Goal: Task Accomplishment & Management: Manage account settings

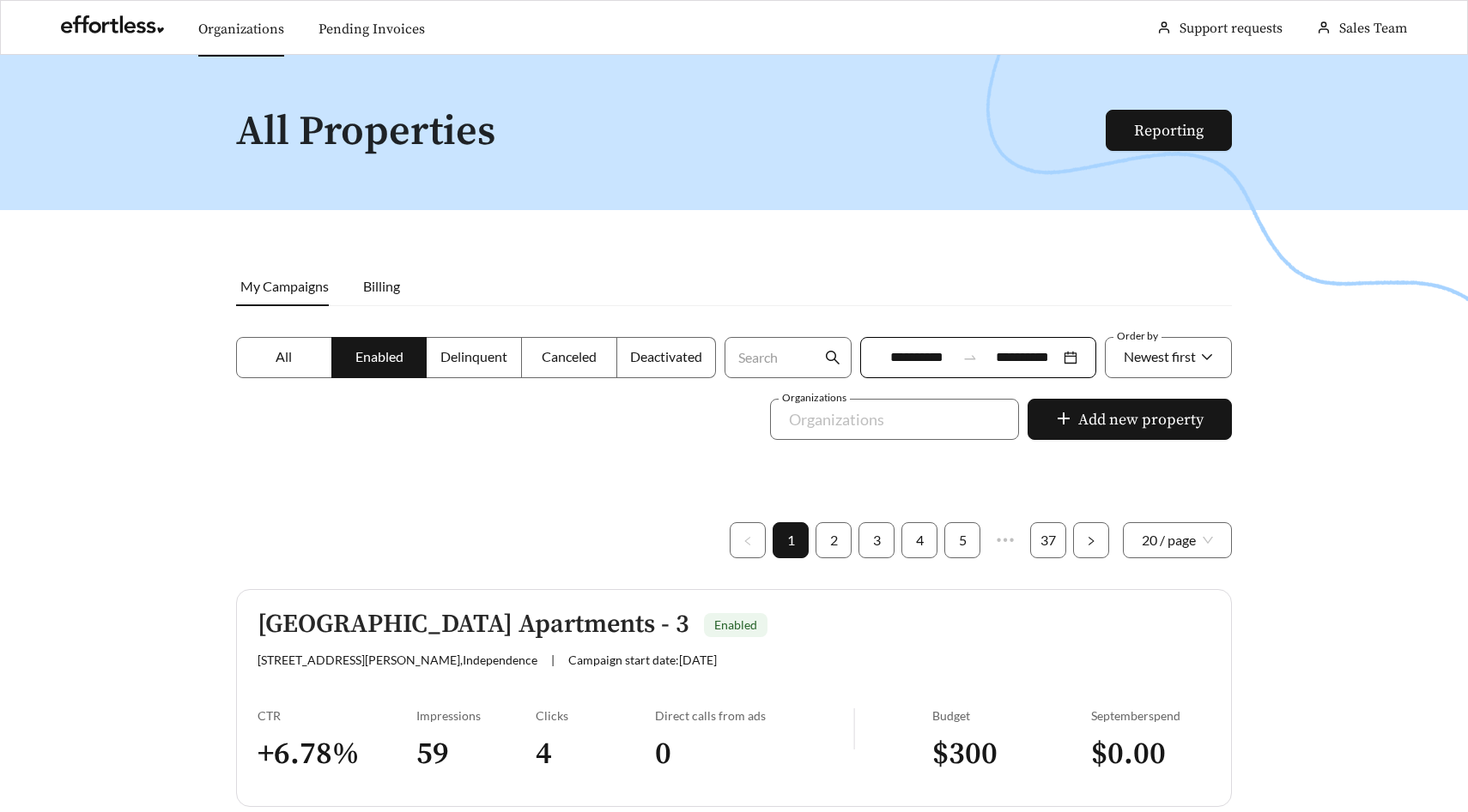
click at [231, 38] on link "Organizations" at bounding box center [241, 28] width 86 height 17
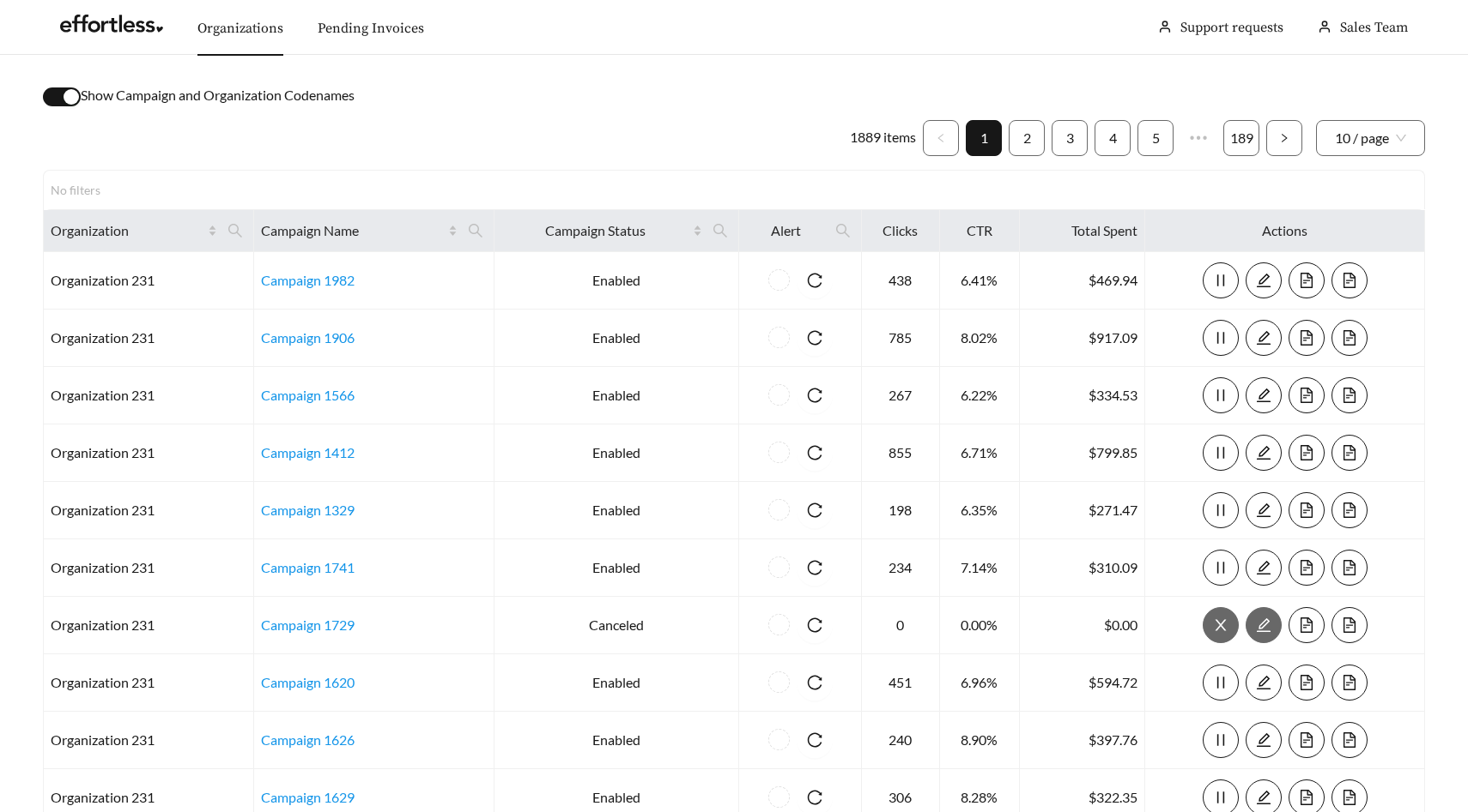
click at [76, 99] on div "button" at bounding box center [71, 96] width 16 height 16
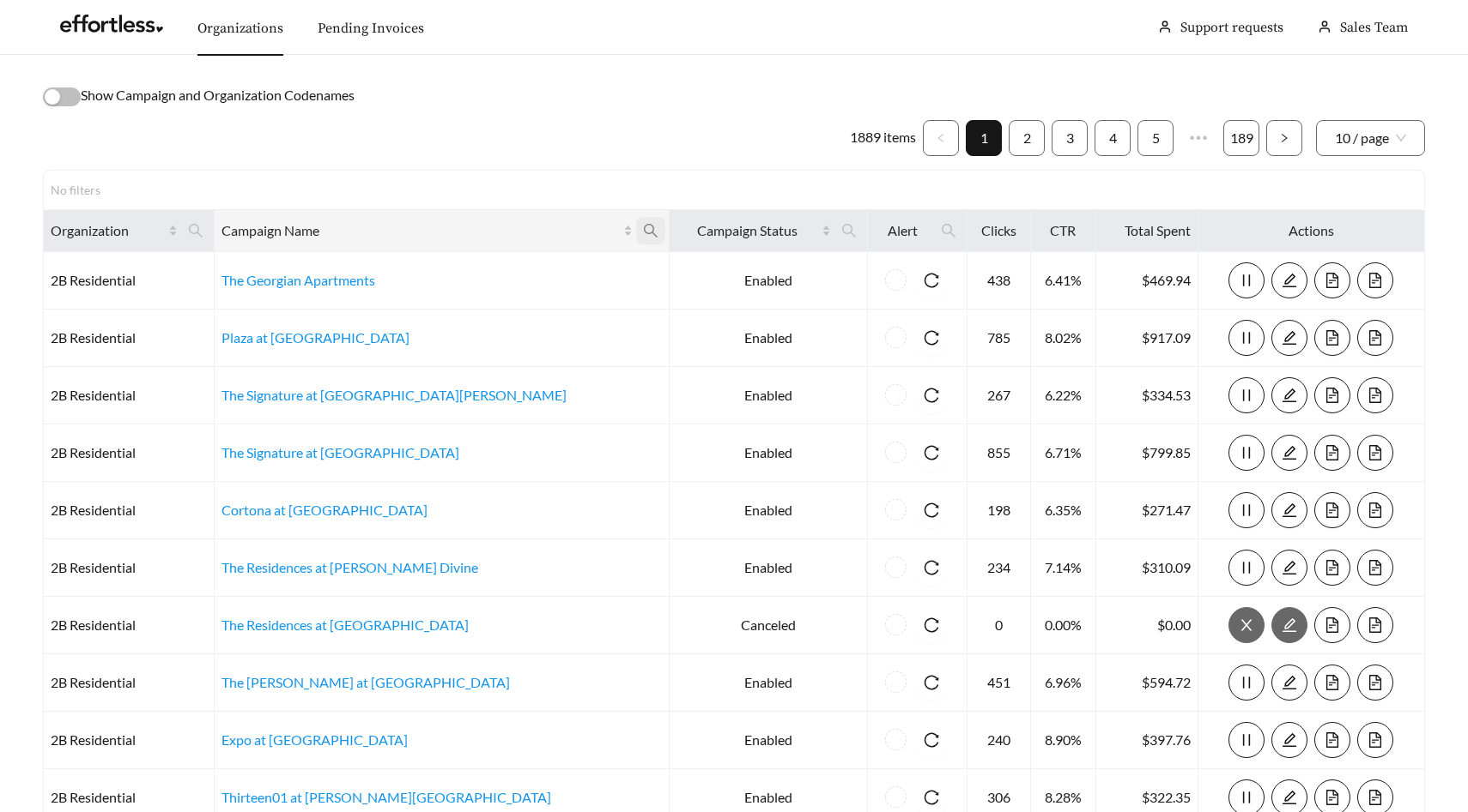
click at [636, 236] on span at bounding box center [650, 231] width 29 height 27
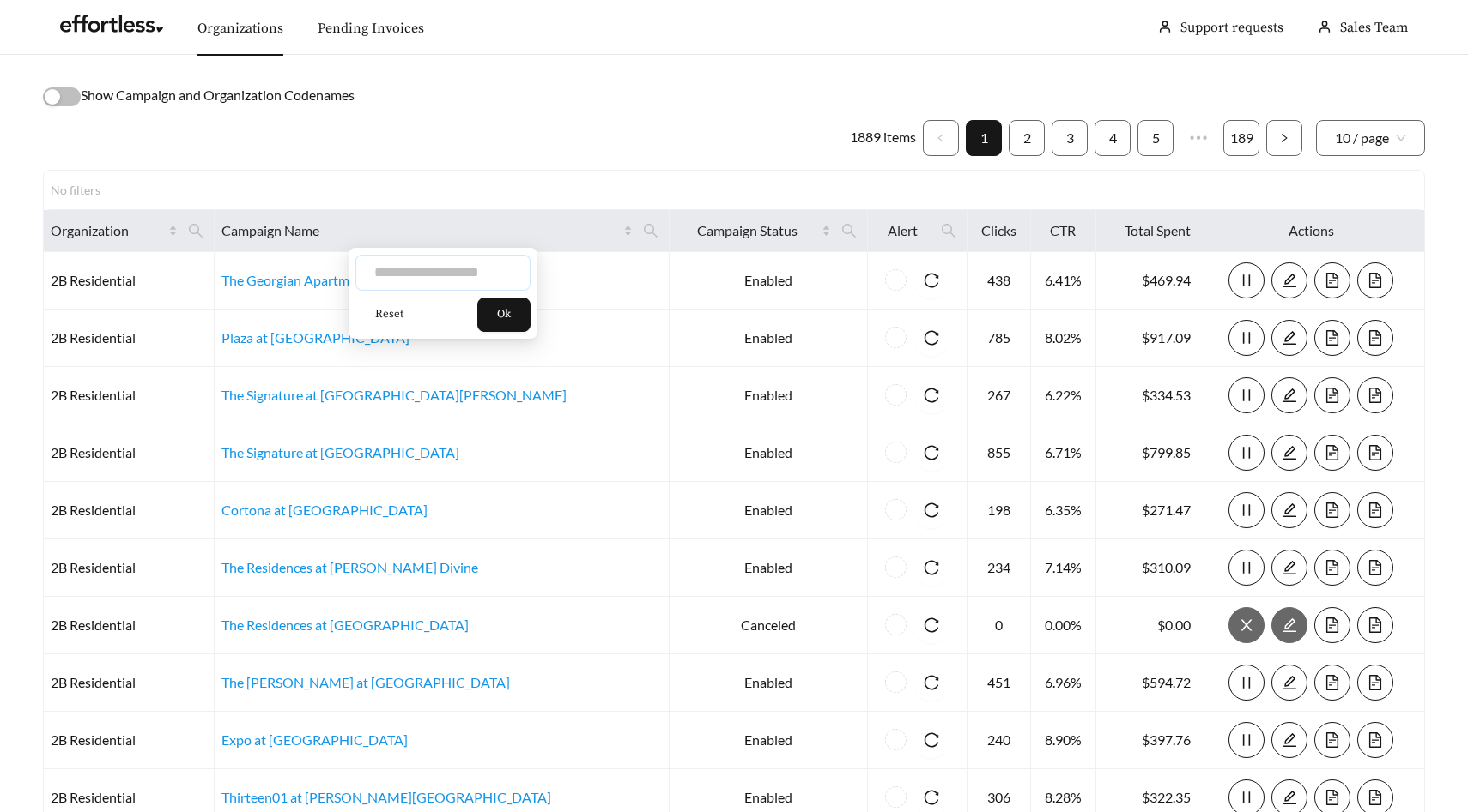
click at [479, 271] on input "text" at bounding box center [442, 272] width 175 height 36
type input "**********"
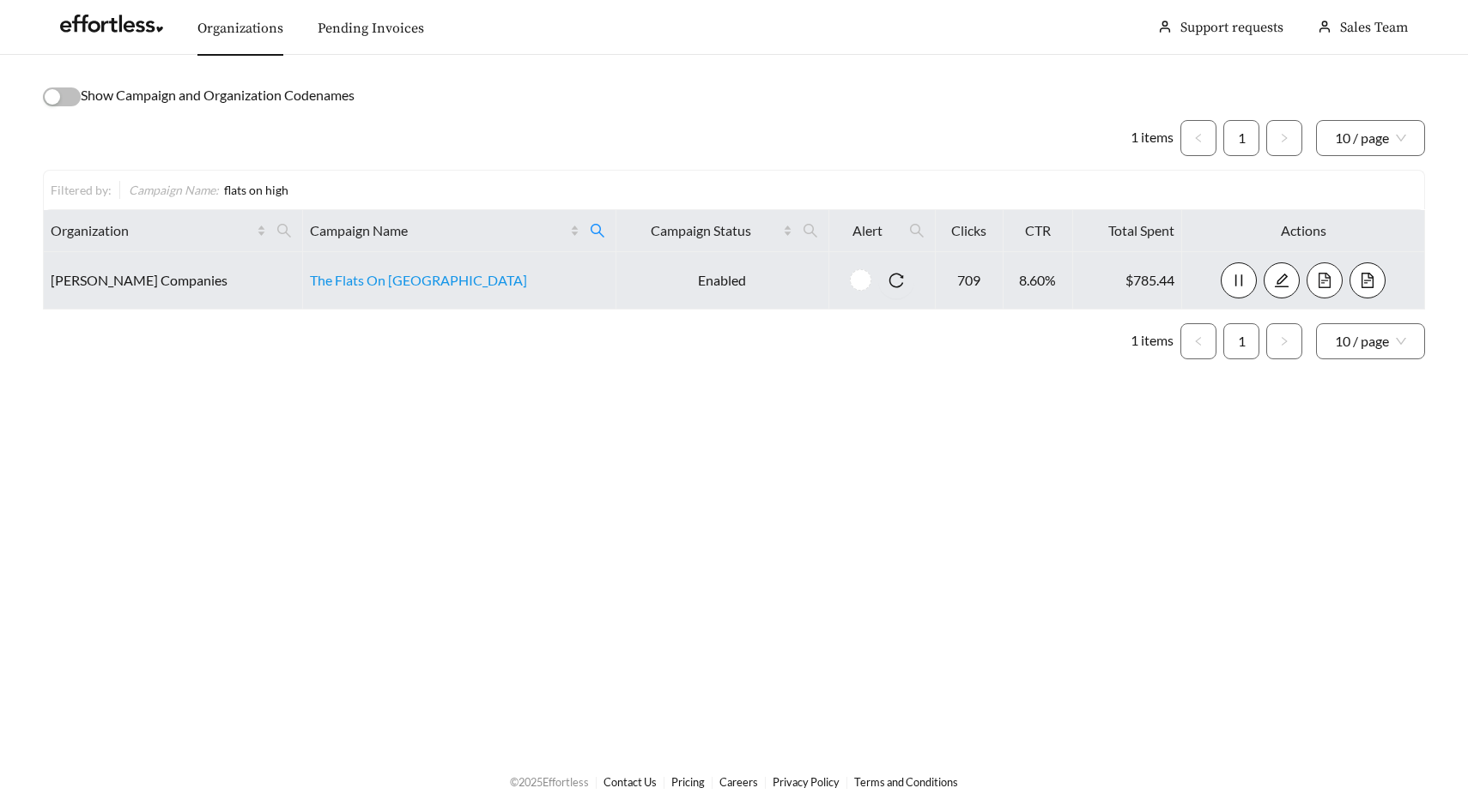
click at [1318, 281] on icon "file-text" at bounding box center [1323, 280] width 12 height 16
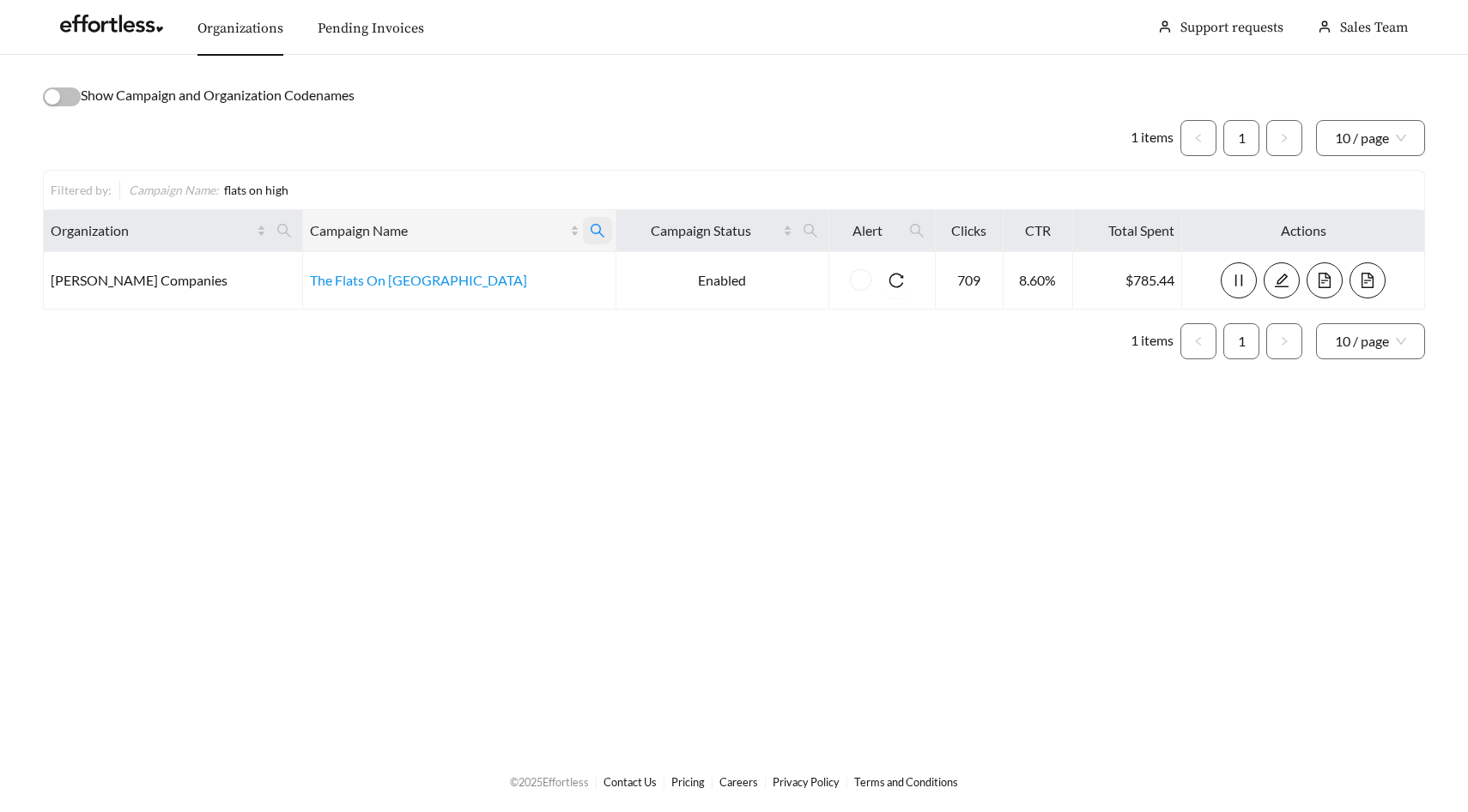
click at [590, 234] on icon "search" at bounding box center [597, 231] width 16 height 16
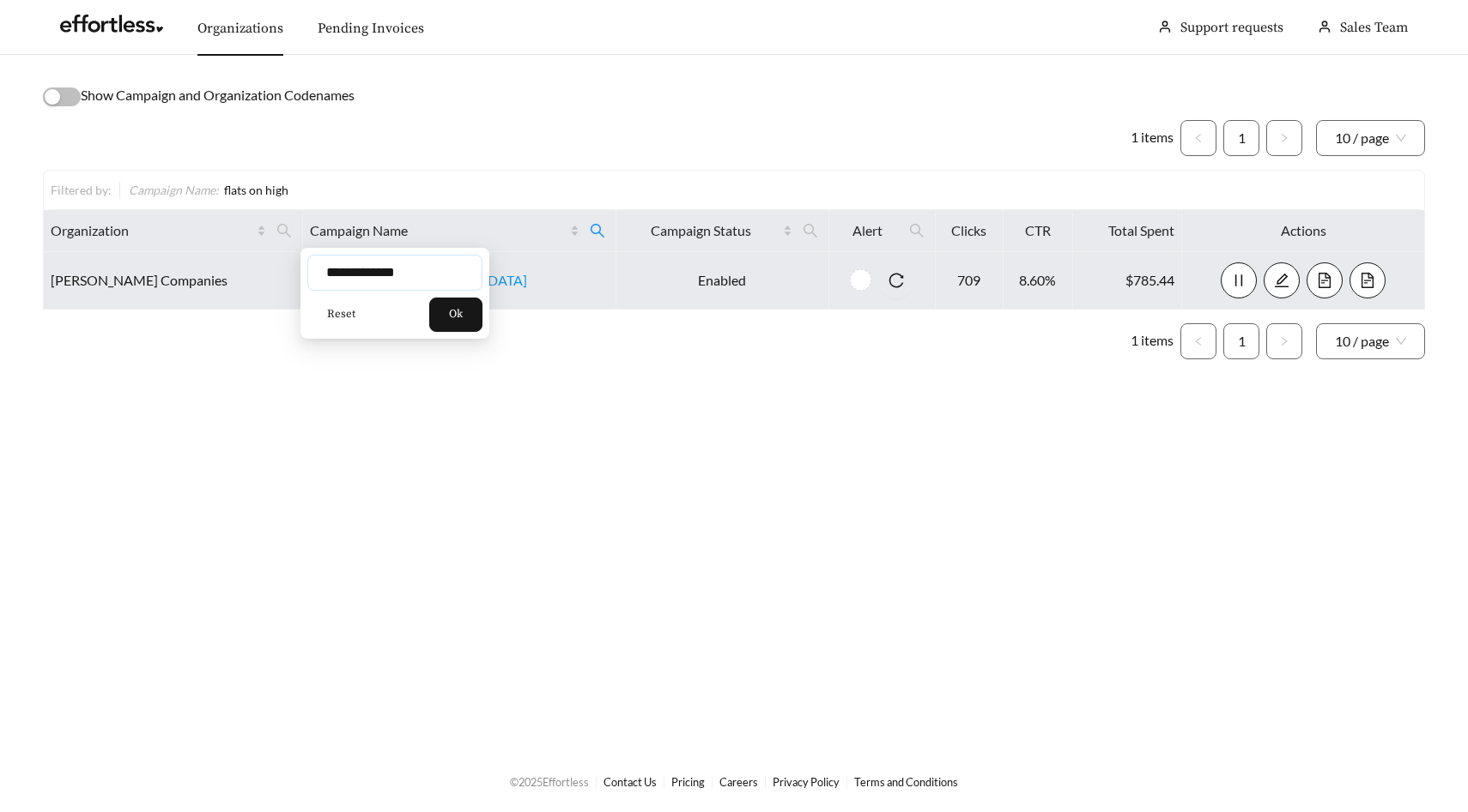
click at [417, 268] on input "**********" at bounding box center [394, 272] width 175 height 36
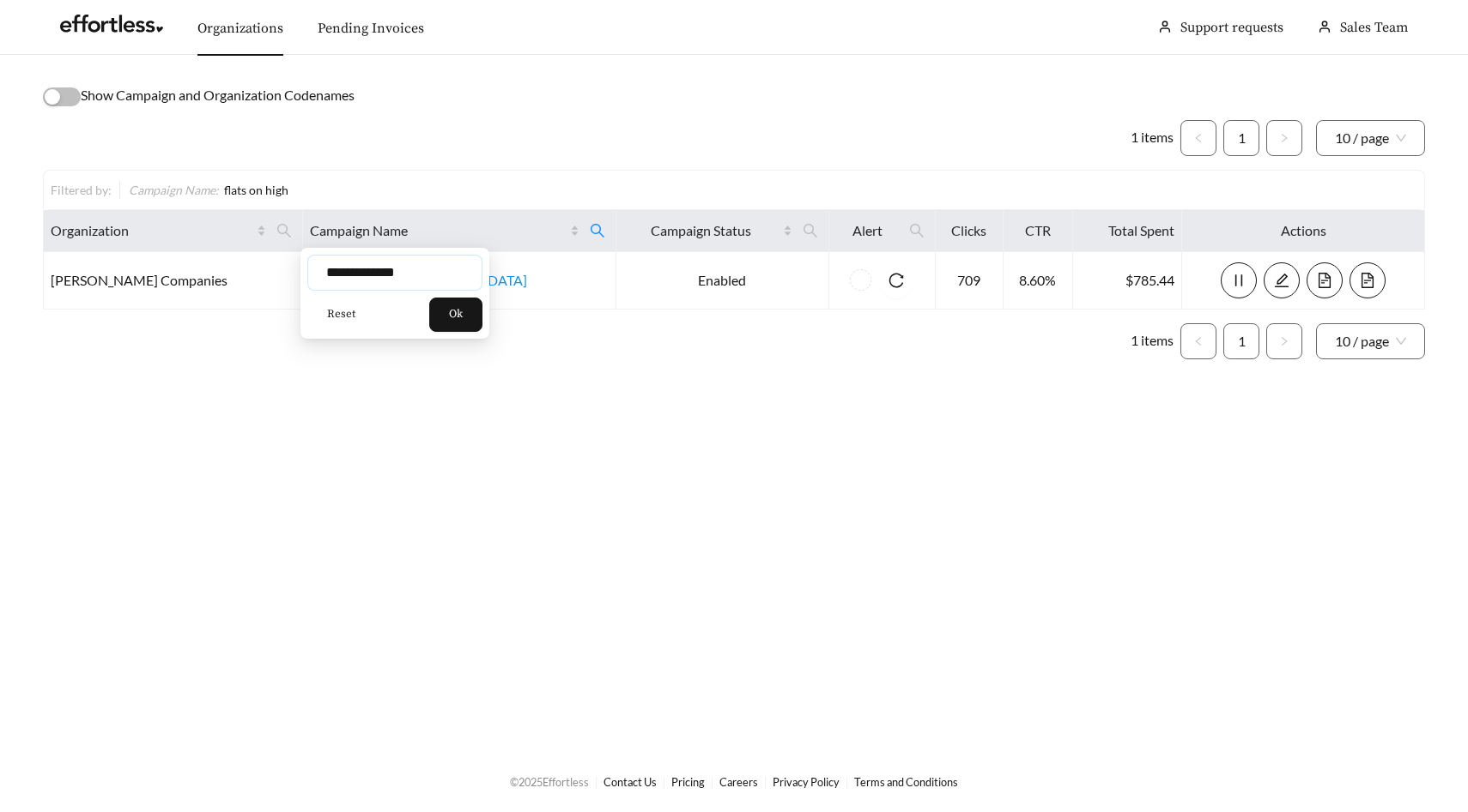
click at [417, 268] on input "**********" at bounding box center [394, 272] width 175 height 36
type input "**********"
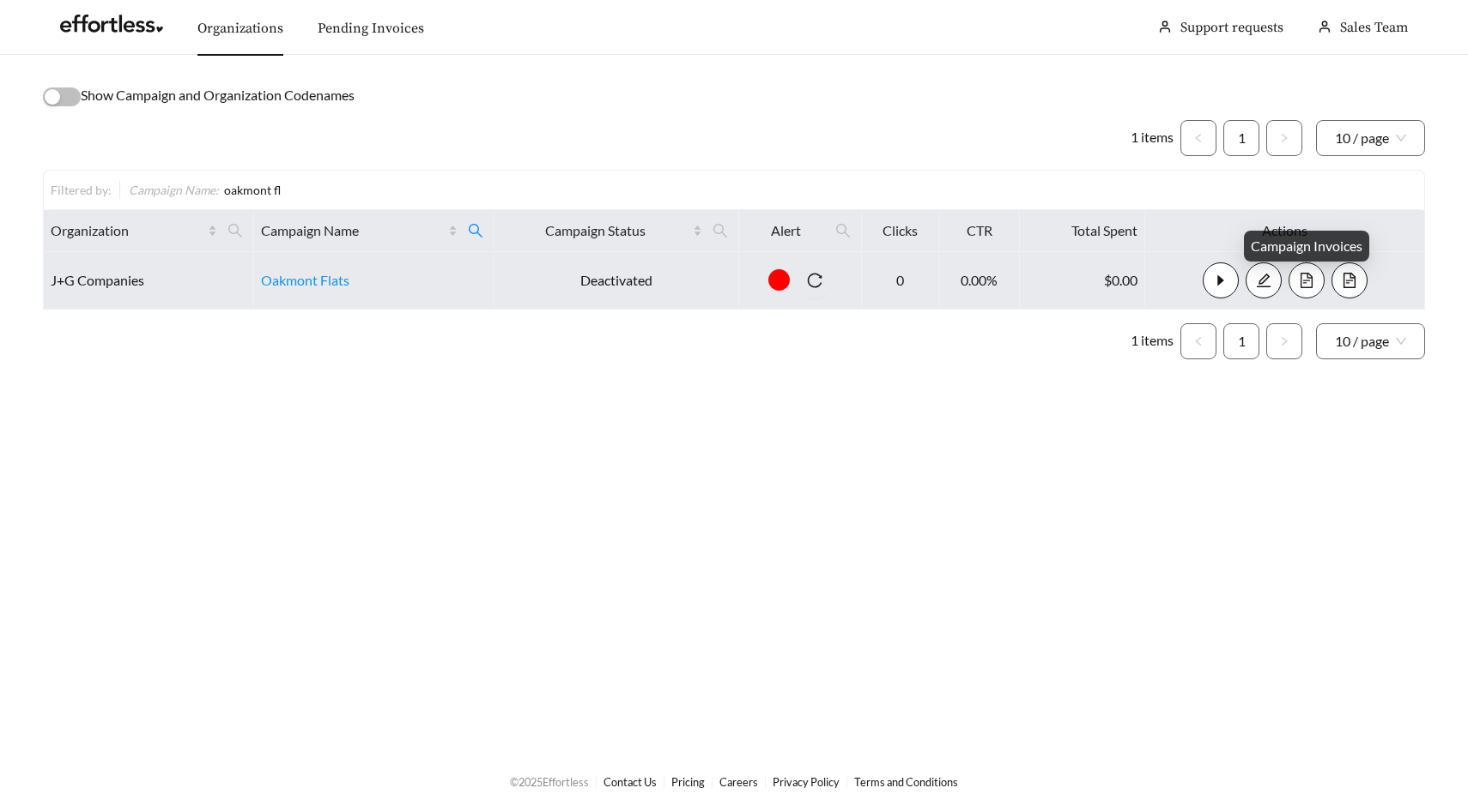
click at [1304, 276] on icon "file-text" at bounding box center [1306, 280] width 16 height 16
click at [1306, 274] on icon "file-text" at bounding box center [1306, 280] width 12 height 16
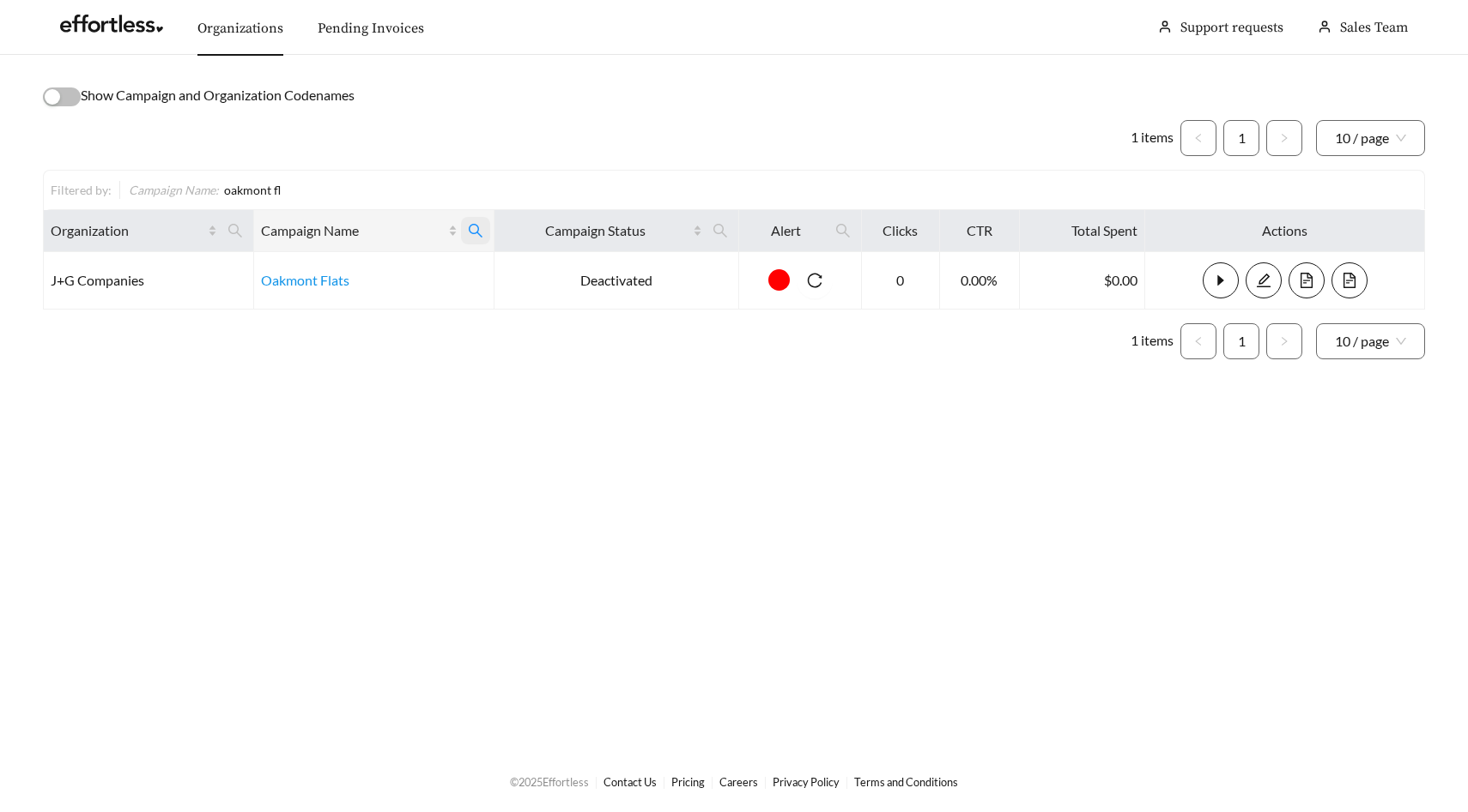
click at [478, 222] on span at bounding box center [475, 231] width 29 height 27
click at [398, 271] on input "**********" at bounding box center [386, 272] width 175 height 36
type input "**********"
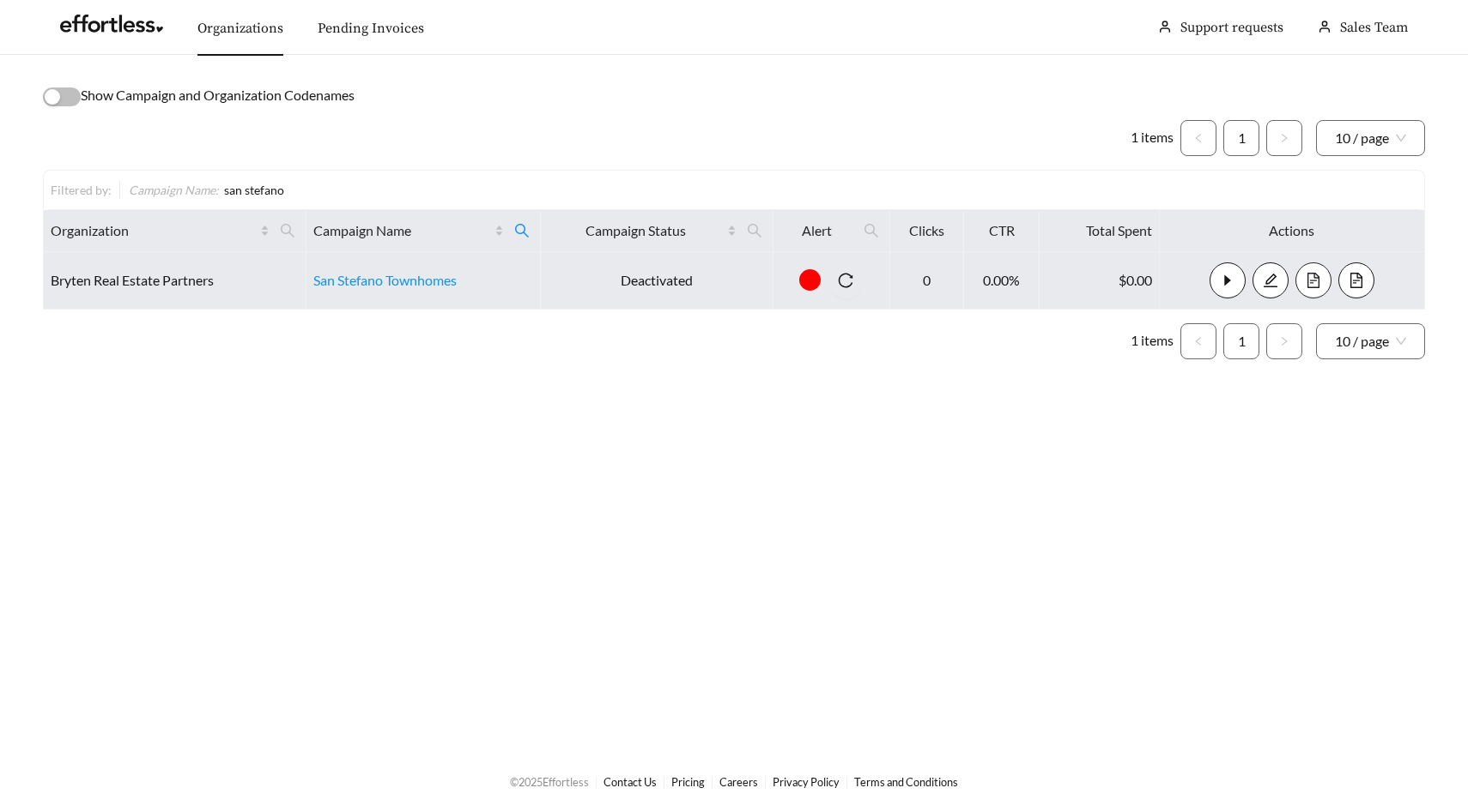
click at [1311, 277] on icon "file-text" at bounding box center [1312, 280] width 16 height 16
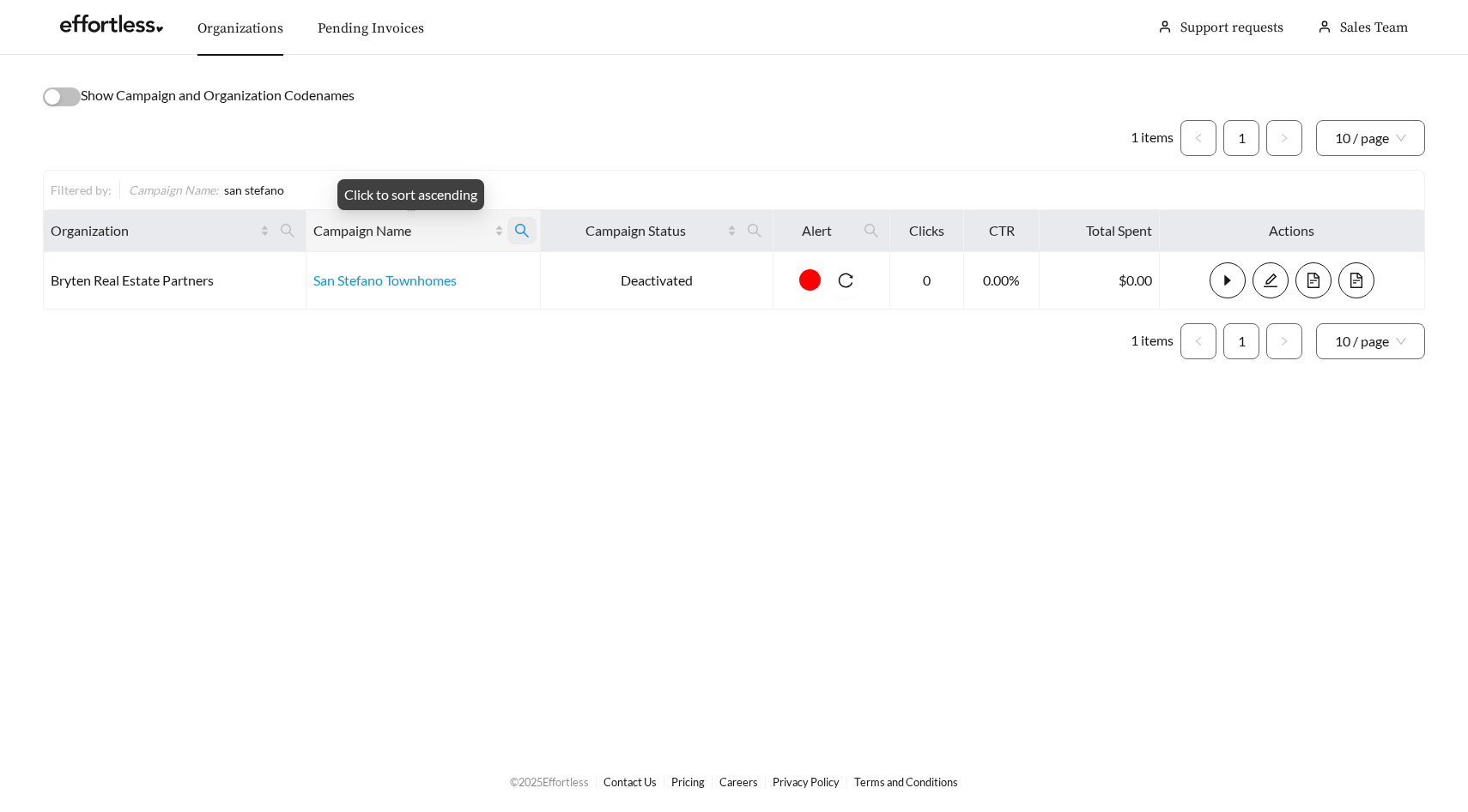
click at [515, 227] on span at bounding box center [522, 231] width 29 height 27
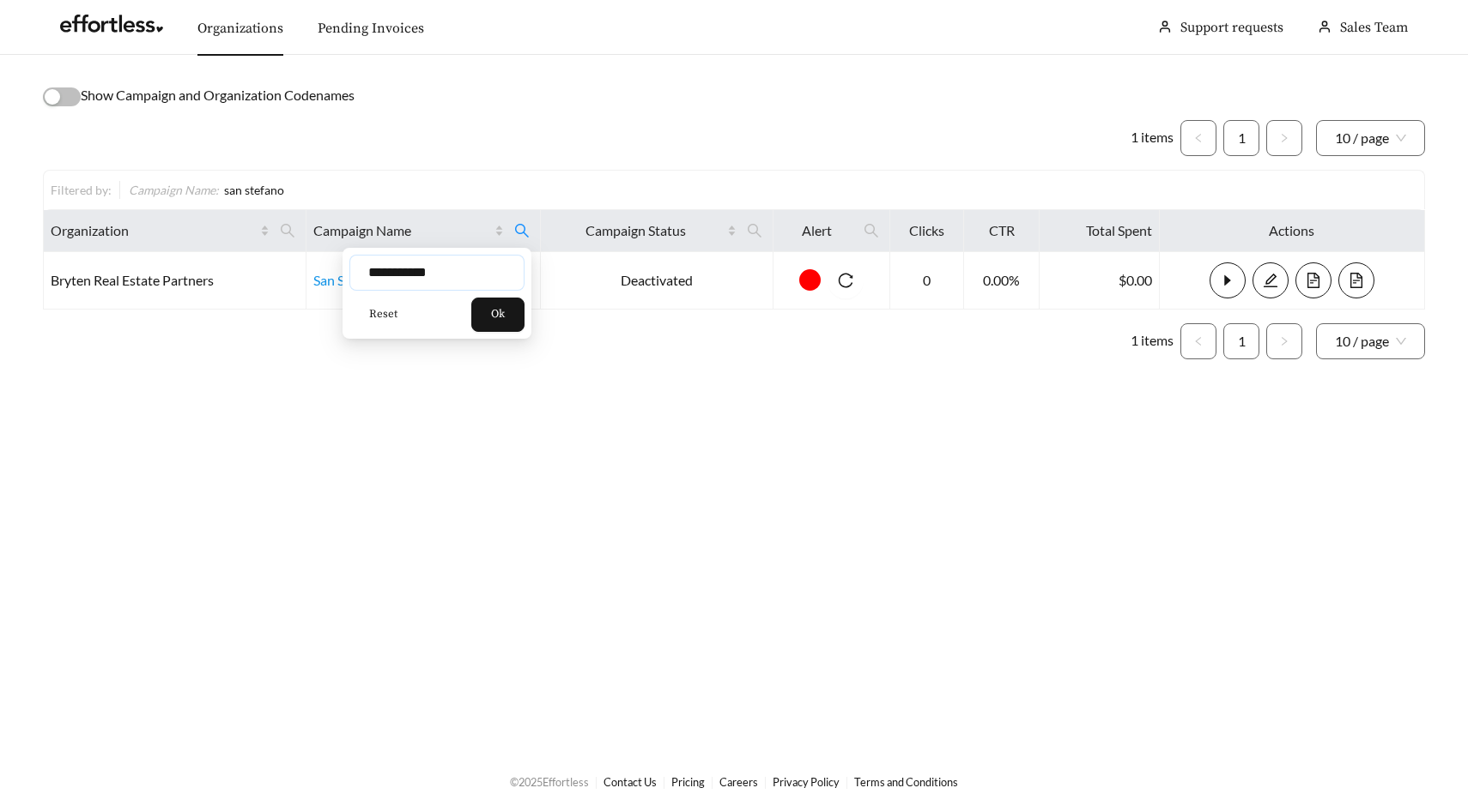
click at [457, 266] on input "**********" at bounding box center [436, 272] width 175 height 36
click at [435, 287] on input "**********" at bounding box center [436, 272] width 175 height 36
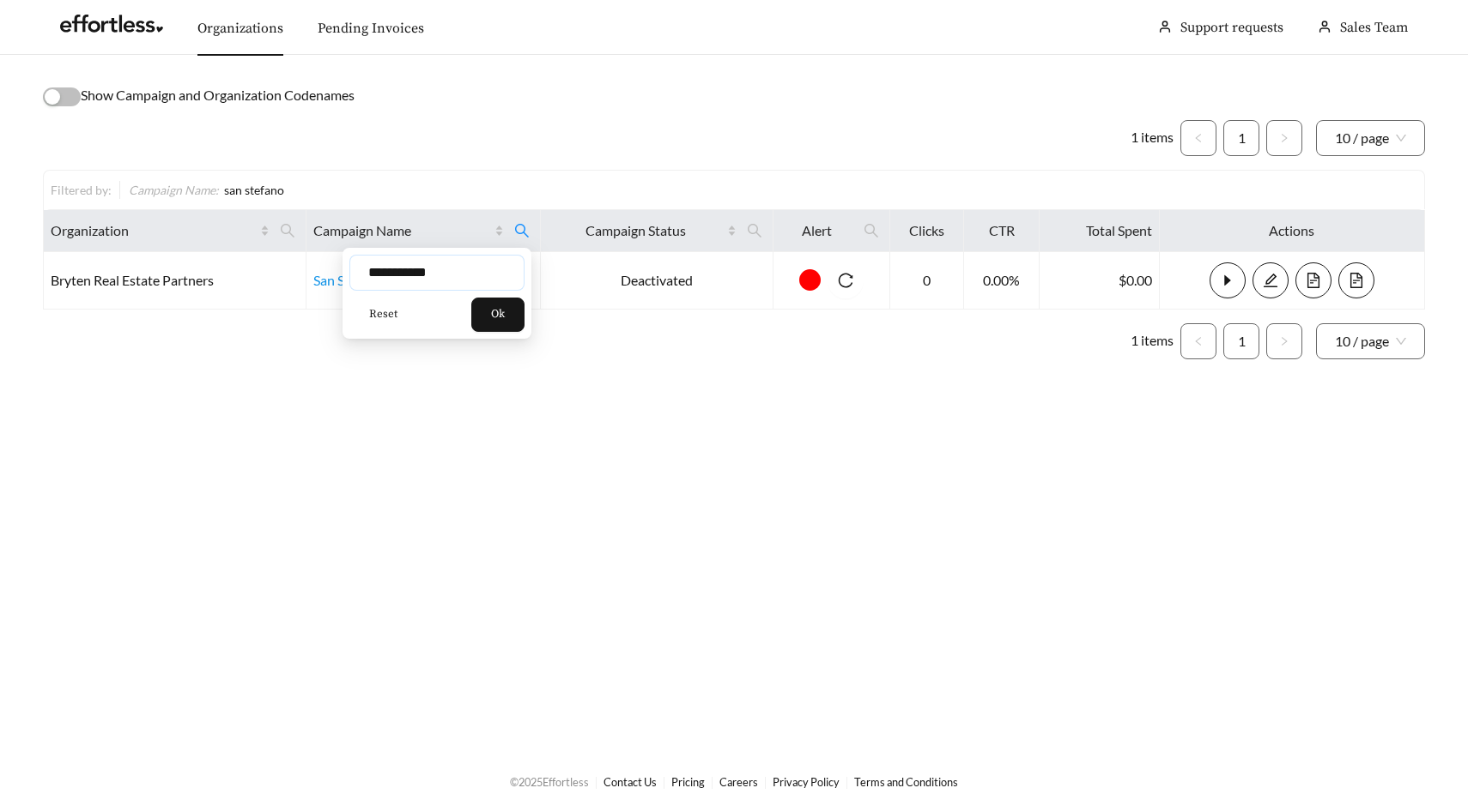
click at [435, 287] on input "**********" at bounding box center [436, 272] width 175 height 36
type input "**********"
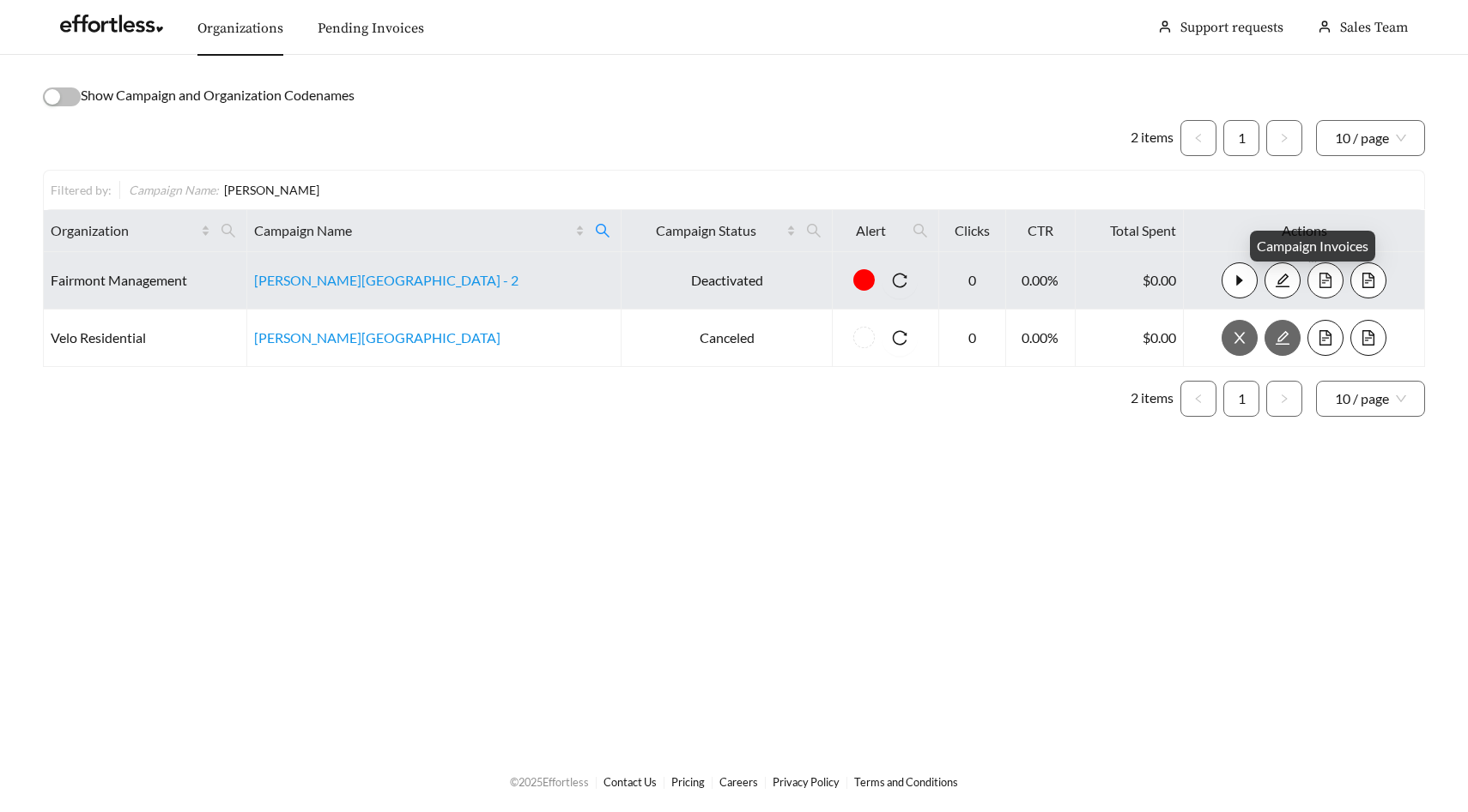
click at [1318, 276] on icon "file-text" at bounding box center [1325, 280] width 16 height 16
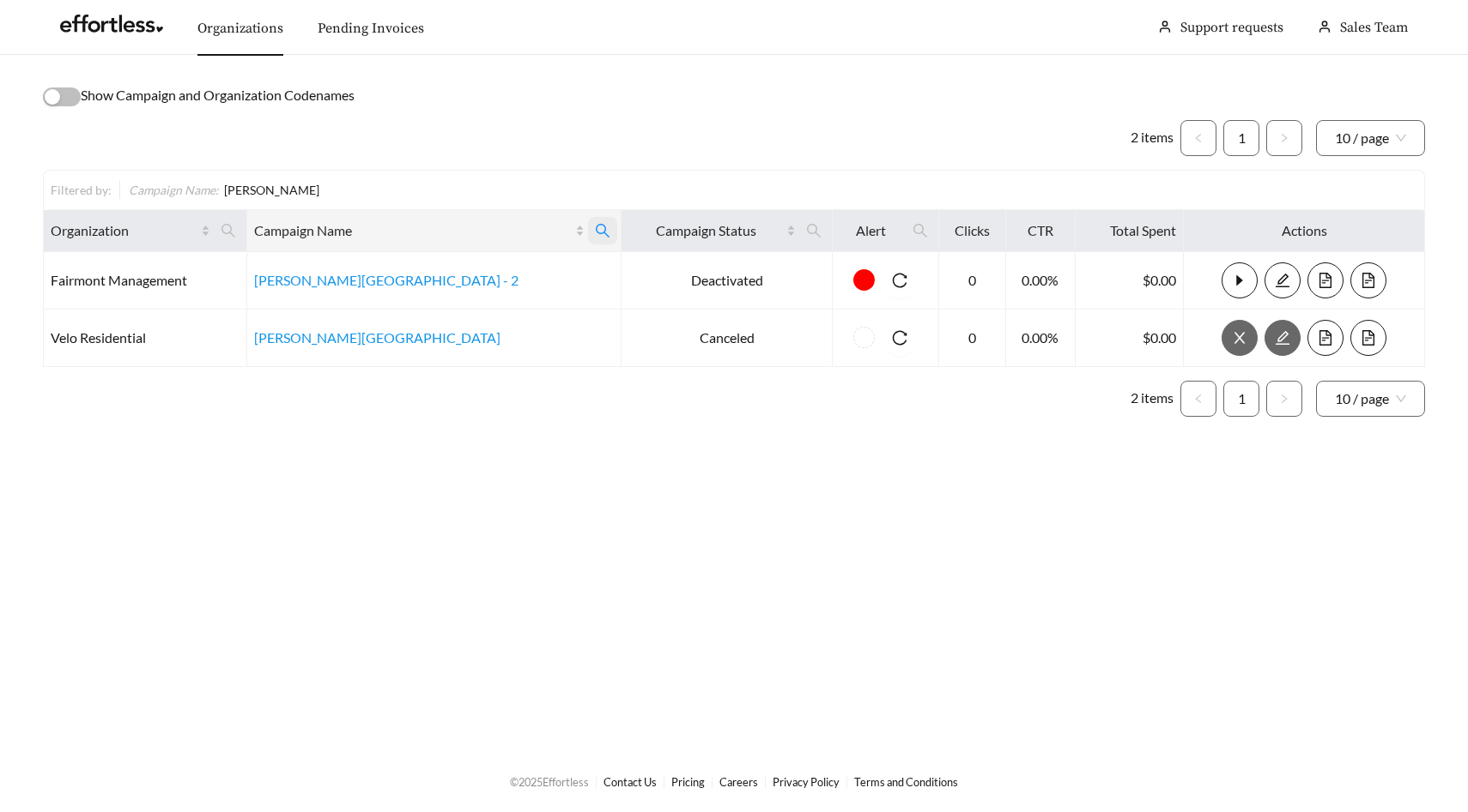
click at [594, 233] on icon "search" at bounding box center [602, 231] width 16 height 16
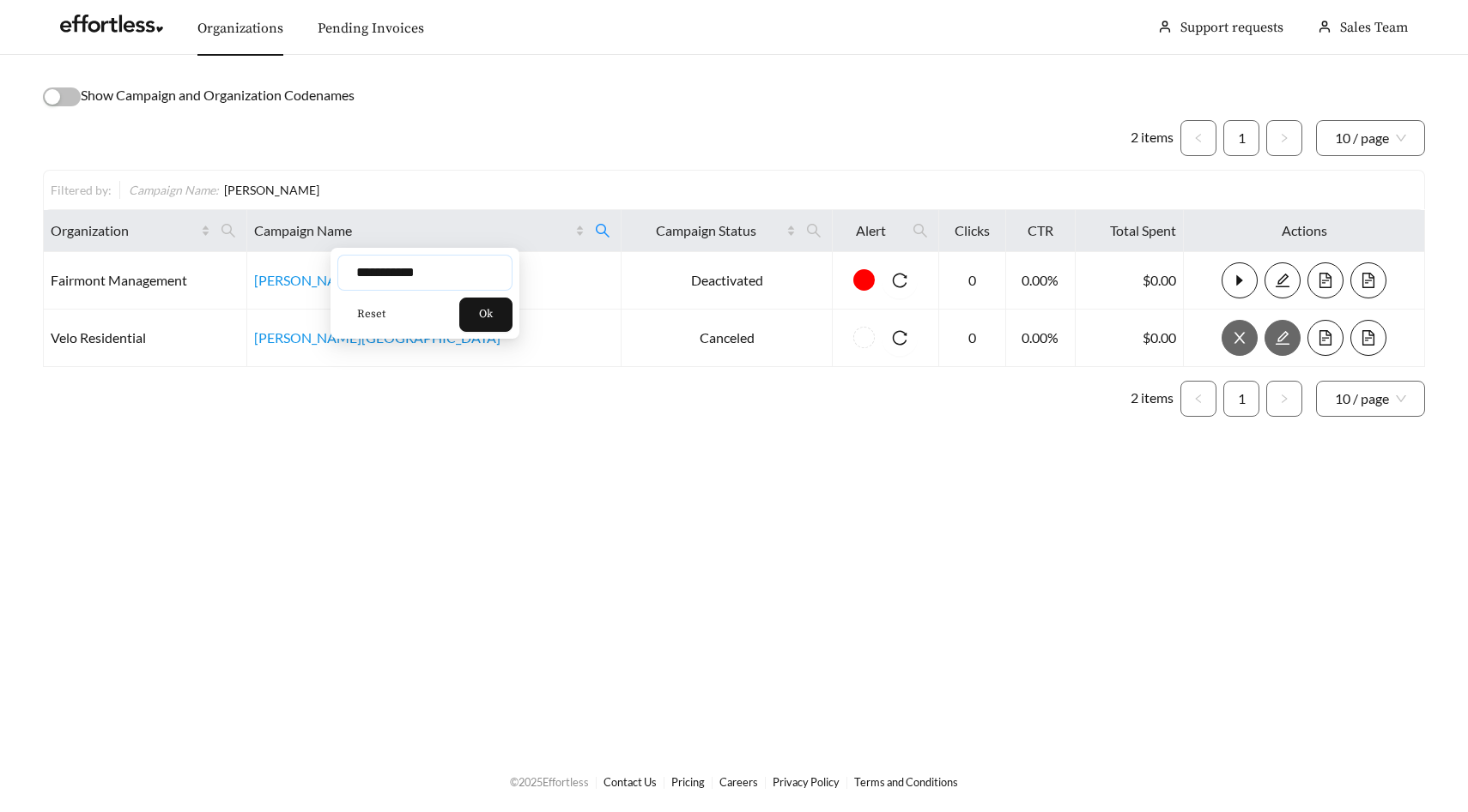
click at [434, 275] on input "**********" at bounding box center [424, 272] width 175 height 36
type input "********"
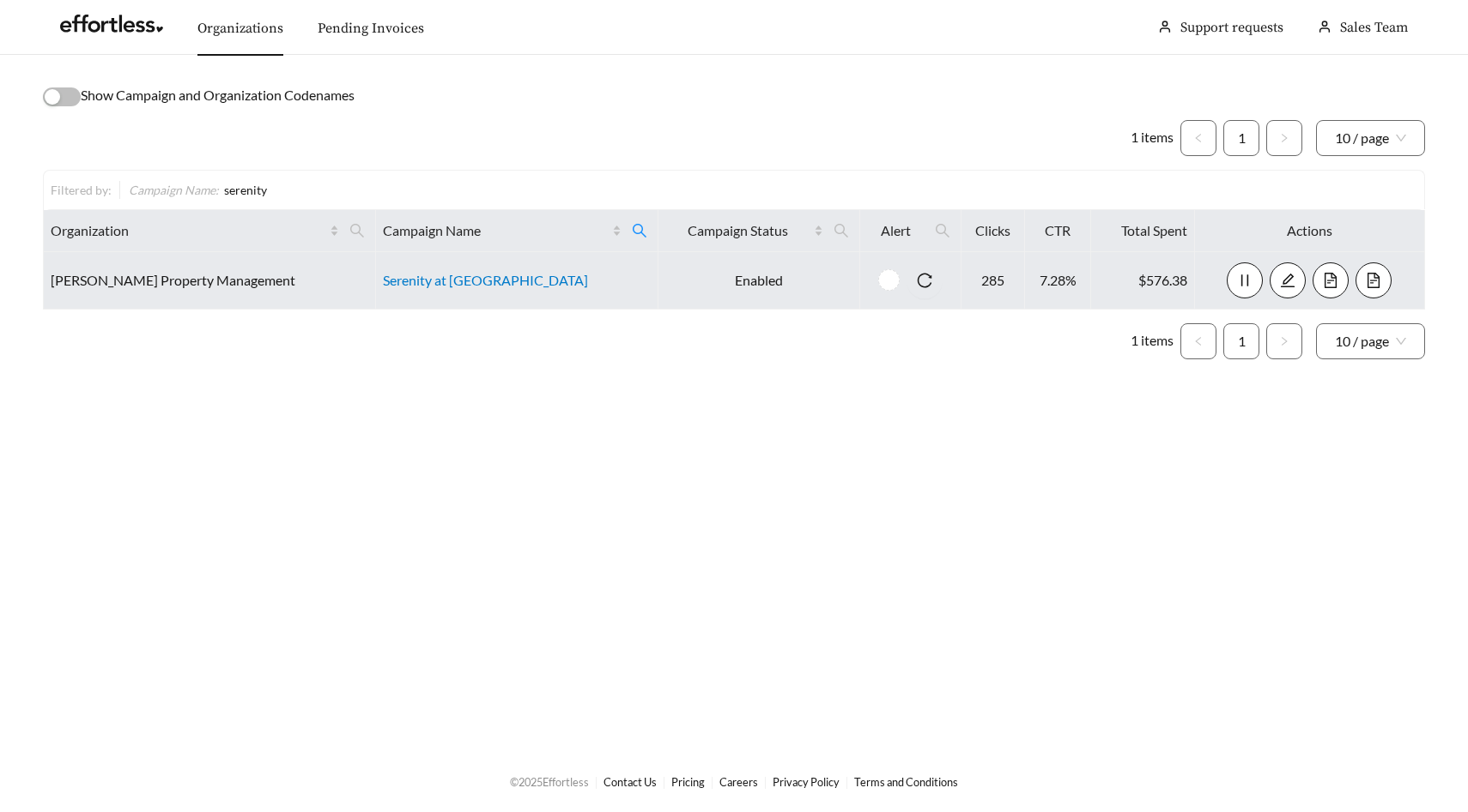
click at [403, 281] on link "Serenity at [GEOGRAPHIC_DATA]" at bounding box center [485, 280] width 205 height 16
click at [1322, 275] on icon "file-text" at bounding box center [1330, 280] width 16 height 16
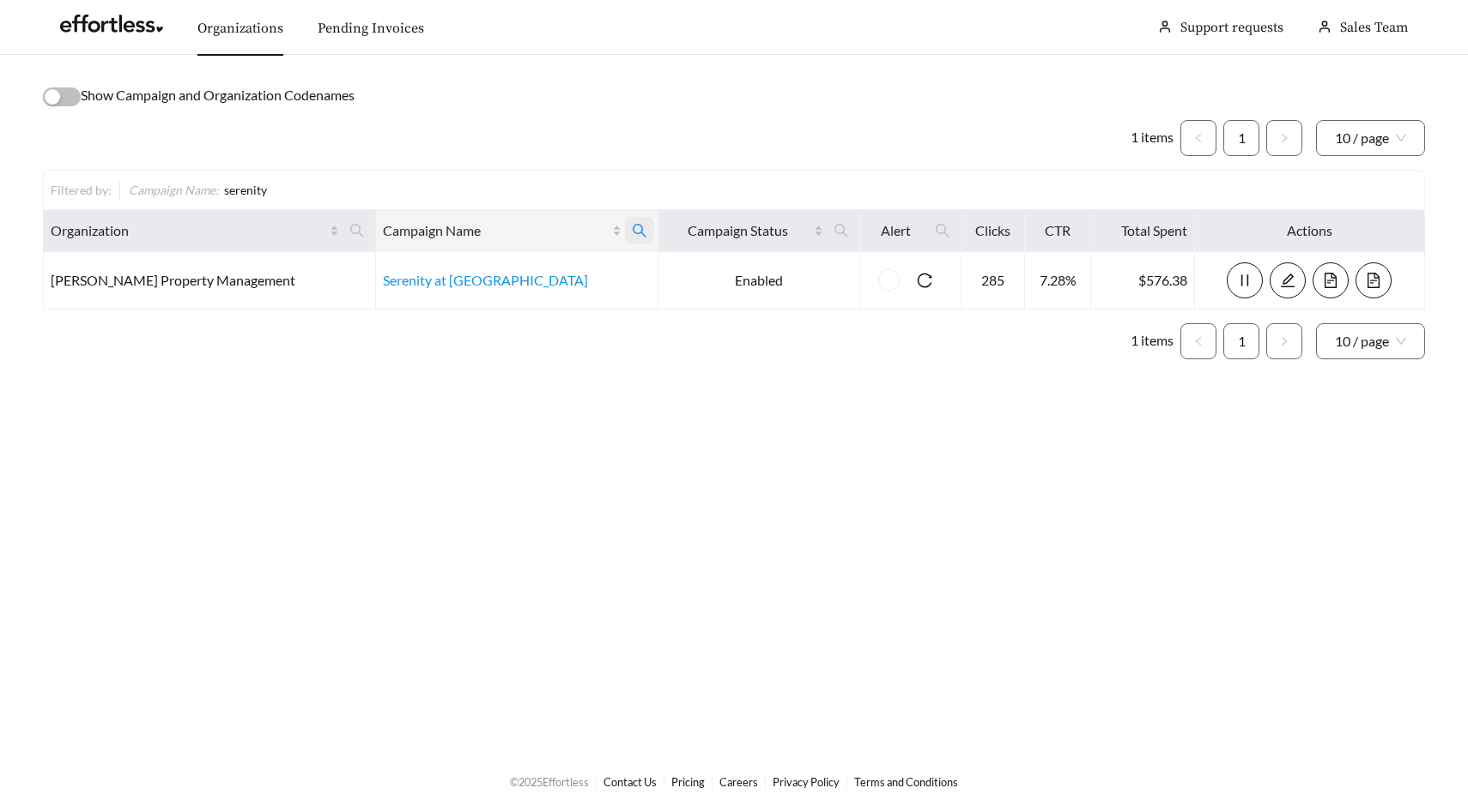
click at [632, 233] on icon "search" at bounding box center [639, 231] width 16 height 16
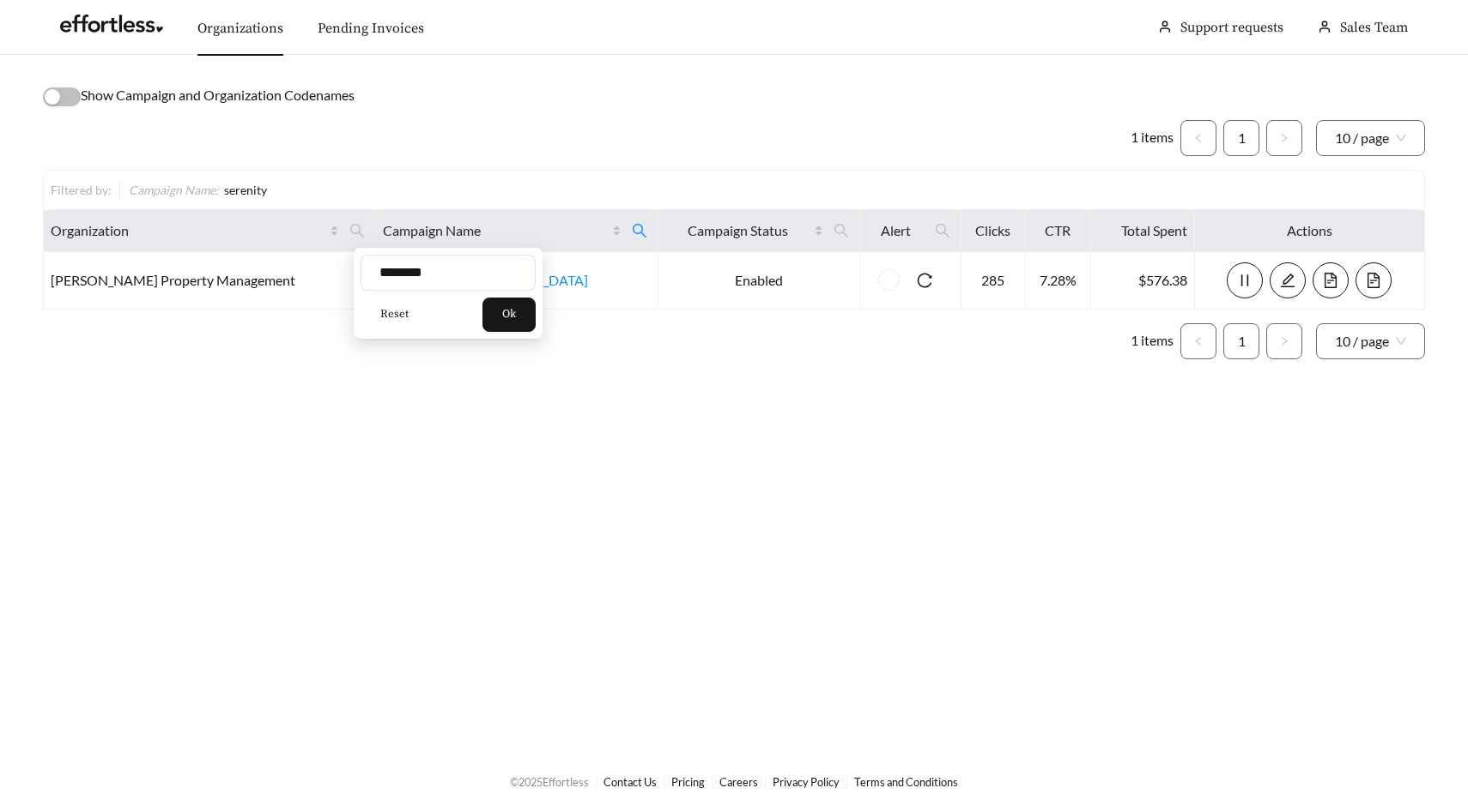
click at [467, 272] on input "********" at bounding box center [448, 272] width 175 height 36
type input "****"
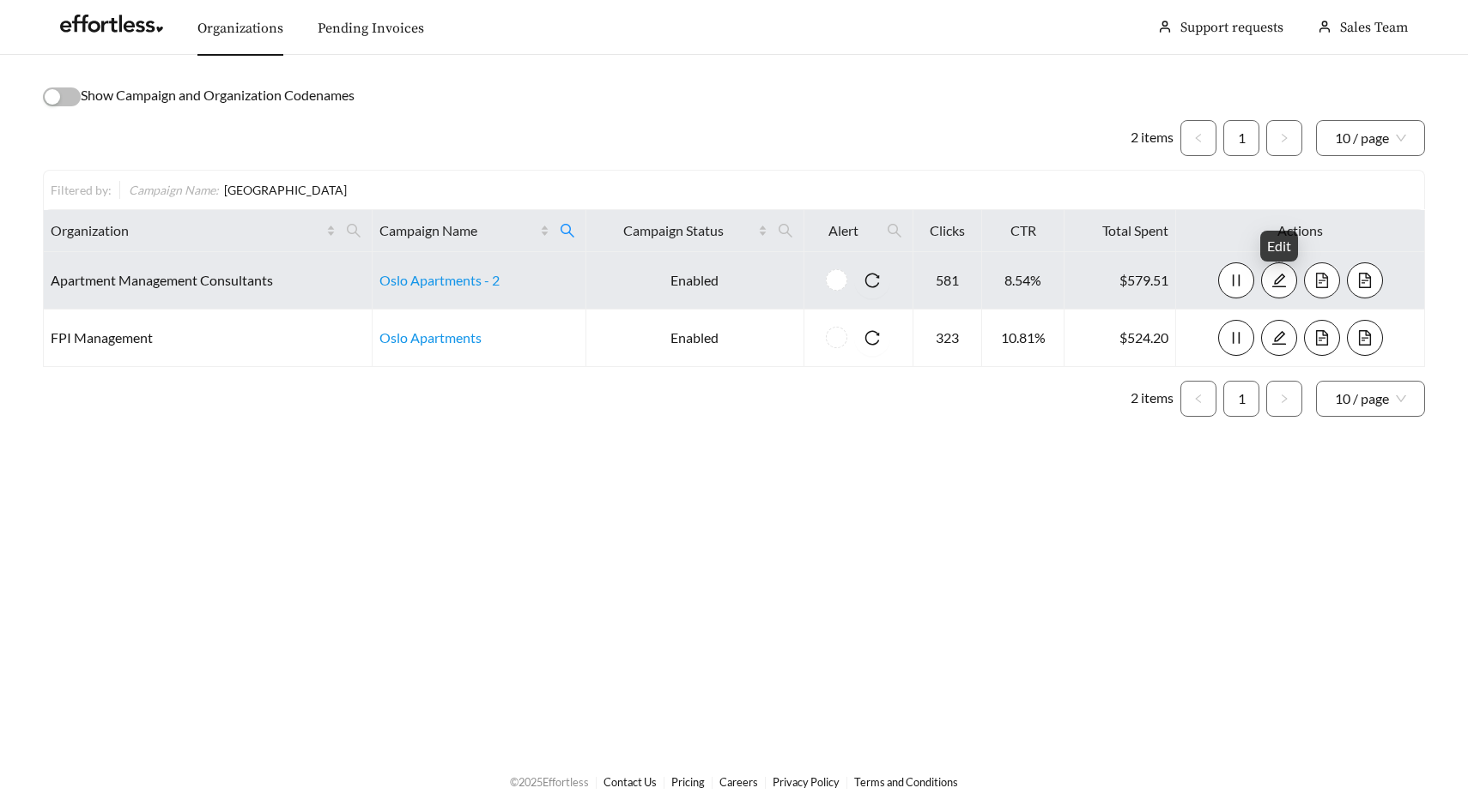
click at [1317, 280] on icon "file-text" at bounding box center [1321, 280] width 12 height 16
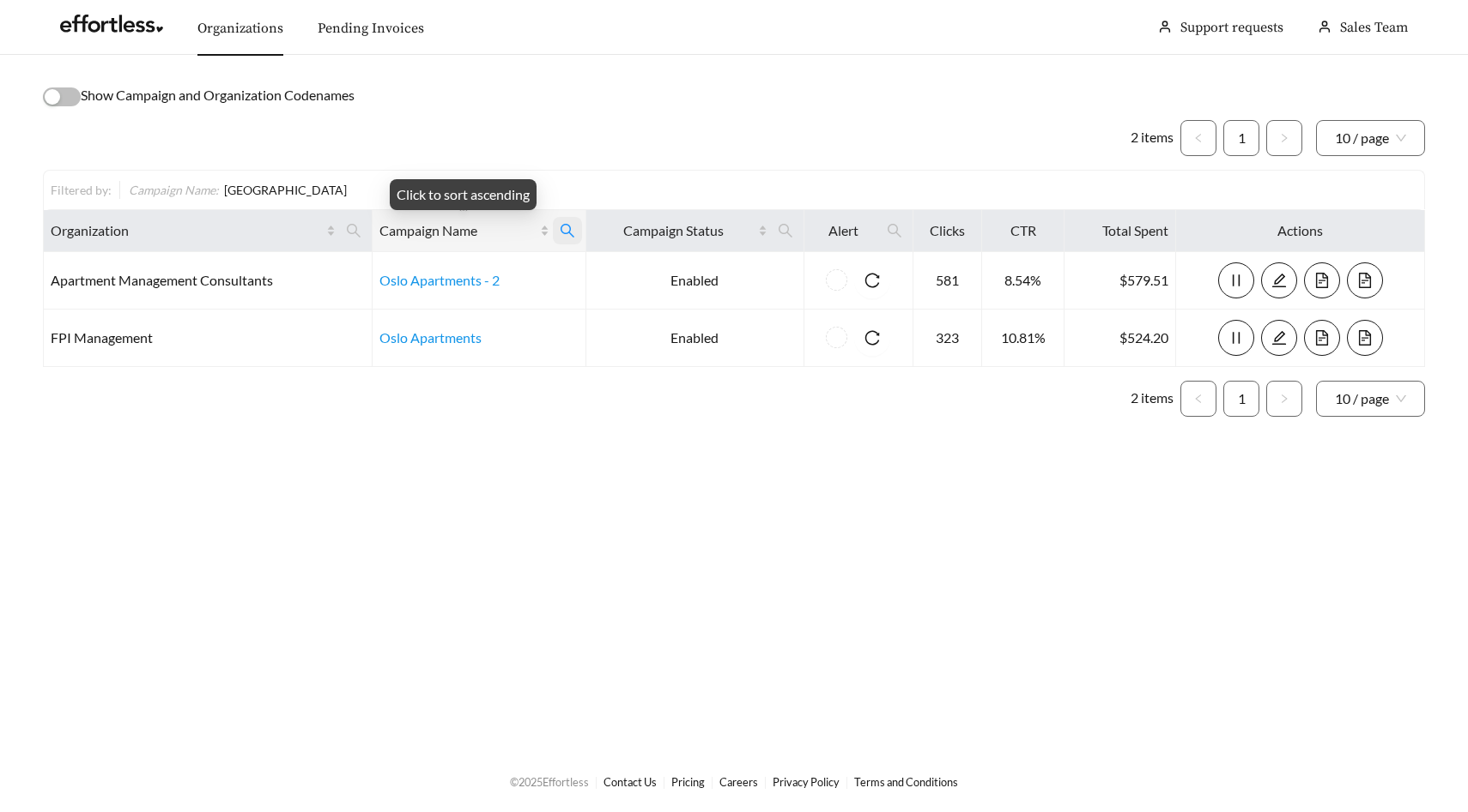
click at [563, 234] on icon "search" at bounding box center [567, 231] width 16 height 16
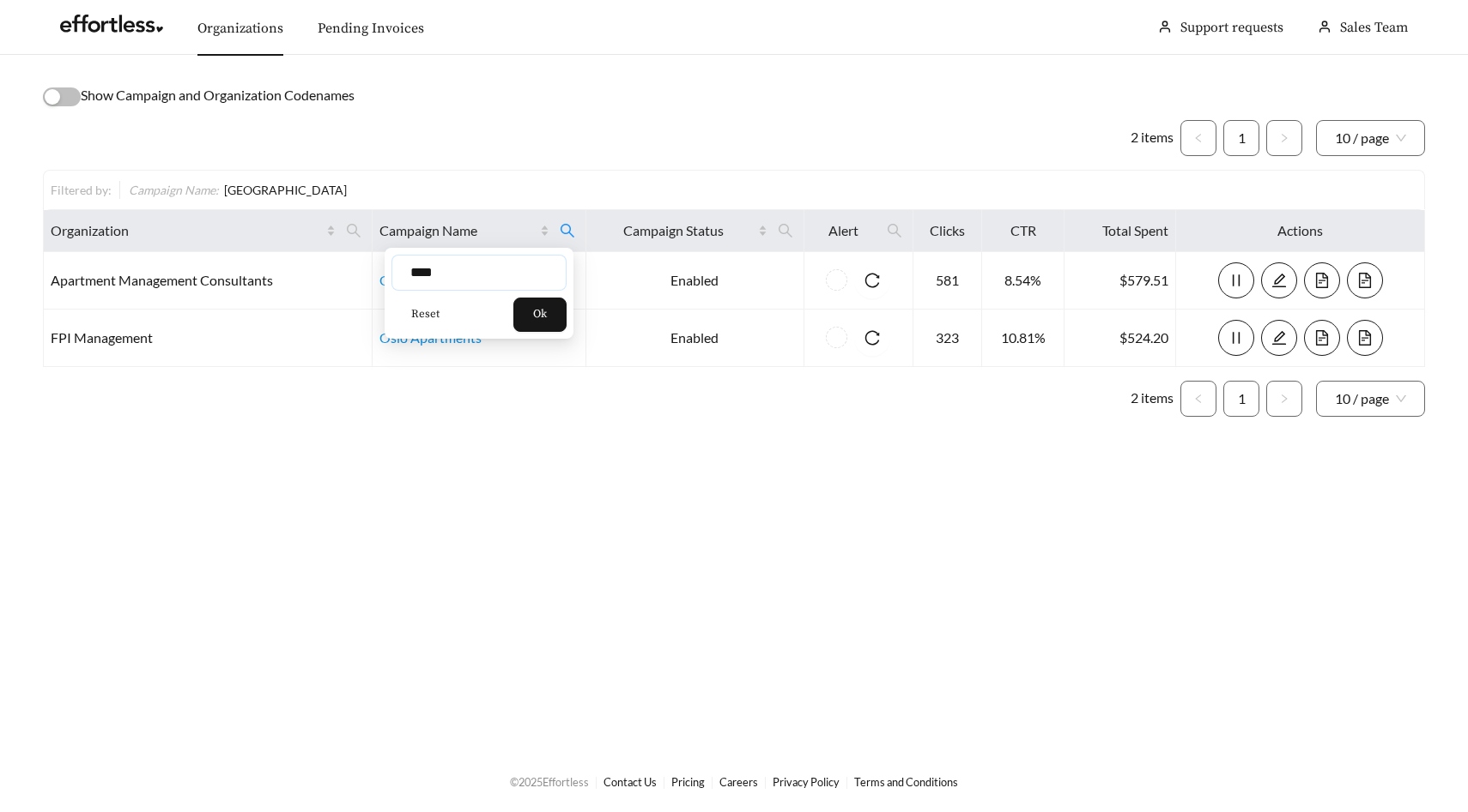
click at [503, 266] on input "****" at bounding box center [478, 272] width 175 height 36
type input "******"
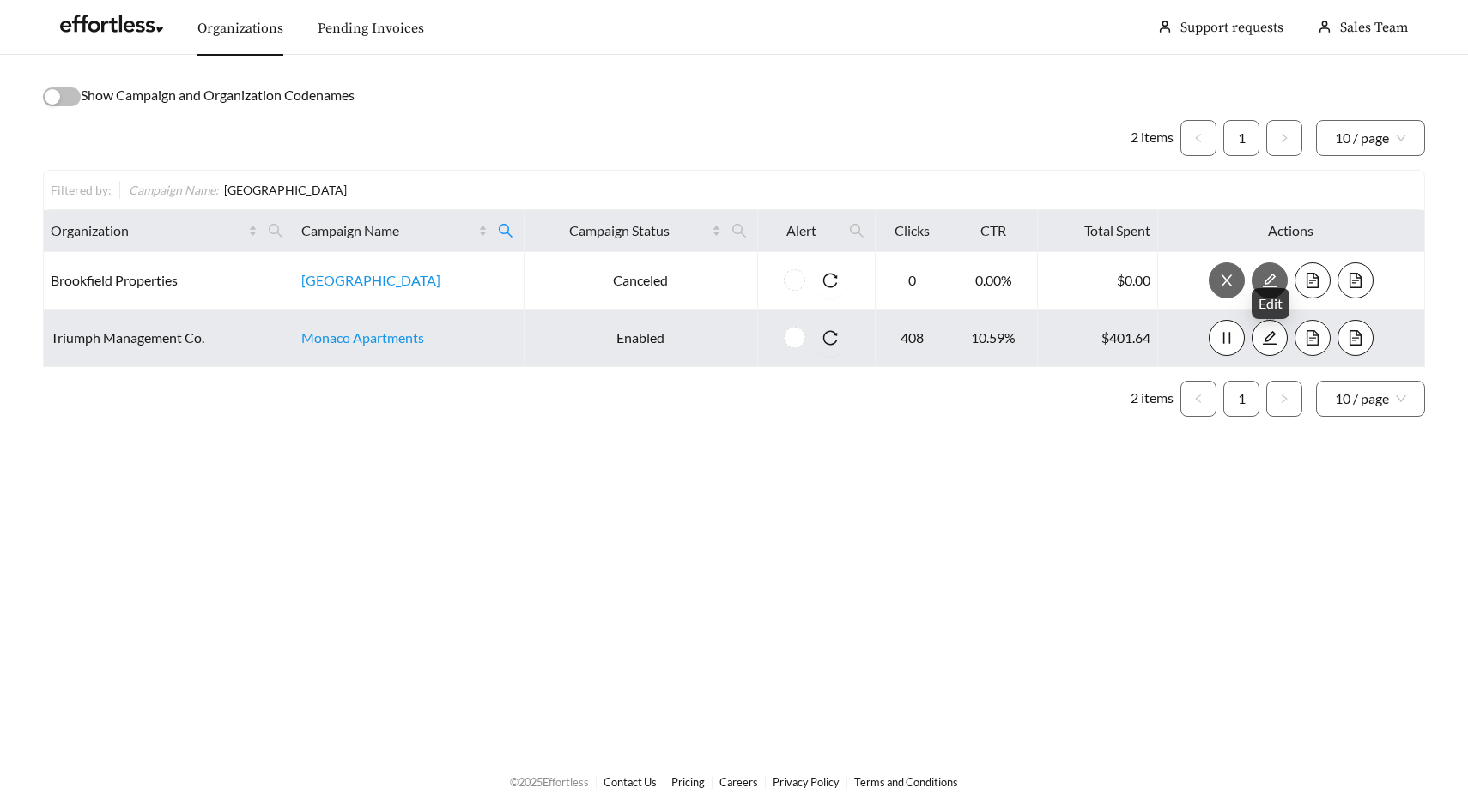
click at [1300, 339] on span "file-text" at bounding box center [1311, 338] width 34 height 16
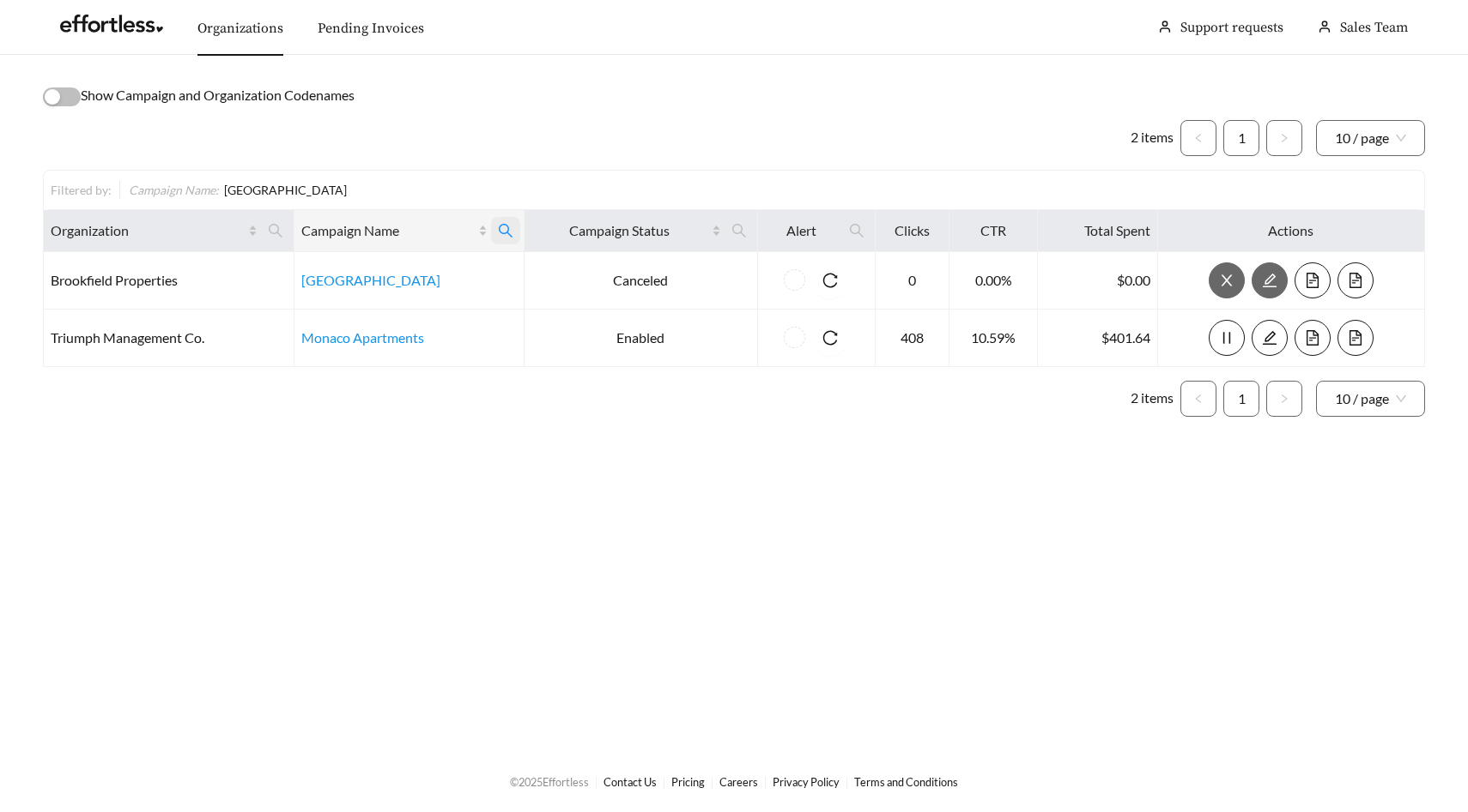
click at [514, 239] on span at bounding box center [506, 231] width 29 height 27
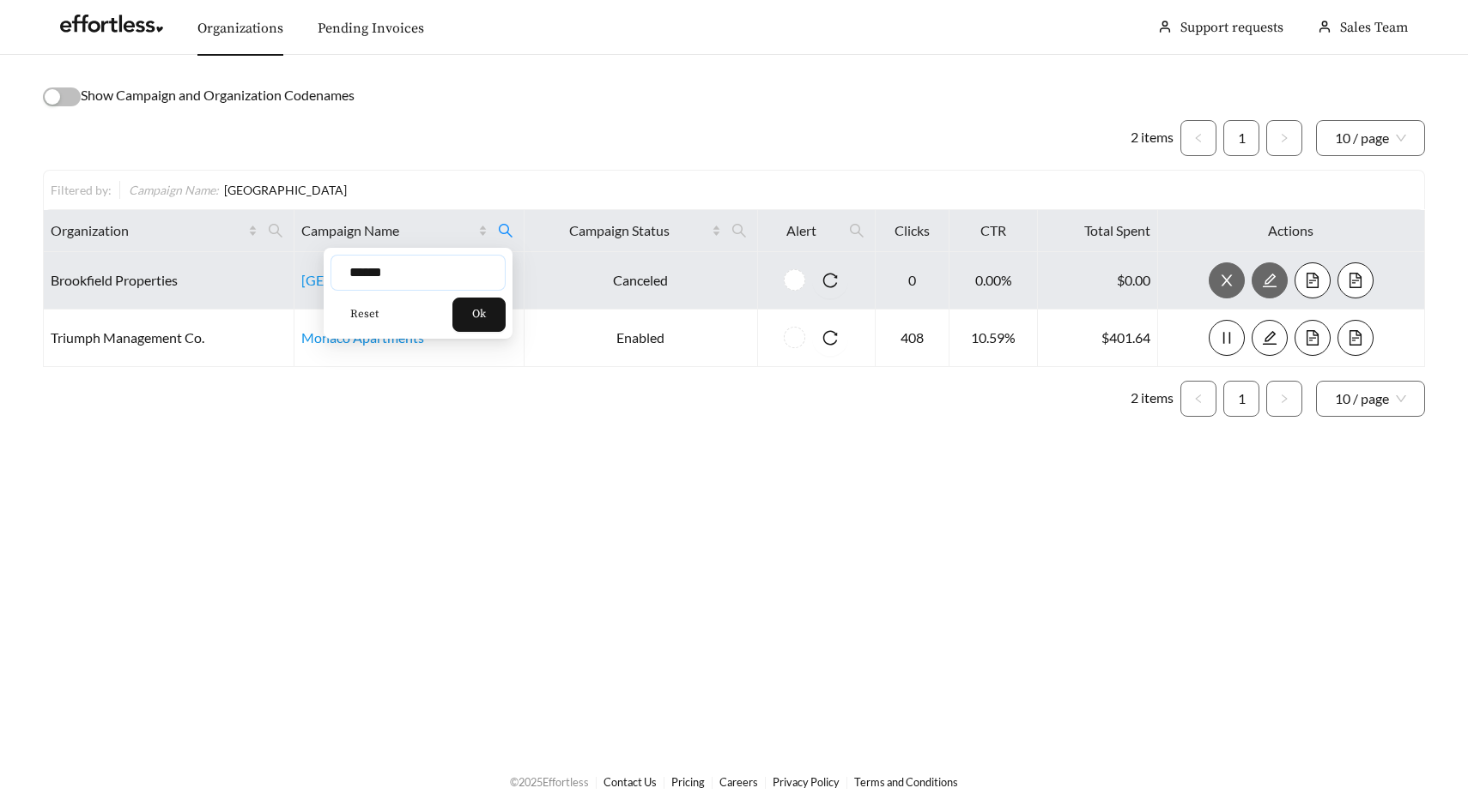
click at [447, 265] on input "******" at bounding box center [418, 272] width 175 height 36
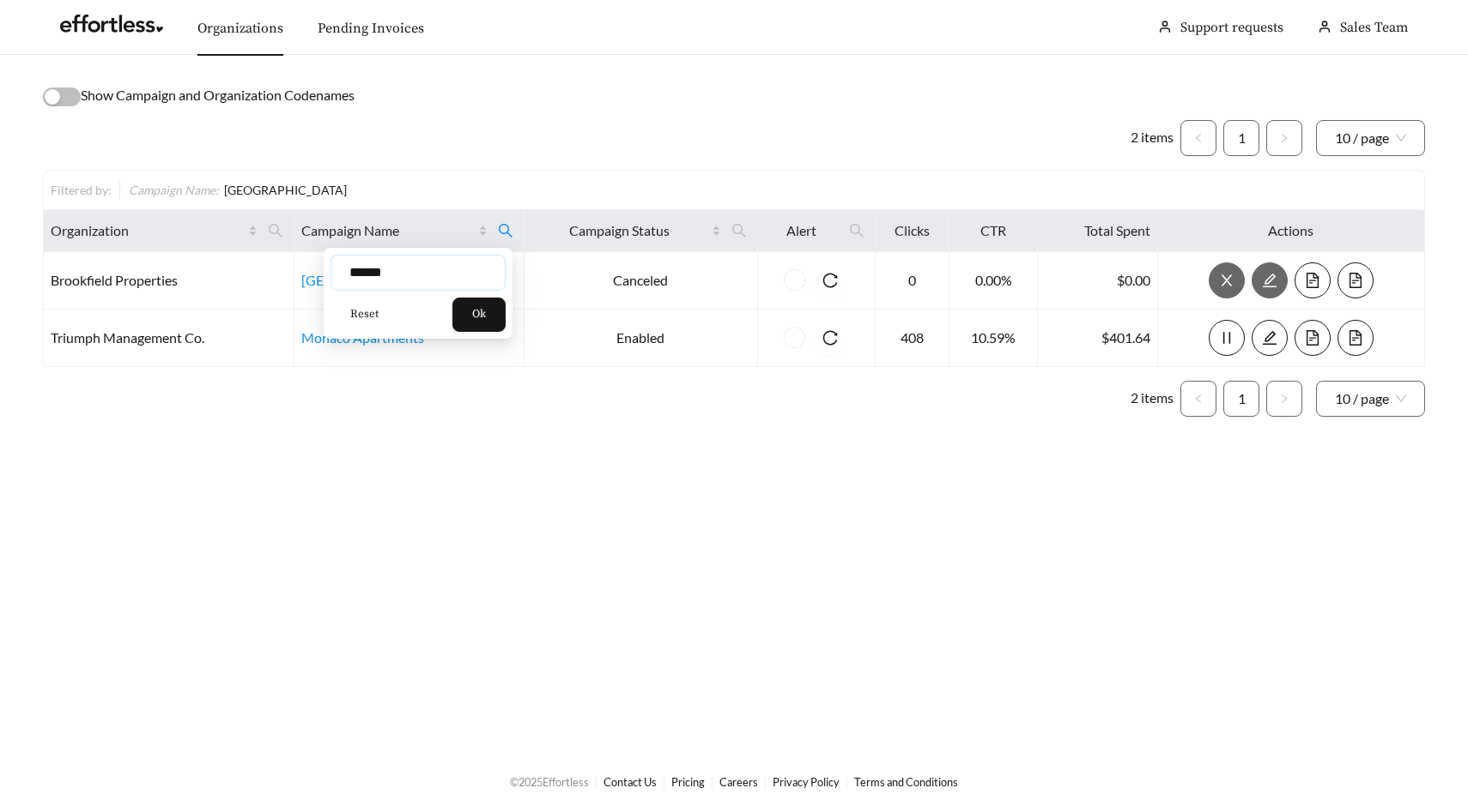
click at [447, 265] on input "******" at bounding box center [418, 272] width 175 height 36
type input "**********"
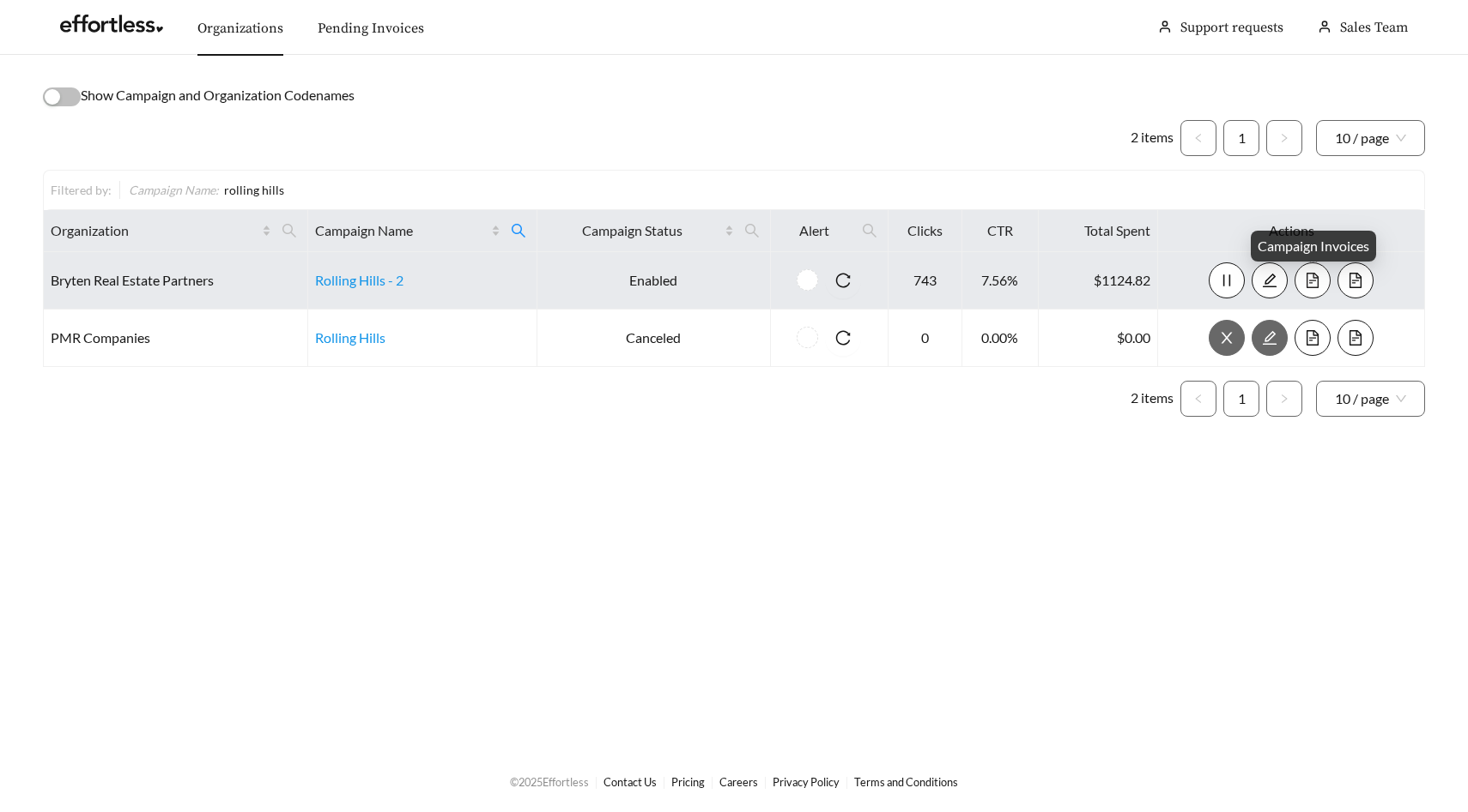
click at [1309, 282] on icon "file-text" at bounding box center [1311, 280] width 16 height 16
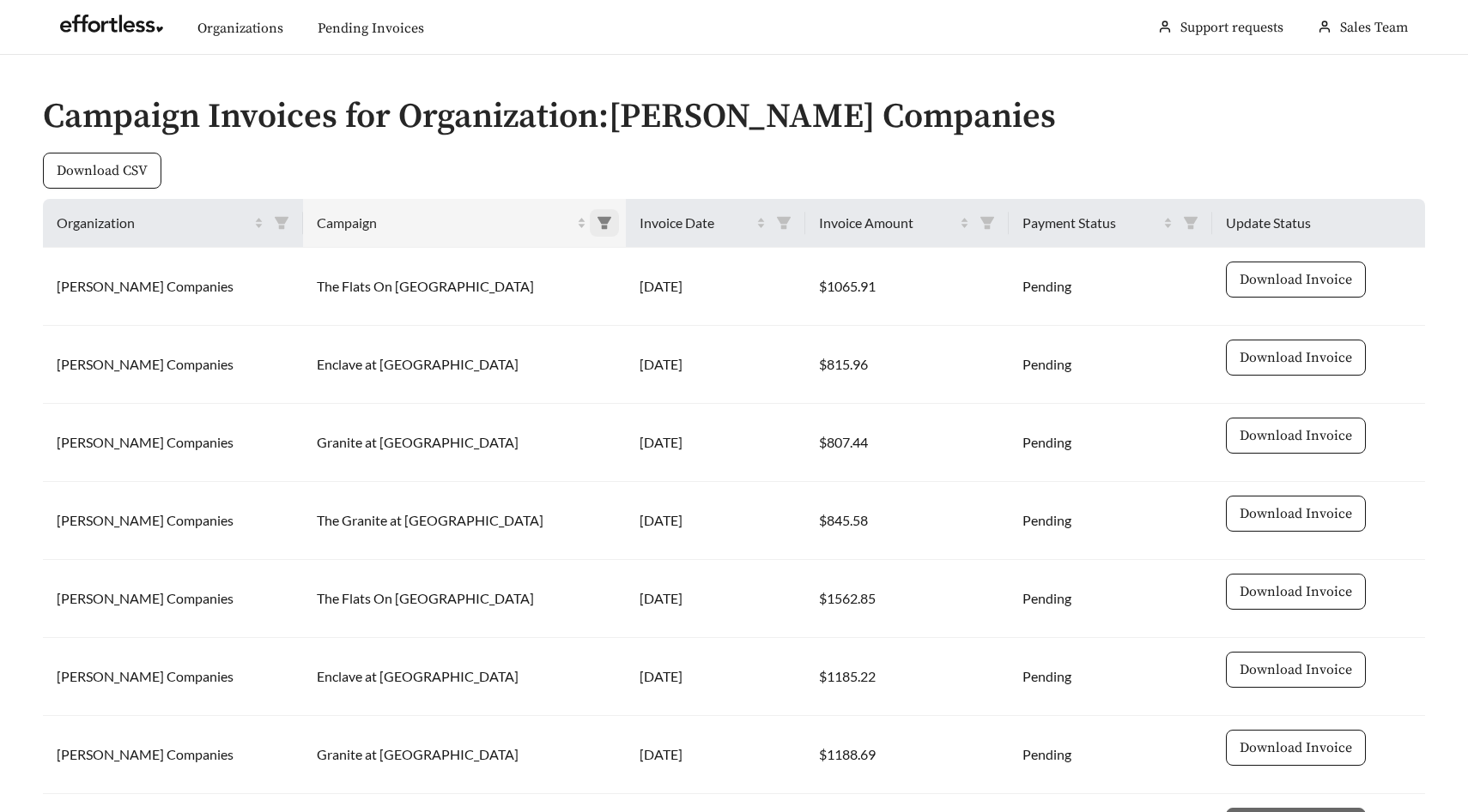
click at [596, 228] on icon "filter" at bounding box center [604, 222] width 16 height 16
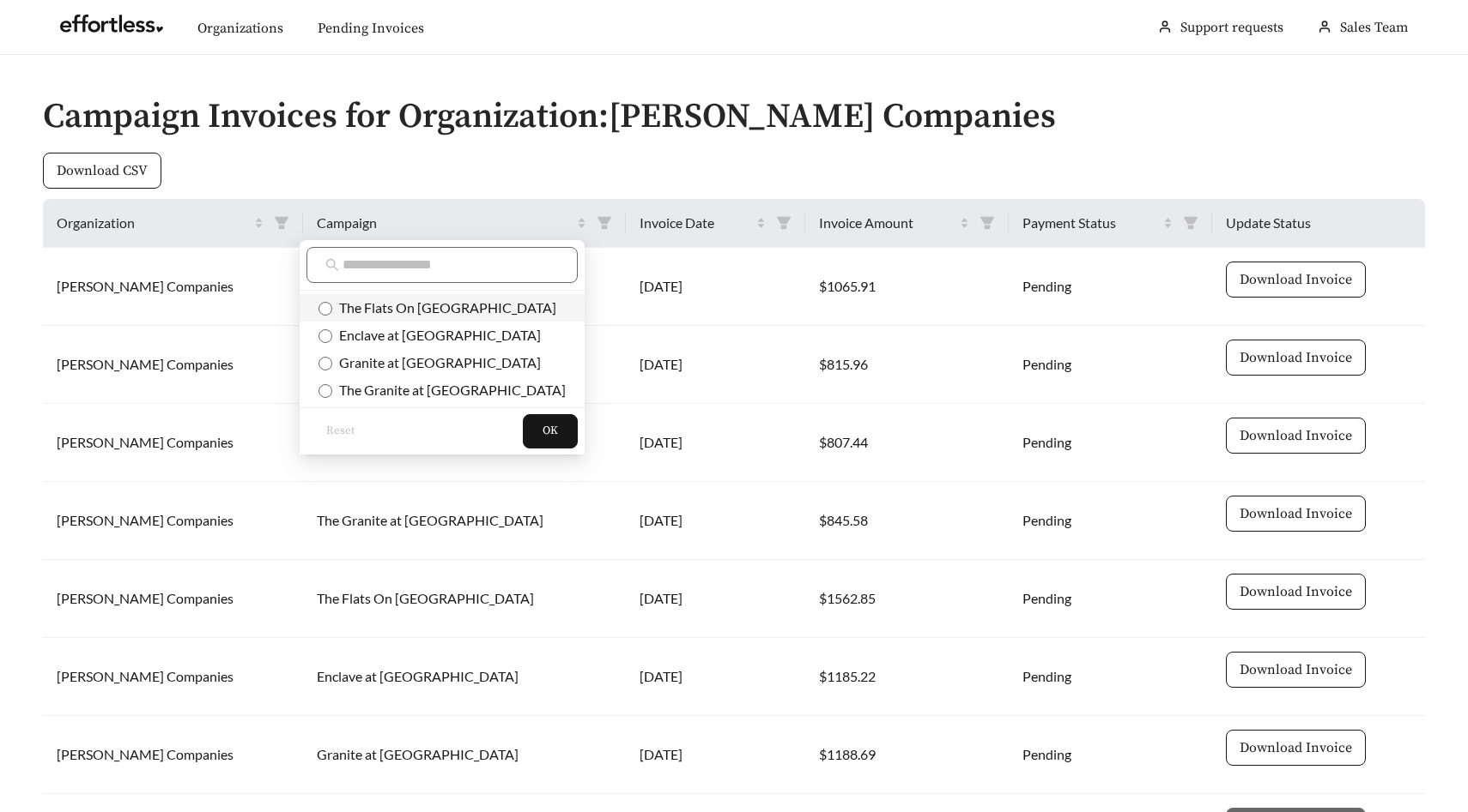
click at [469, 307] on span "The Flats On High Street" at bounding box center [444, 308] width 224 height 16
click at [542, 433] on span "OK" at bounding box center [549, 431] width 16 height 17
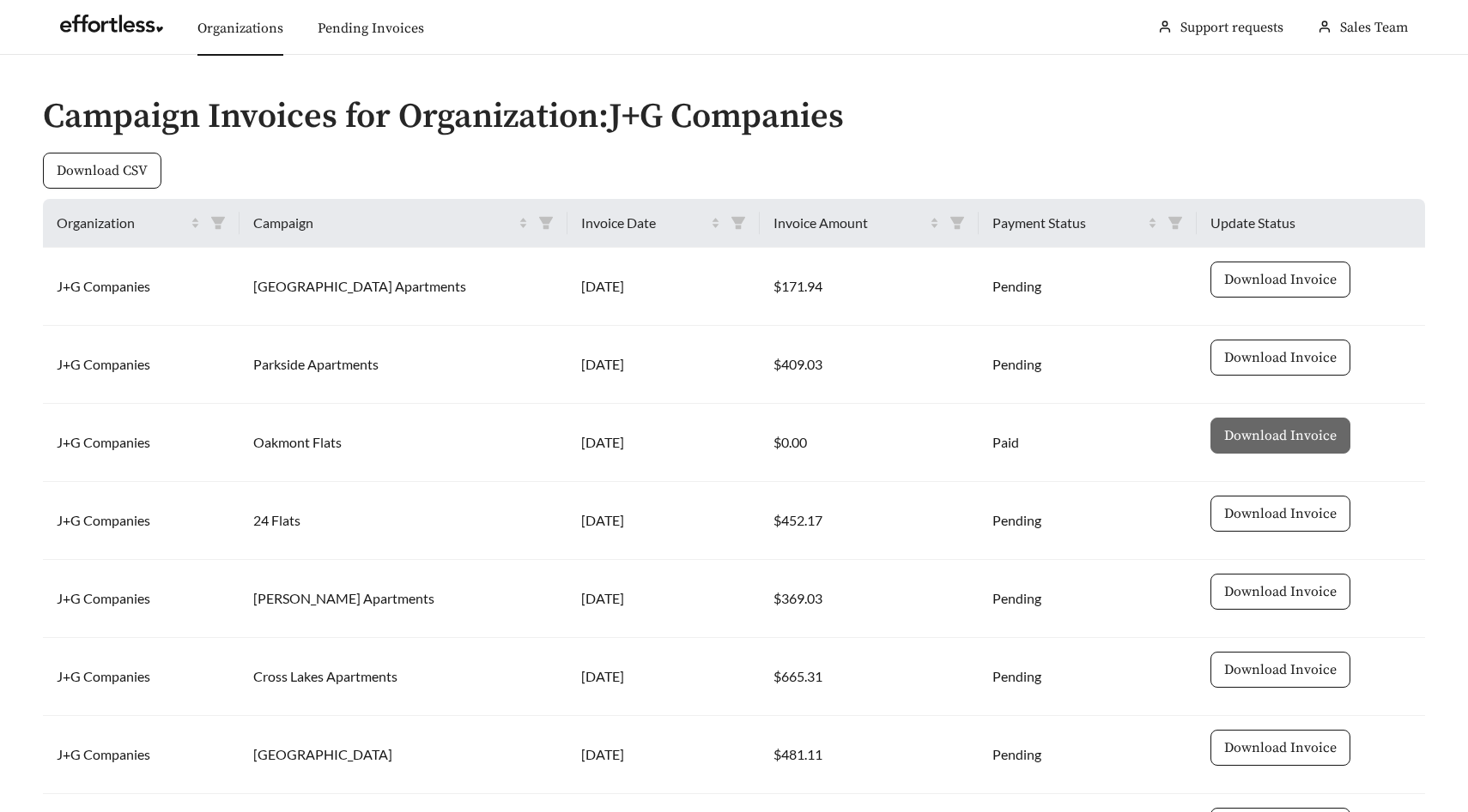
click at [240, 20] on link "Organizations" at bounding box center [241, 28] width 86 height 17
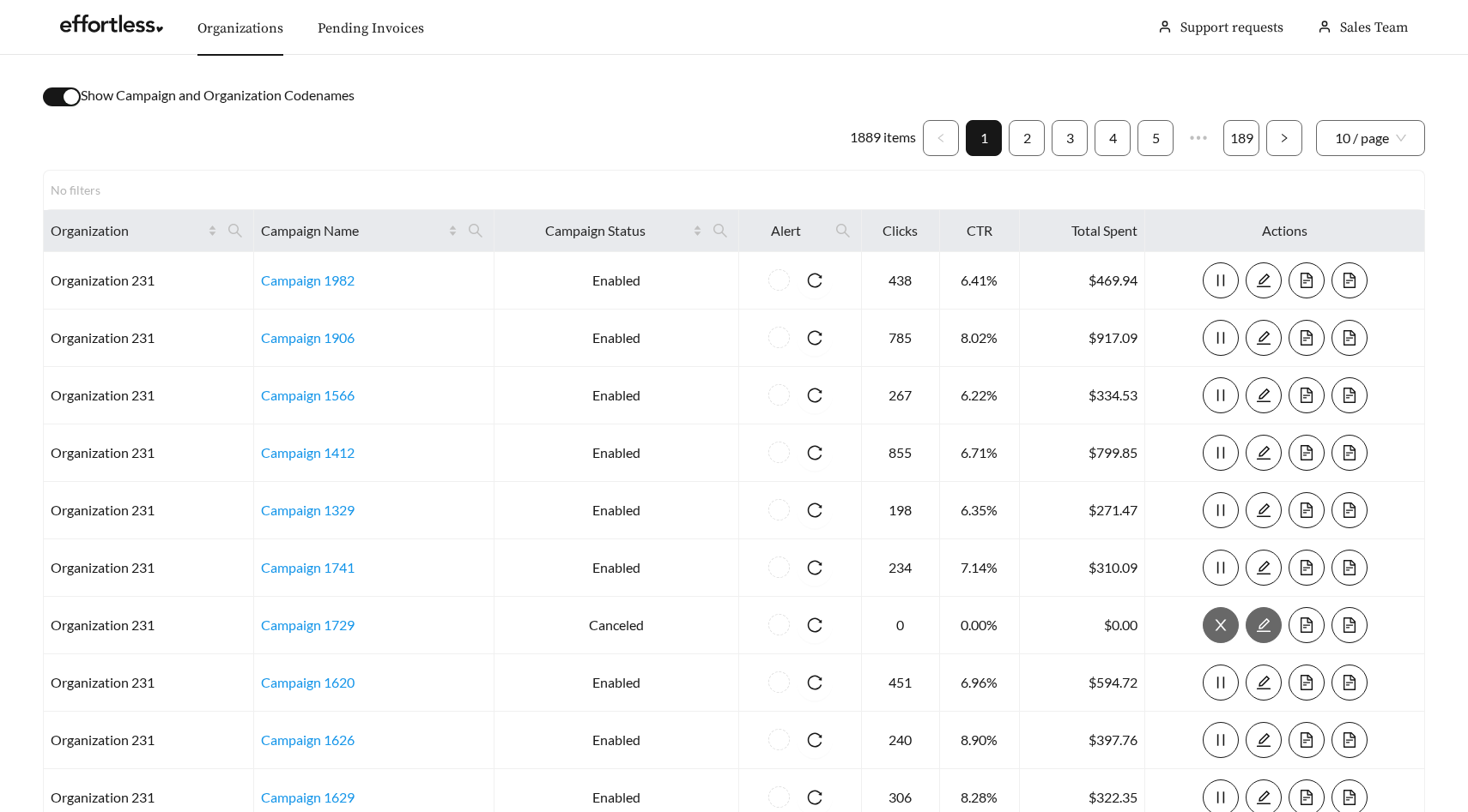
click at [64, 92] on div "button" at bounding box center [71, 96] width 16 height 16
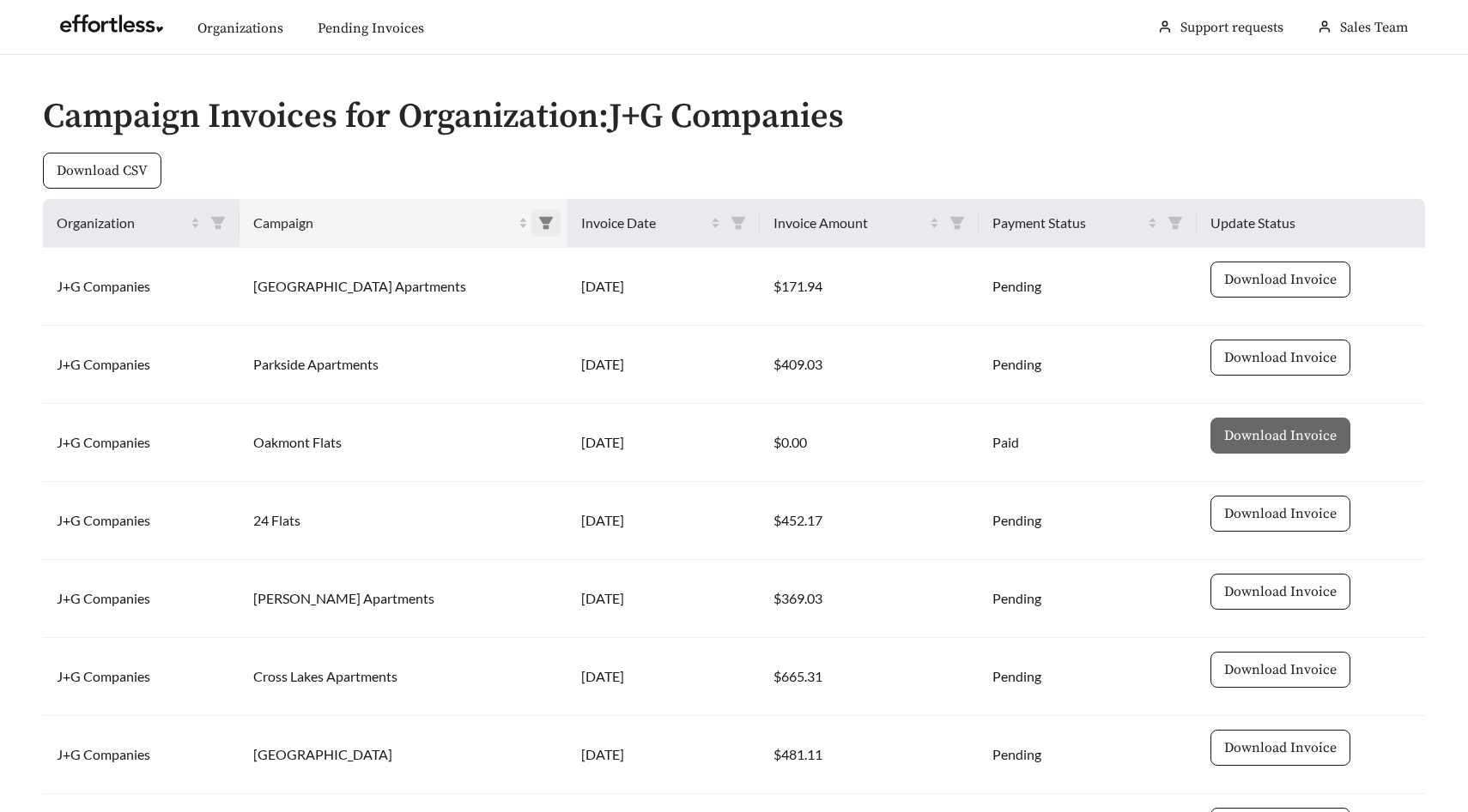
click at [539, 221] on icon "filter" at bounding box center [546, 222] width 14 height 12
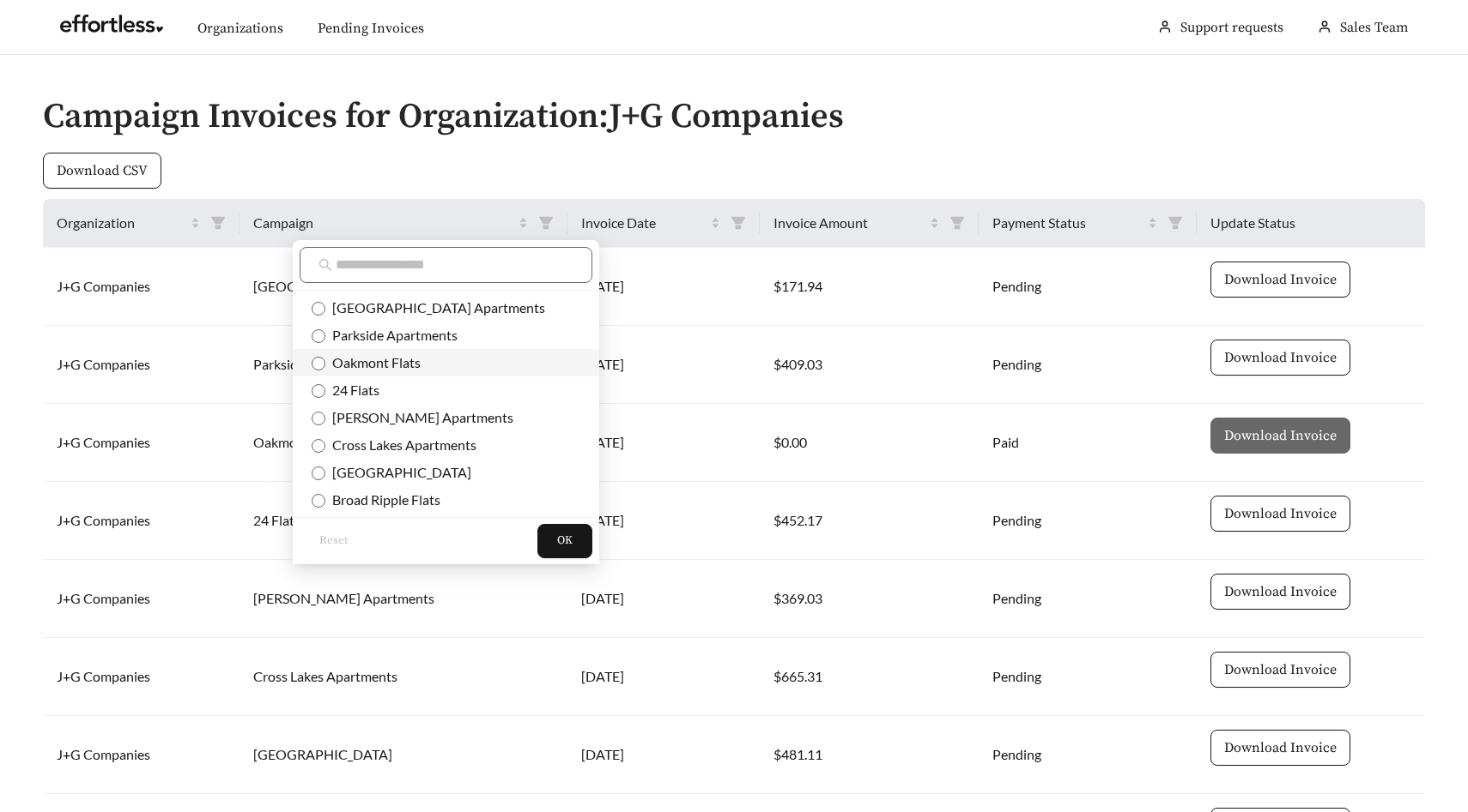
click at [418, 360] on span "Oakmont Flats" at bounding box center [373, 363] width 95 height 16
click at [557, 544] on span "OK" at bounding box center [564, 541] width 16 height 17
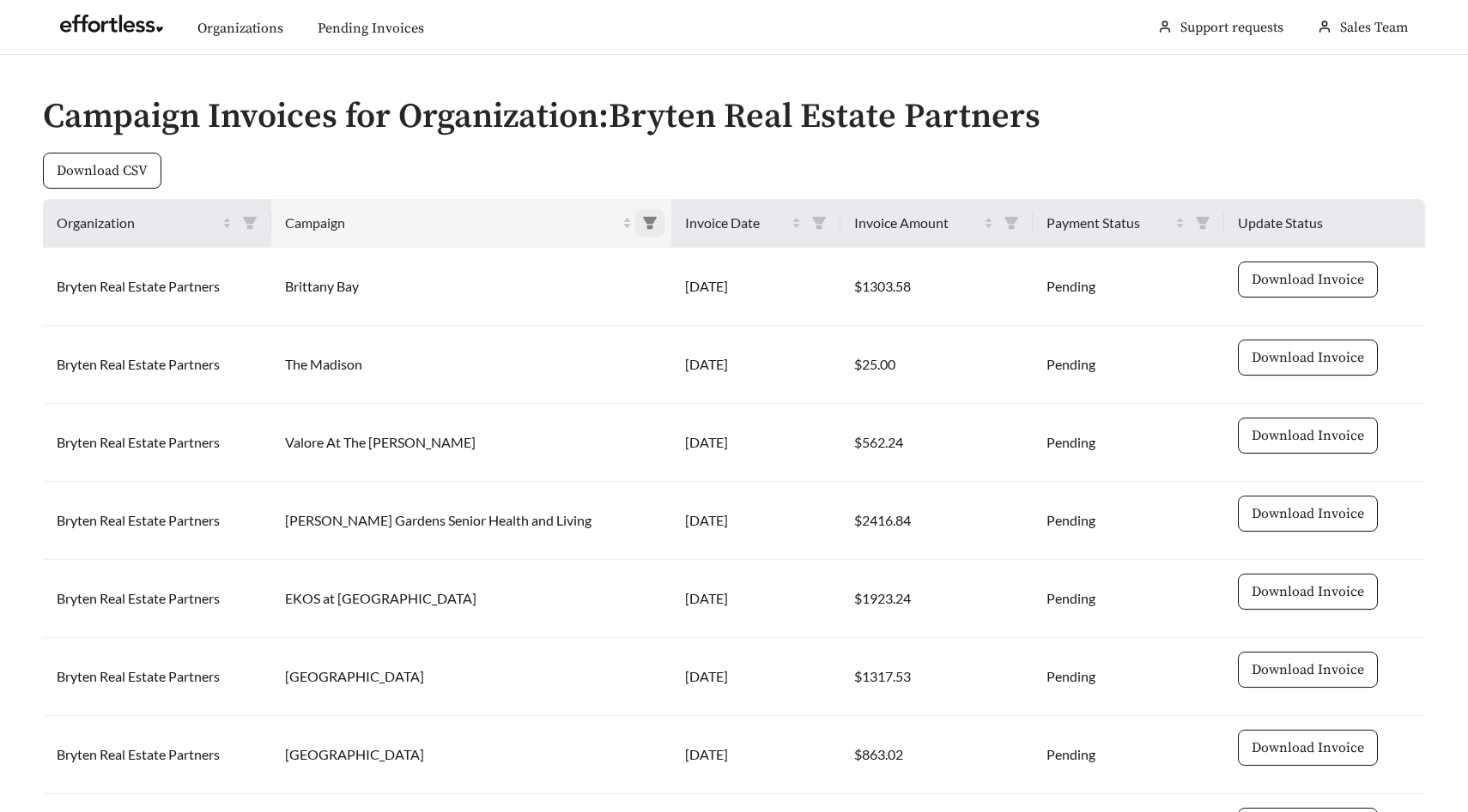
click at [643, 217] on icon "filter" at bounding box center [649, 222] width 14 height 12
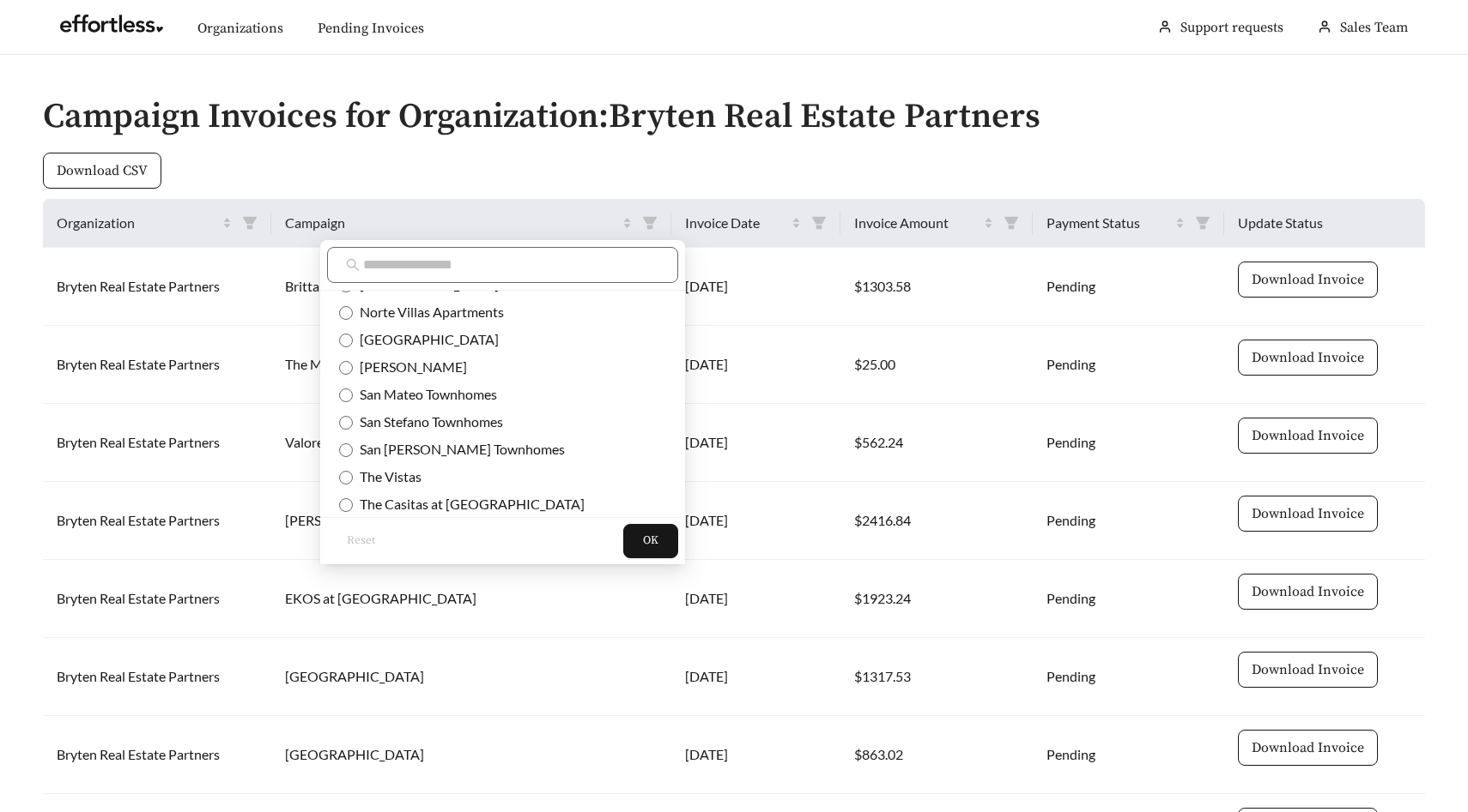
scroll to position [631, 0]
click at [436, 417] on span "San Stefano Townhomes" at bounding box center [428, 418] width 150 height 16
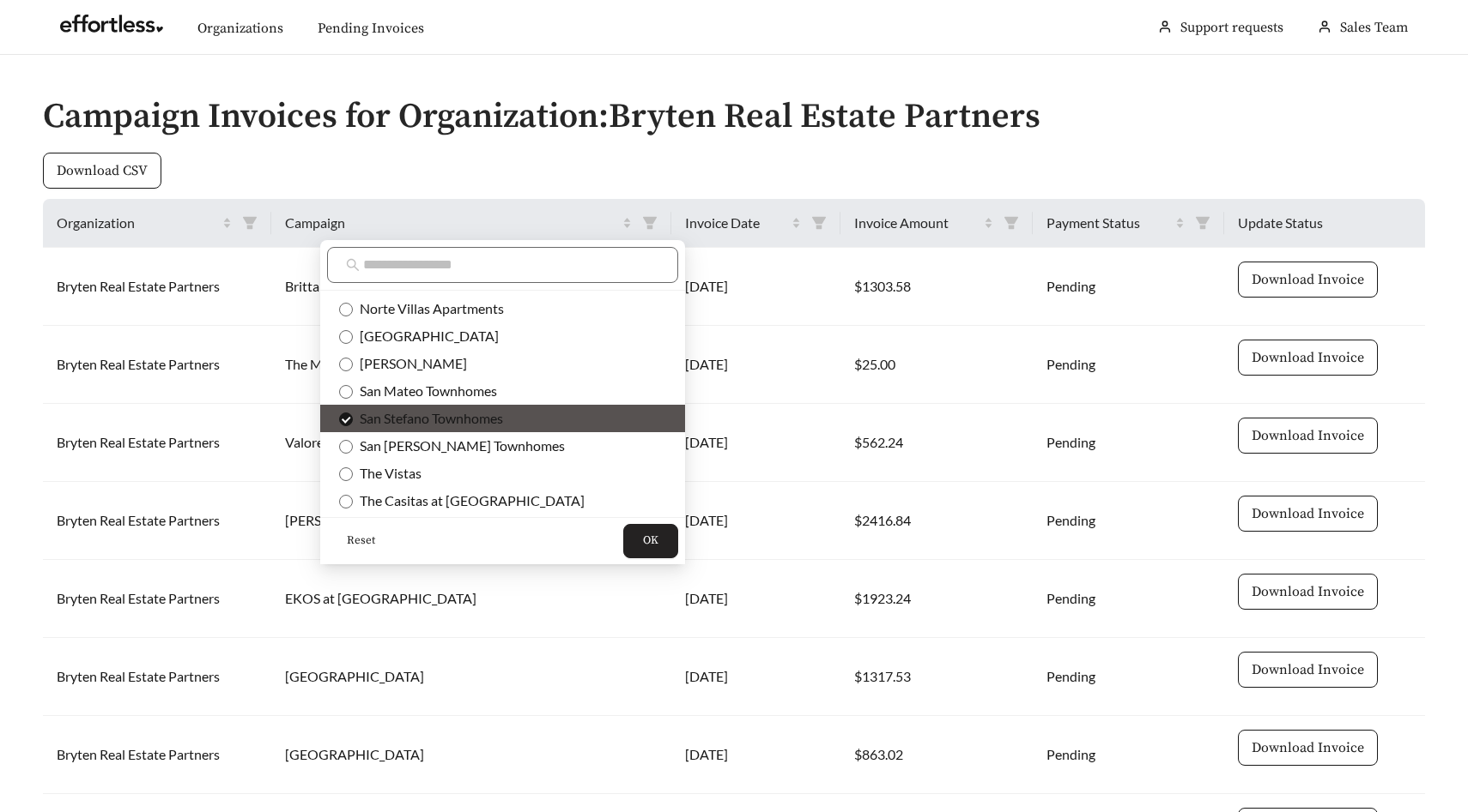
click at [643, 546] on span "OK" at bounding box center [650, 541] width 16 height 17
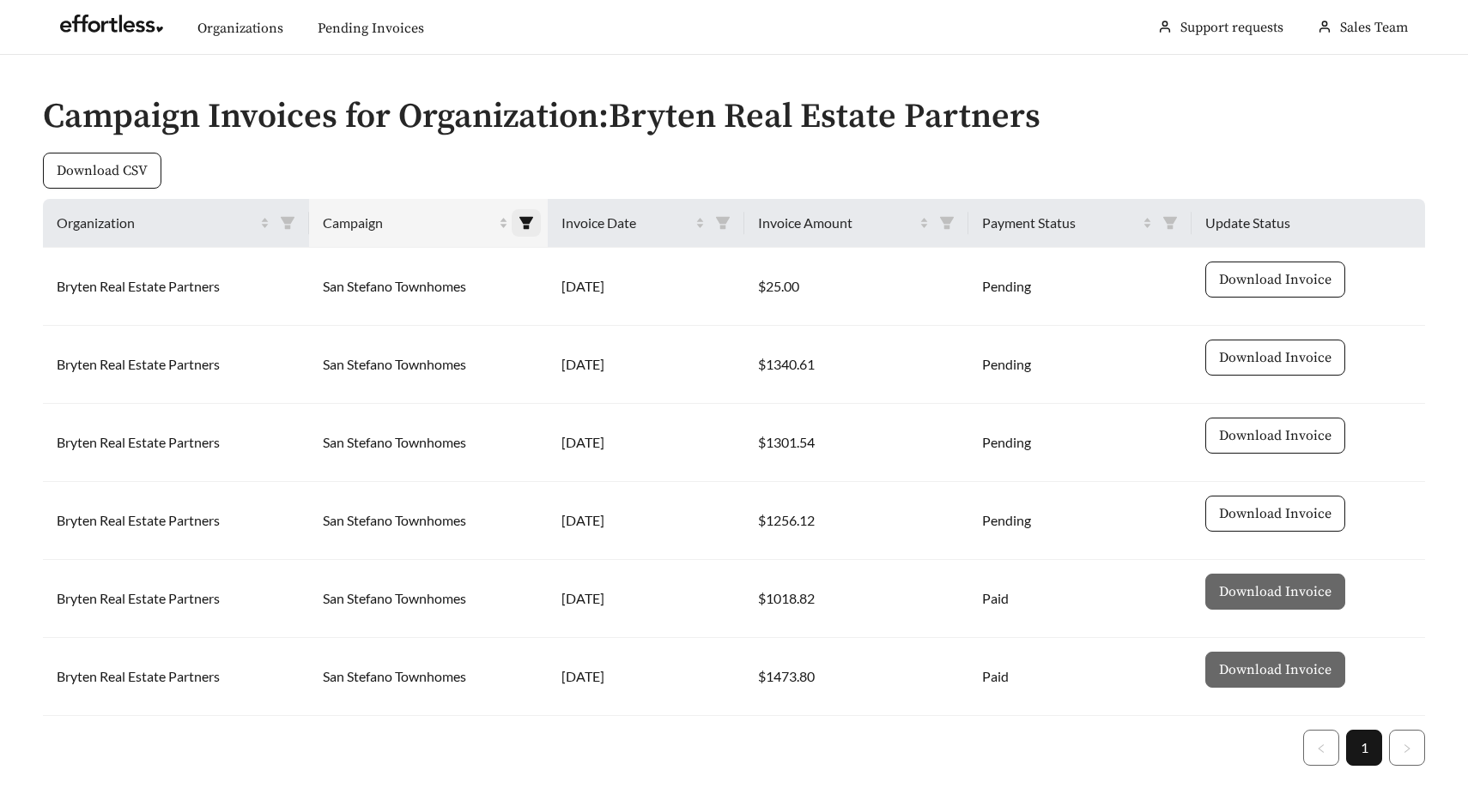
click at [534, 219] on icon "filter" at bounding box center [526, 222] width 16 height 16
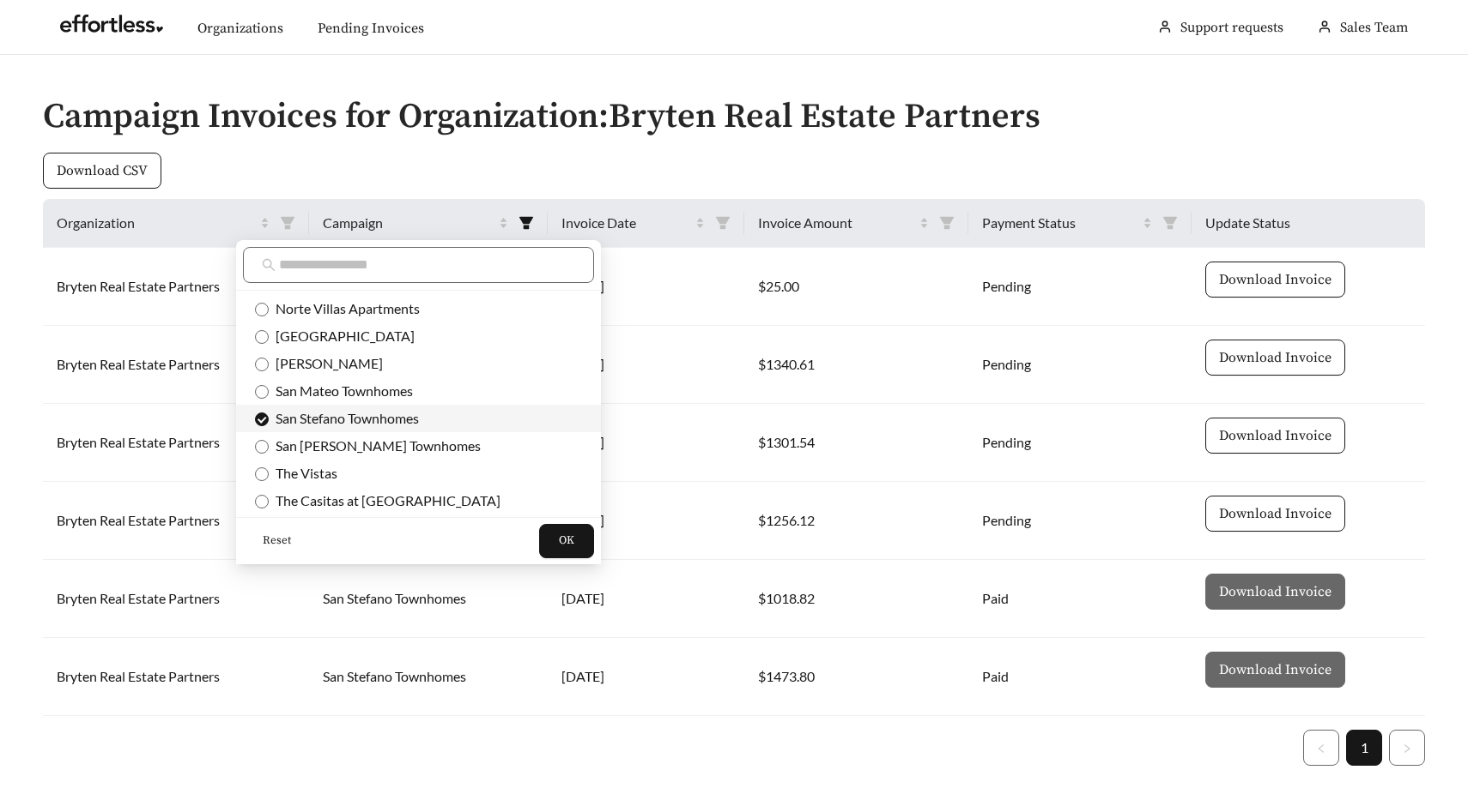
click at [361, 417] on span "San Stefano Townhomes" at bounding box center [343, 418] width 150 height 16
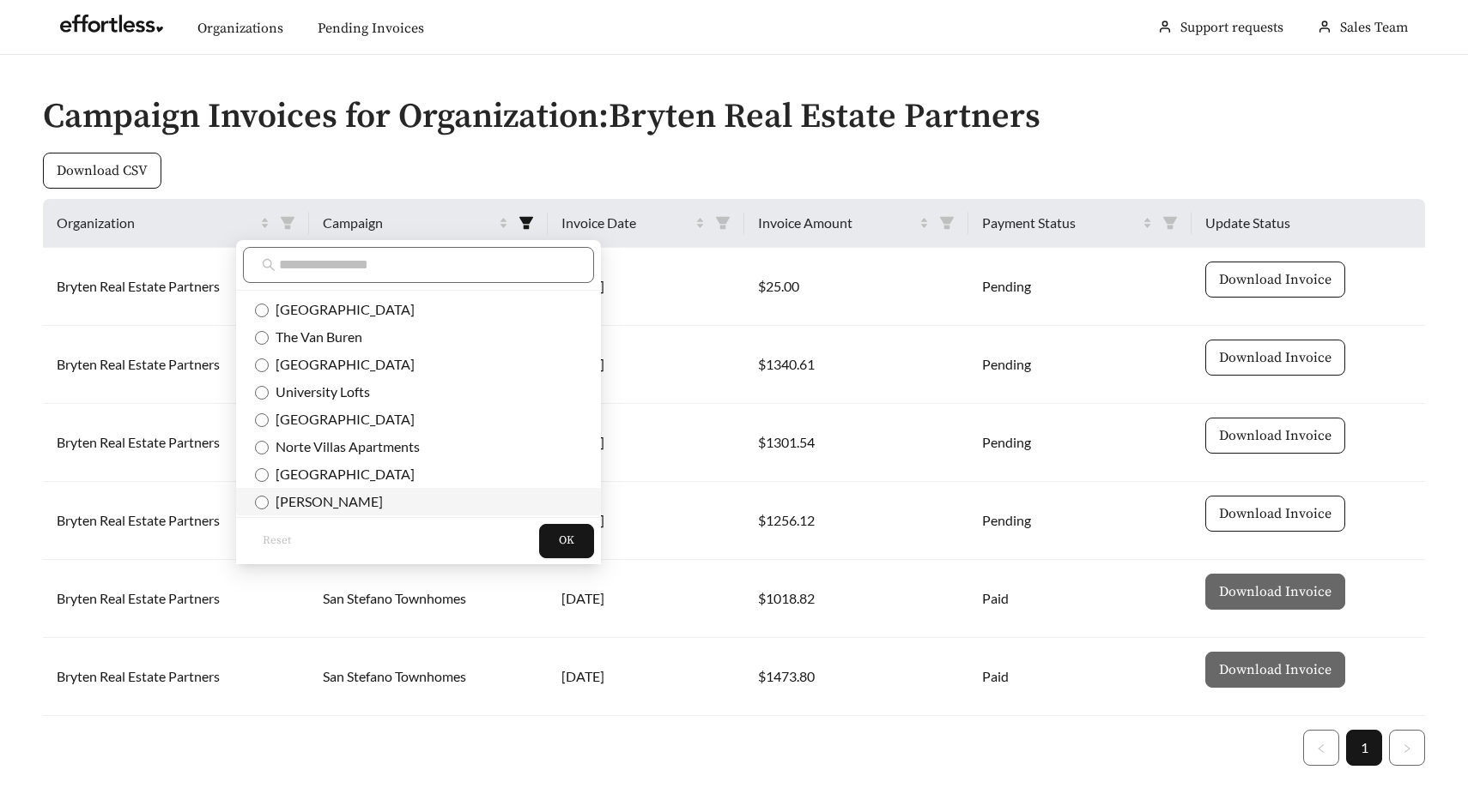
scroll to position [492, 0]
click at [356, 342] on span "The Van Buren" at bounding box center [315, 338] width 93 height 16
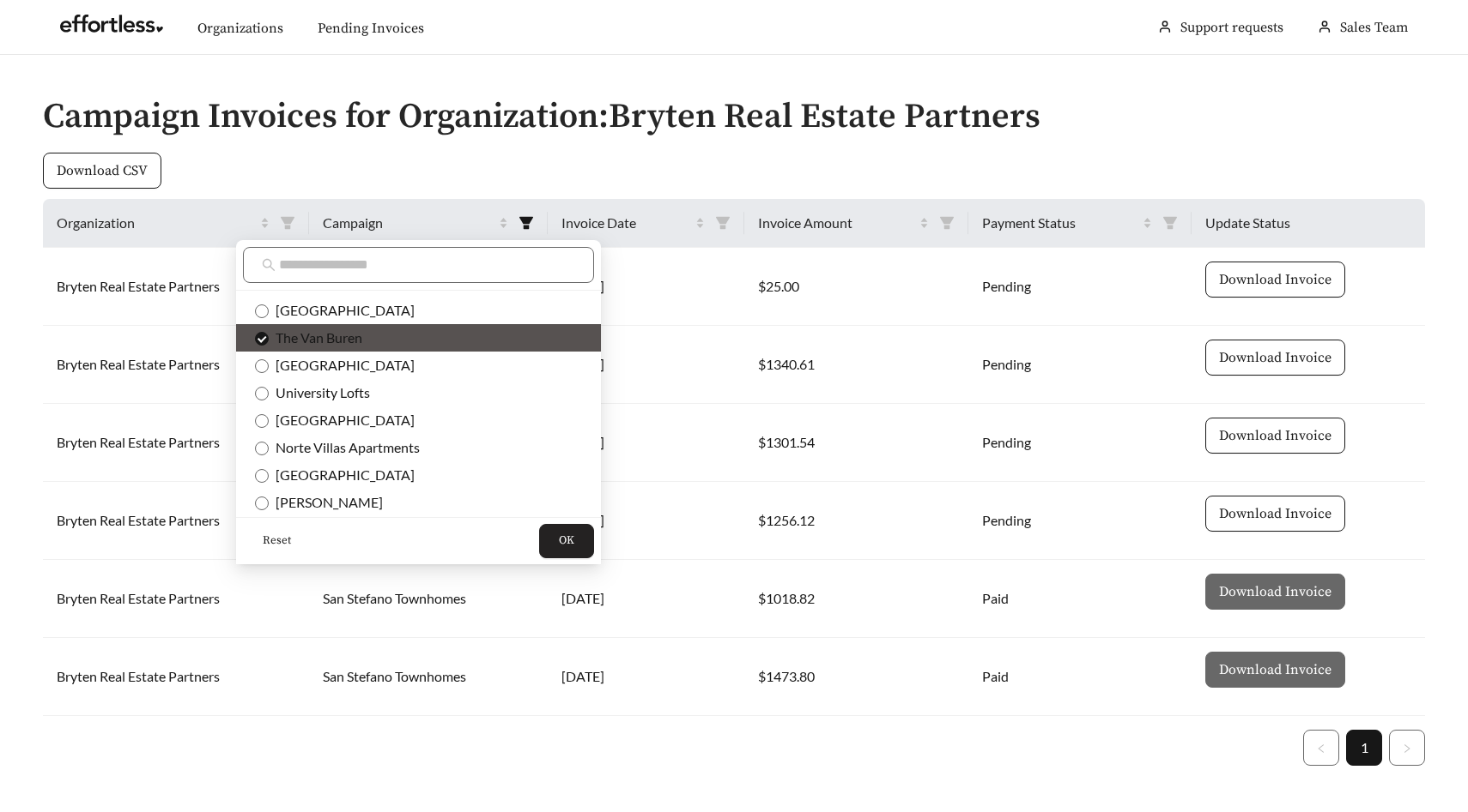
click at [559, 539] on span "OK" at bounding box center [566, 541] width 16 height 17
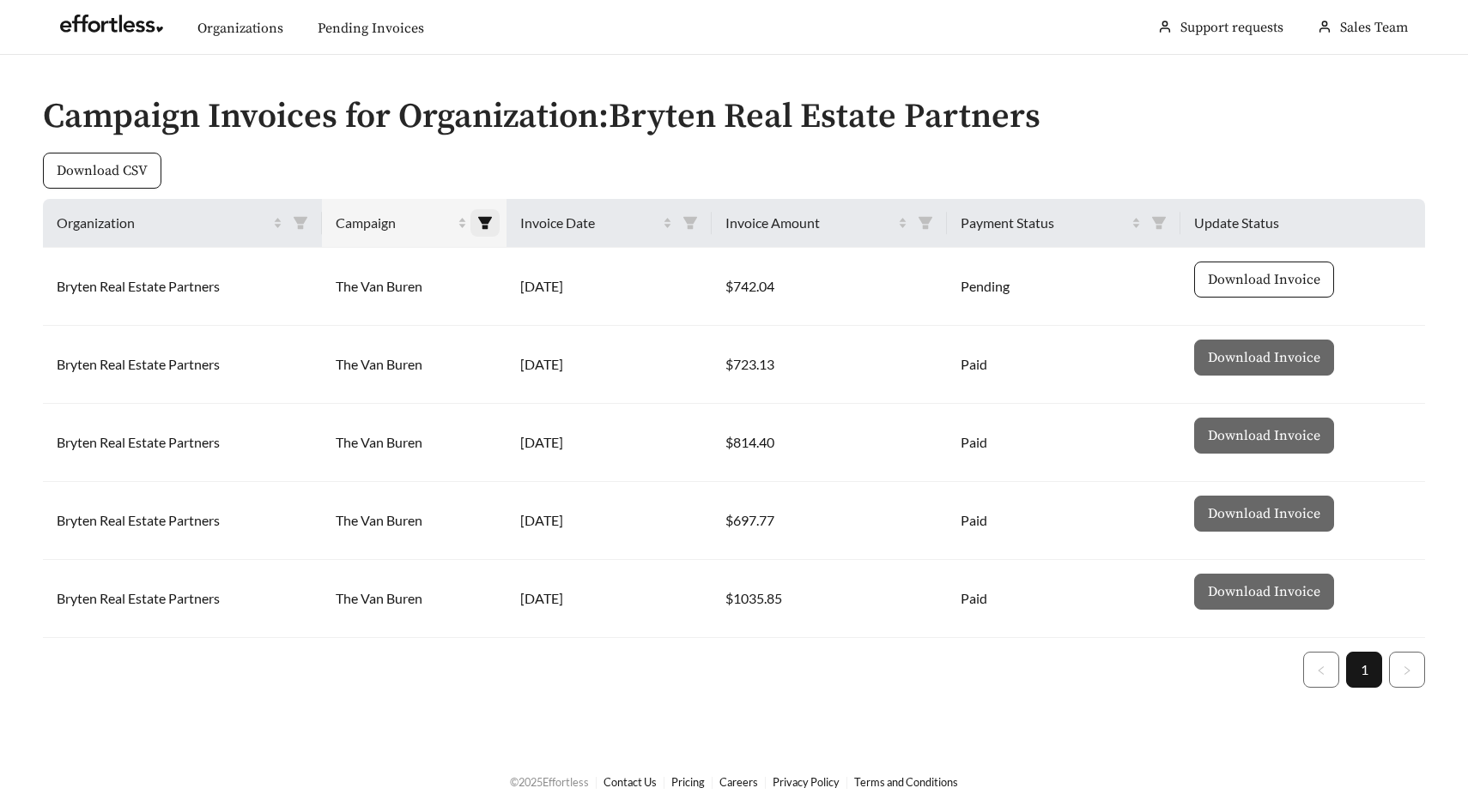
click at [492, 218] on icon "filter" at bounding box center [484, 222] width 14 height 12
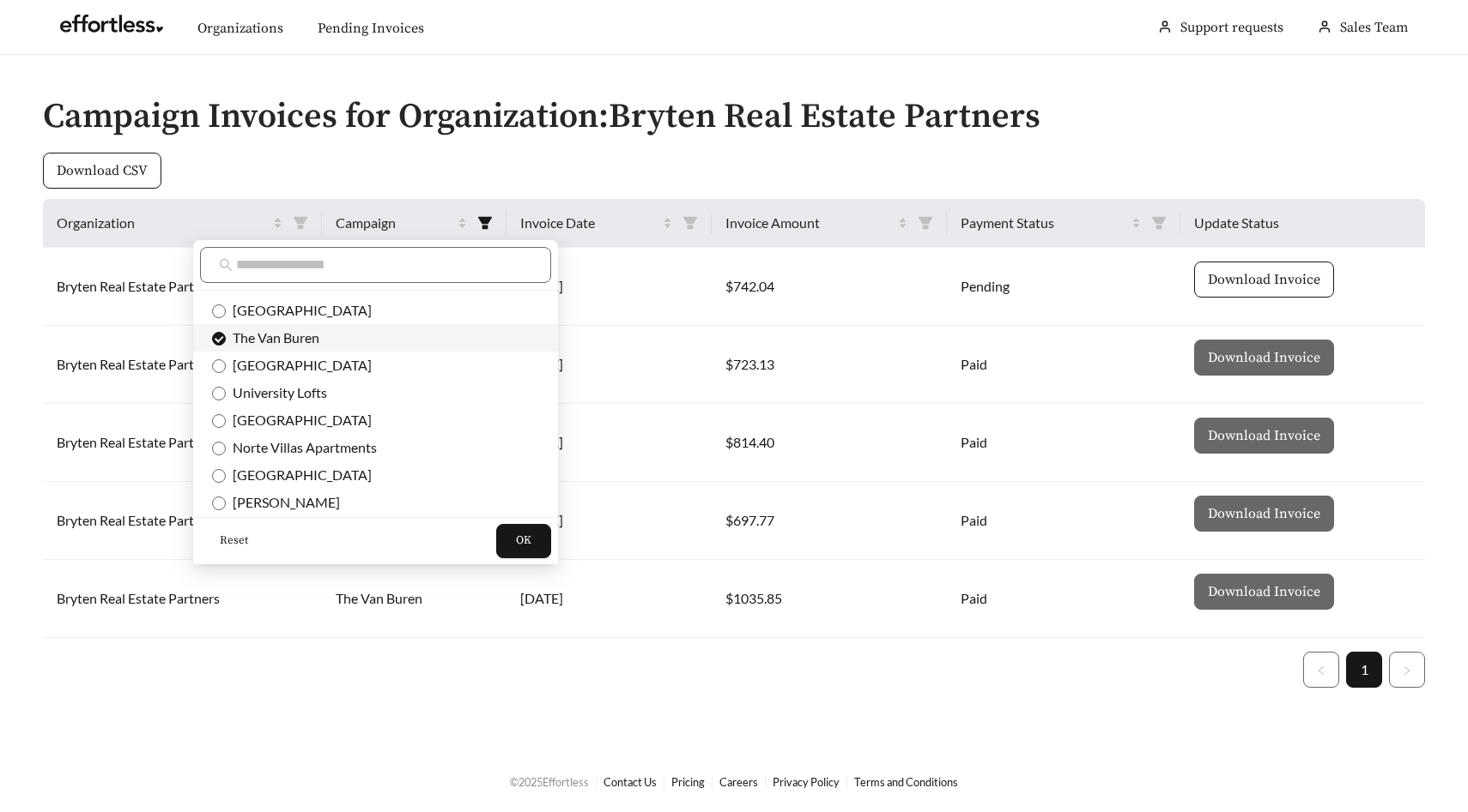
click at [321, 333] on span "The Van Buren" at bounding box center [375, 338] width 327 height 19
click at [328, 313] on span "Winterhaven Terrace" at bounding box center [298, 310] width 146 height 16
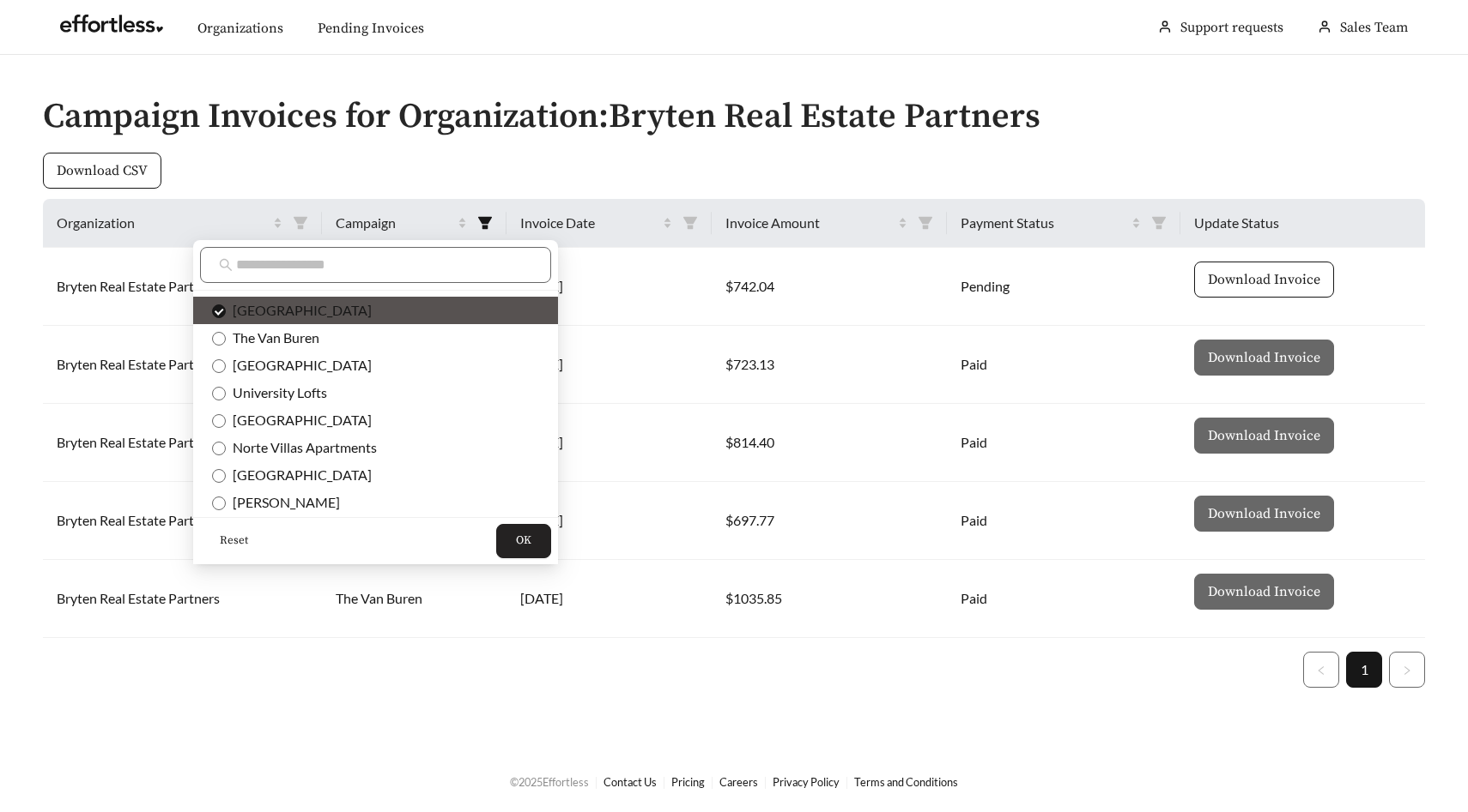
click at [496, 538] on button "OK" at bounding box center [524, 541] width 55 height 34
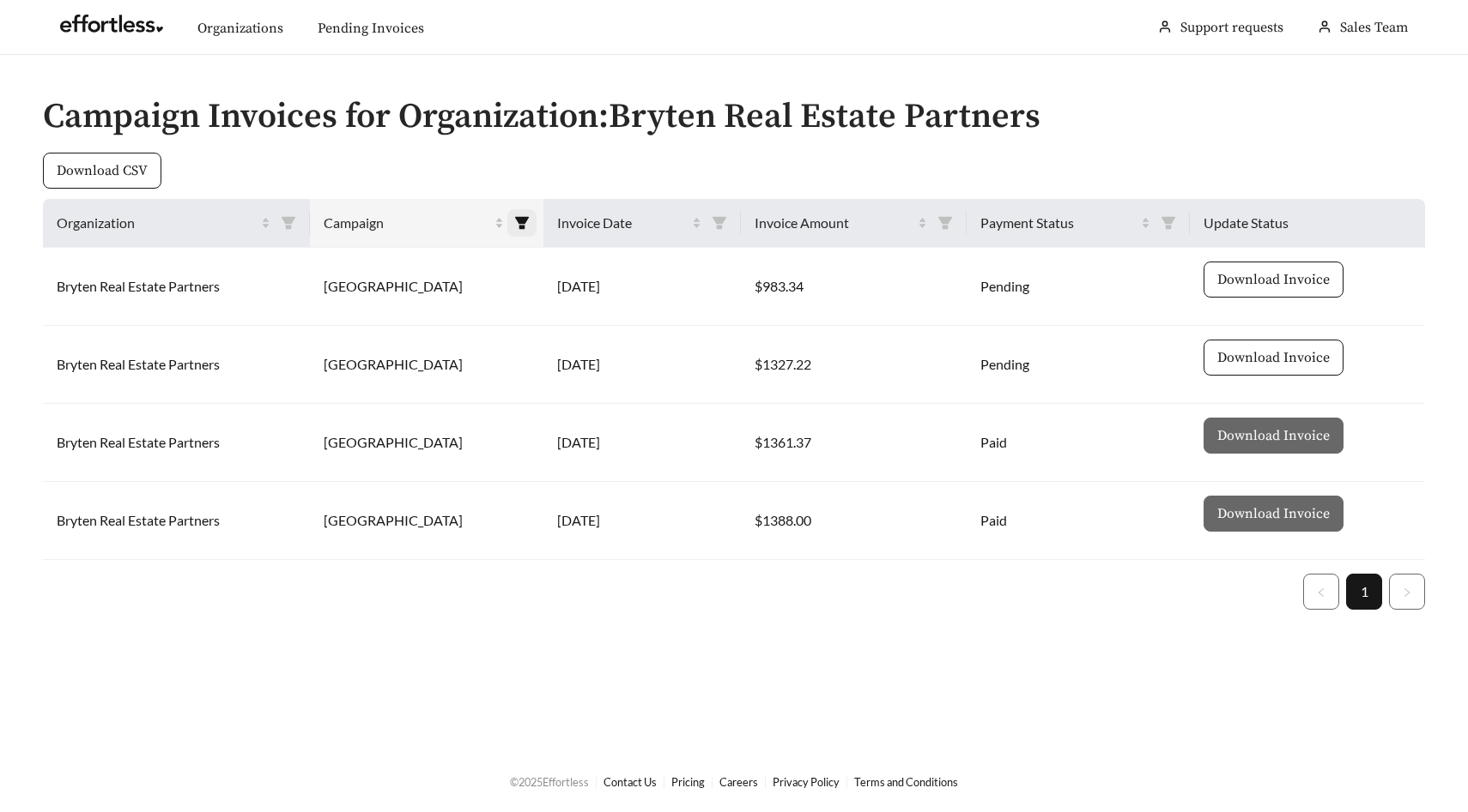
click at [517, 215] on icon "filter" at bounding box center [521, 222] width 16 height 16
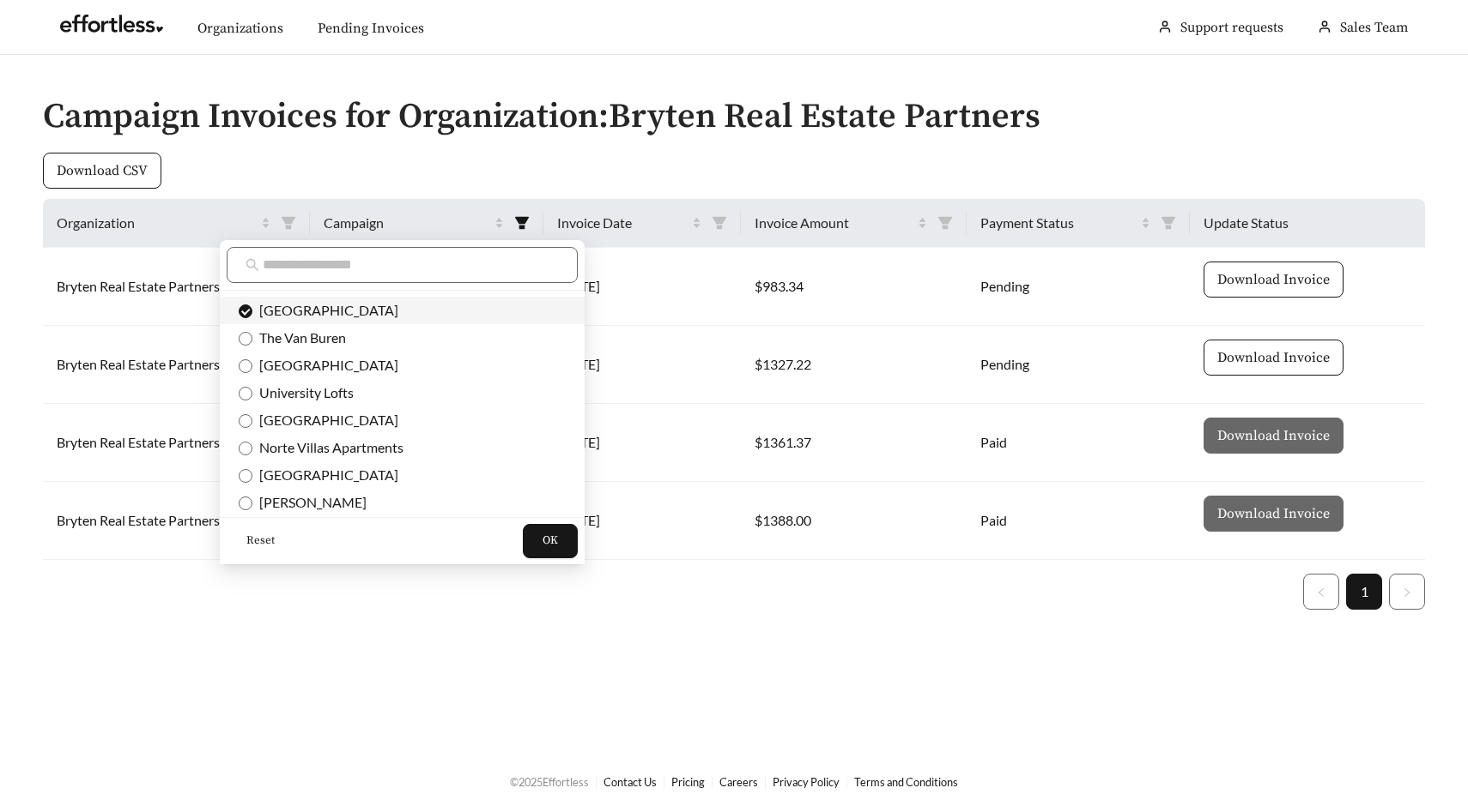
click at [409, 317] on span "Winterhaven Terrace" at bounding box center [402, 310] width 327 height 19
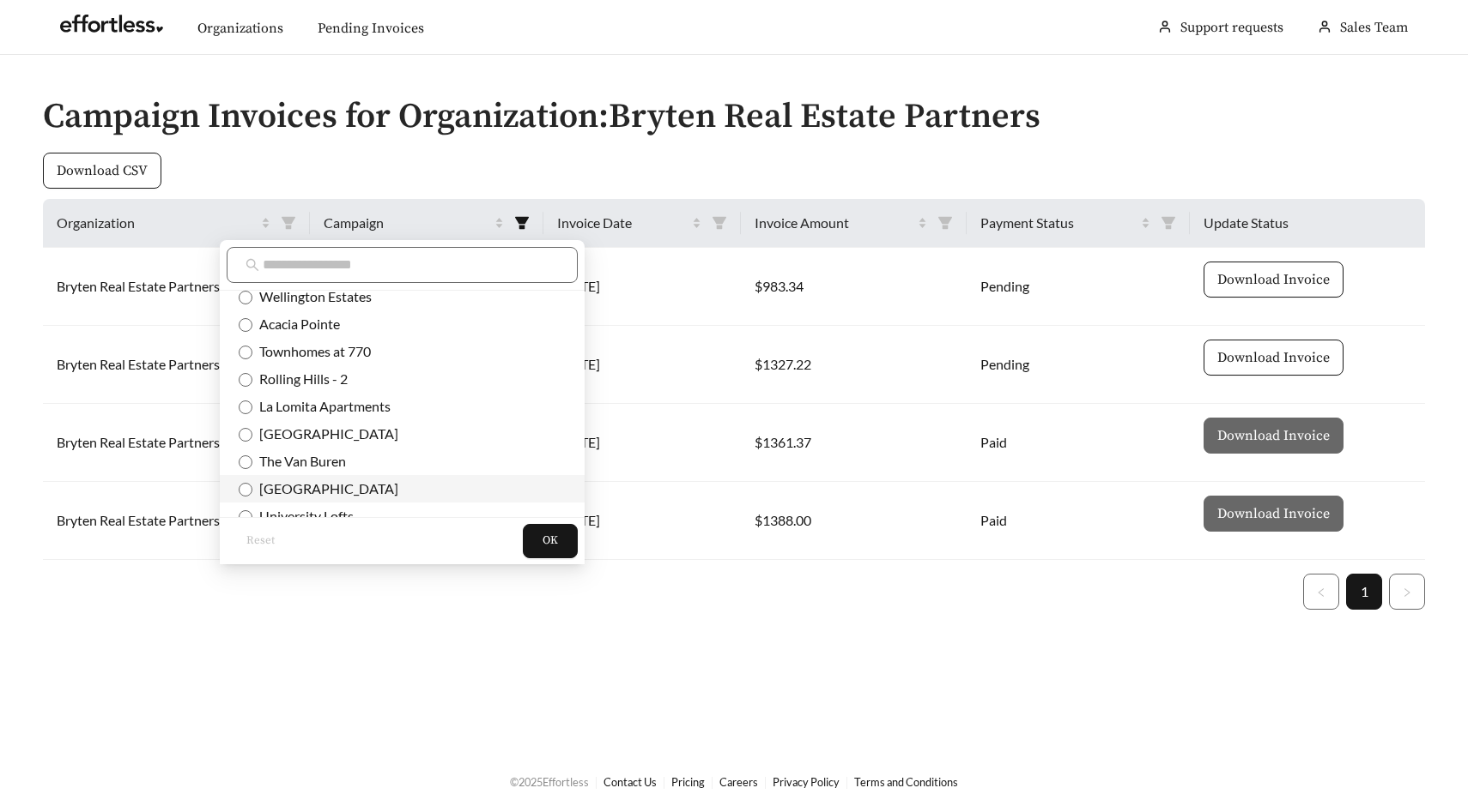
scroll to position [363, 0]
click at [328, 384] on span "Rolling Hills - 2" at bounding box center [300, 384] width 95 height 16
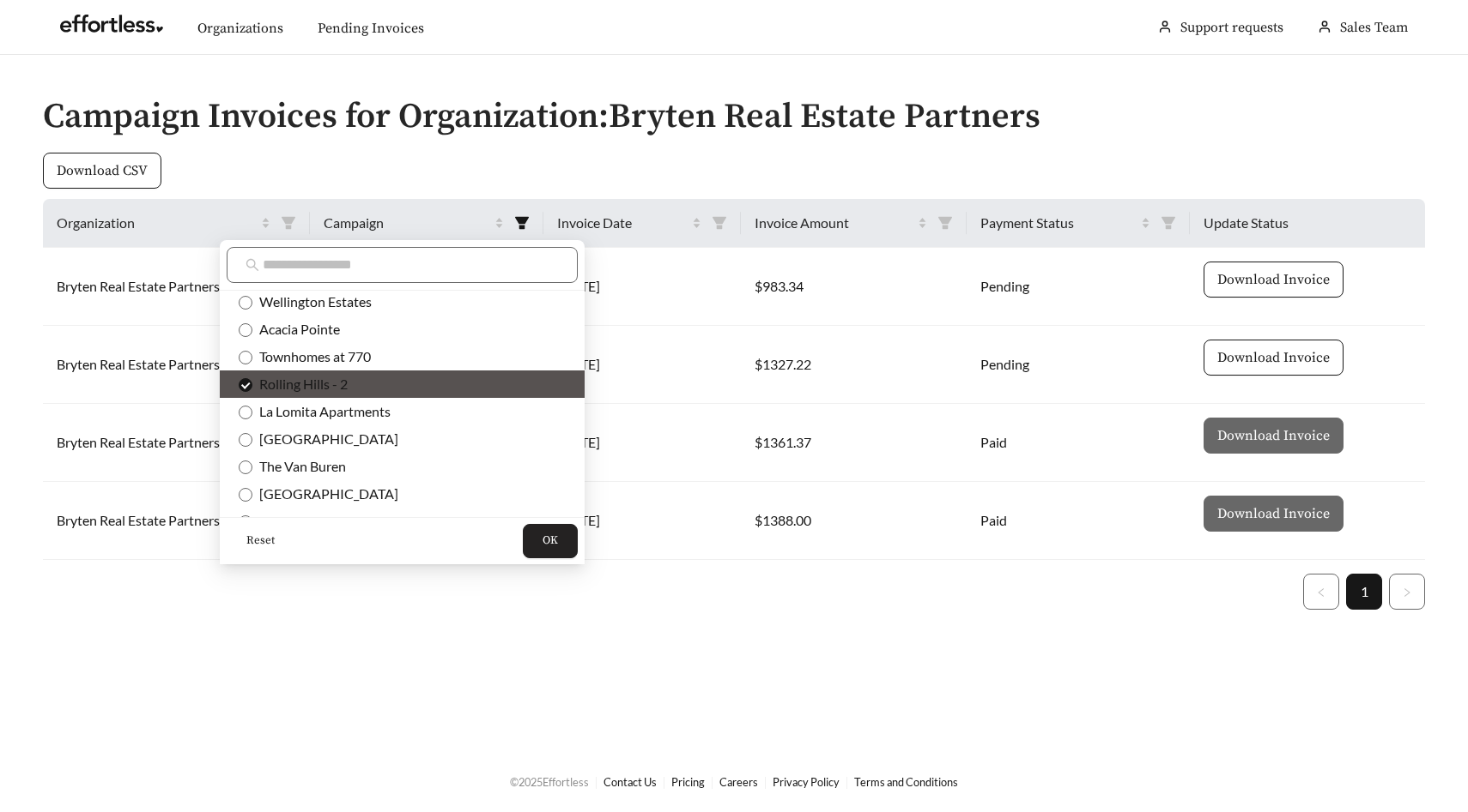
click at [542, 540] on span "OK" at bounding box center [549, 541] width 16 height 17
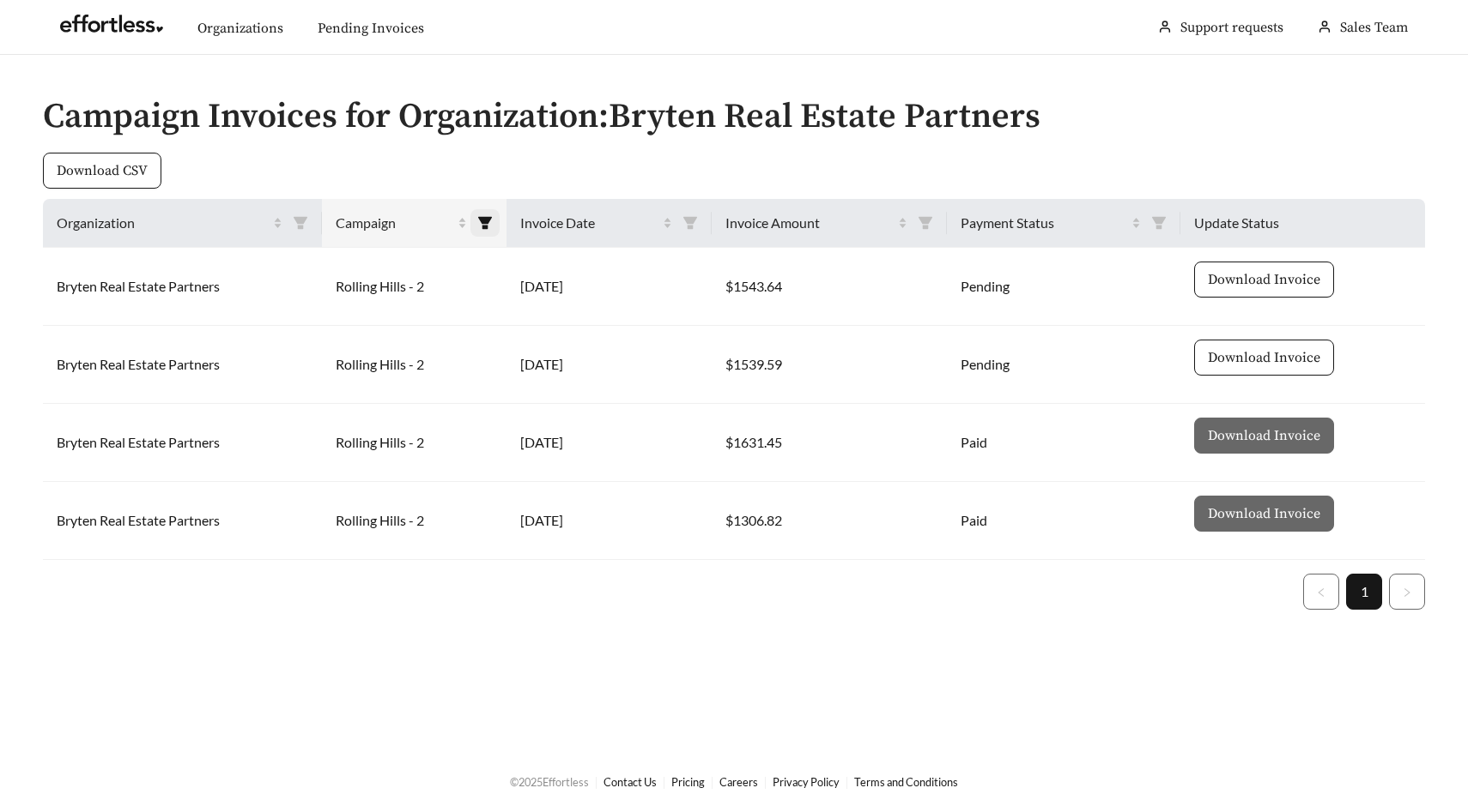
click at [482, 220] on icon "filter" at bounding box center [484, 222] width 16 height 16
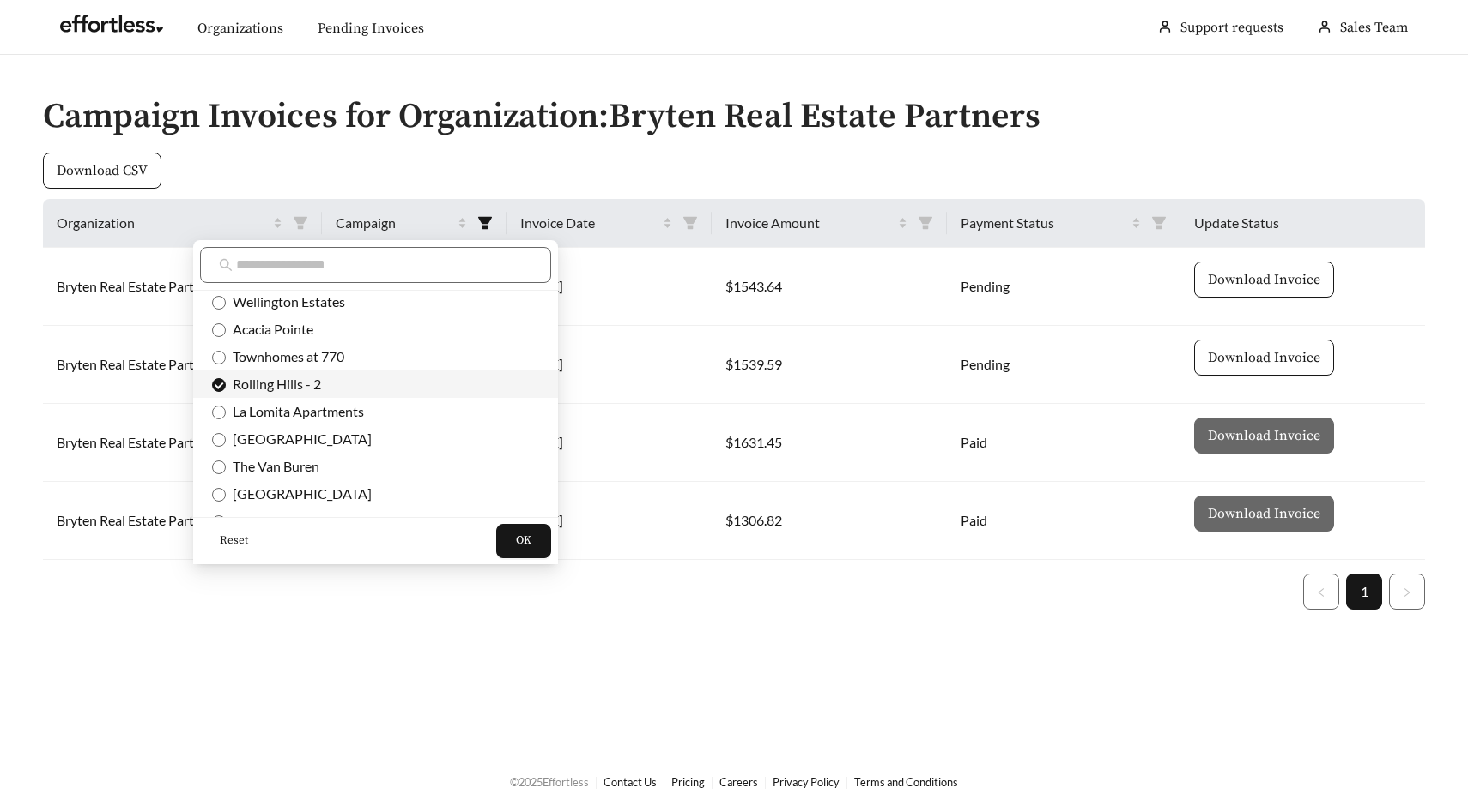
click at [385, 383] on span "Rolling Hills - 2" at bounding box center [375, 384] width 327 height 19
click at [318, 362] on span "Townhomes at 770" at bounding box center [284, 356] width 118 height 16
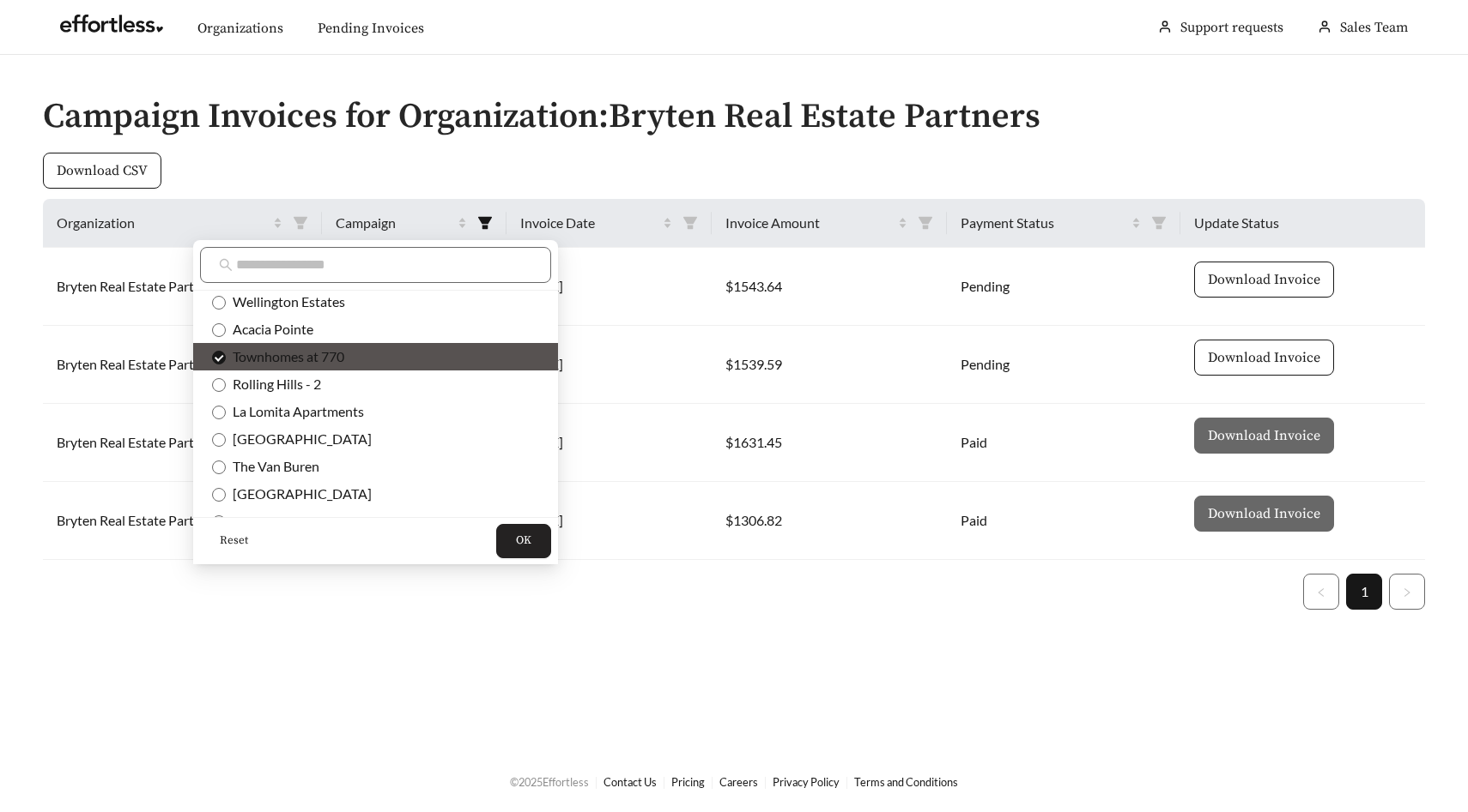
click at [516, 541] on span "OK" at bounding box center [523, 541] width 16 height 17
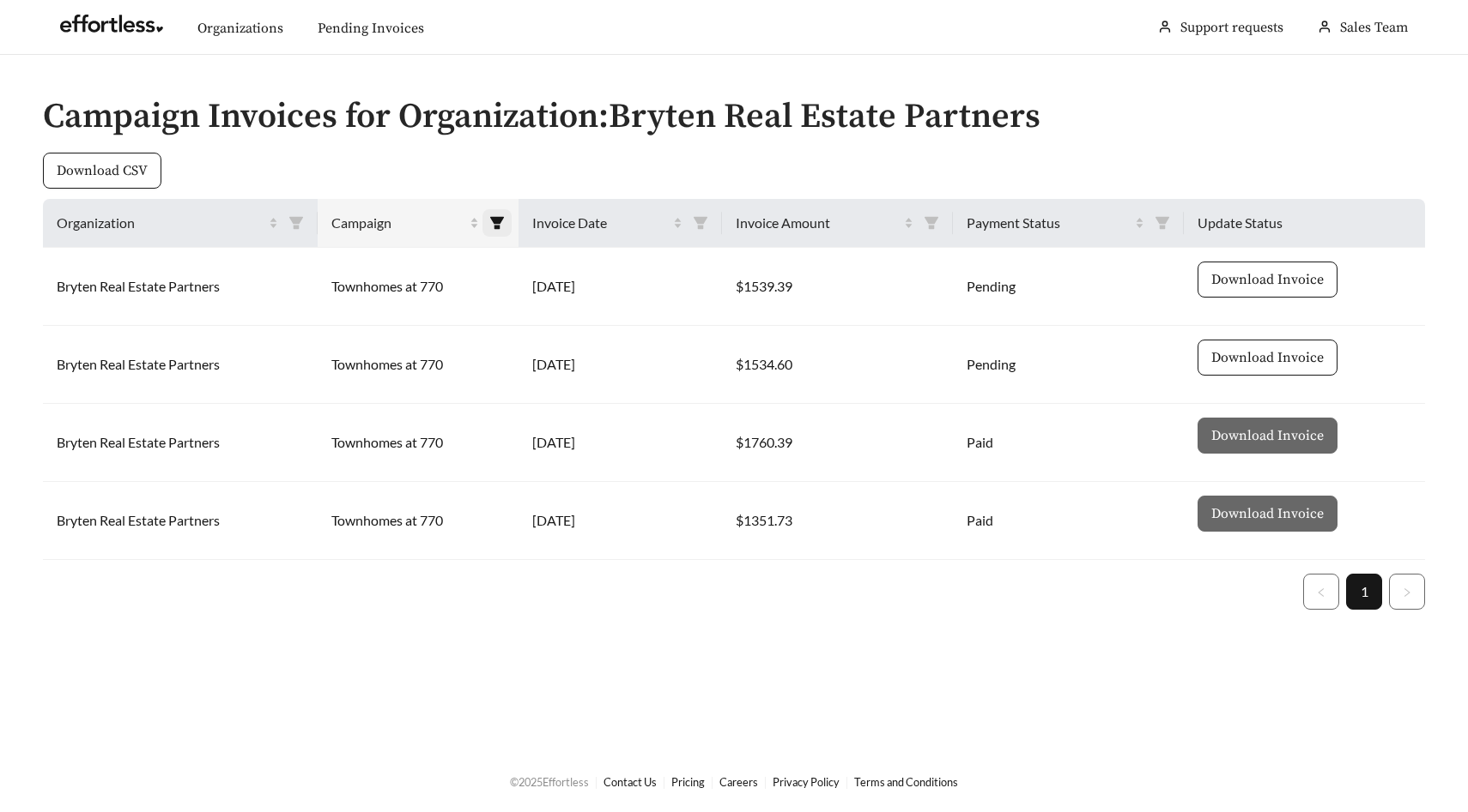
click at [495, 215] on icon "filter" at bounding box center [496, 222] width 16 height 16
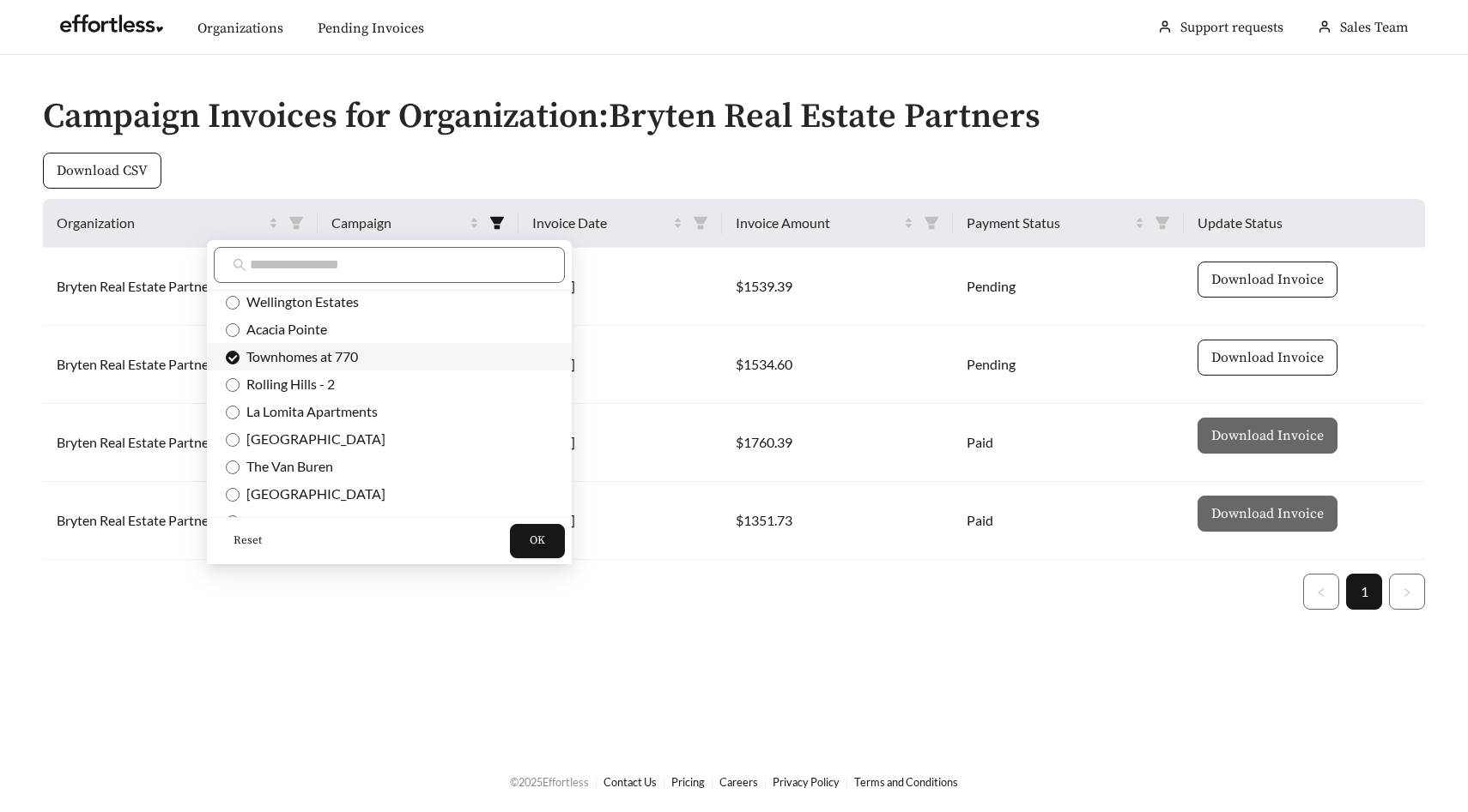
click at [350, 365] on span "Townhomes at 770" at bounding box center [388, 357] width 327 height 19
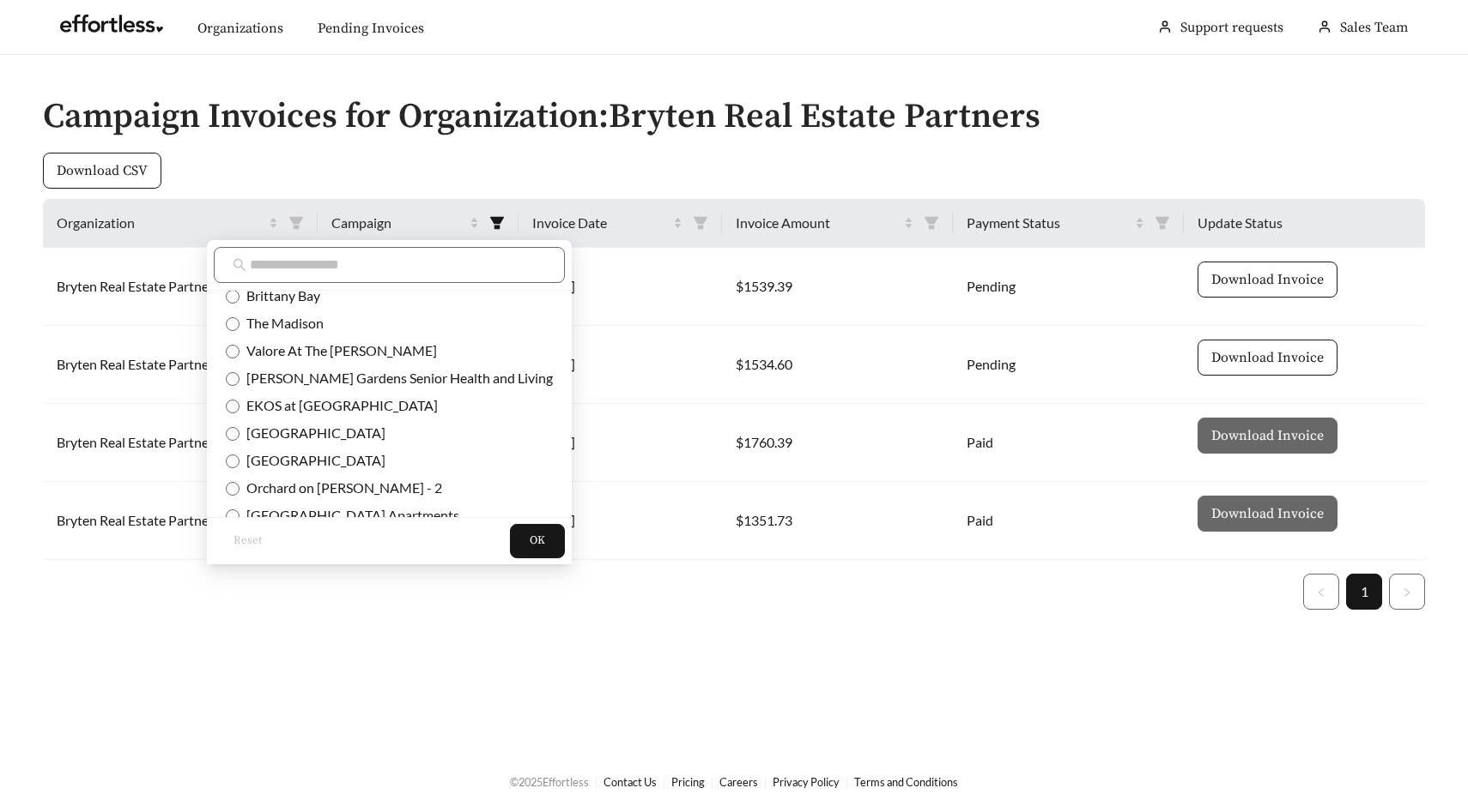
scroll to position [0, 0]
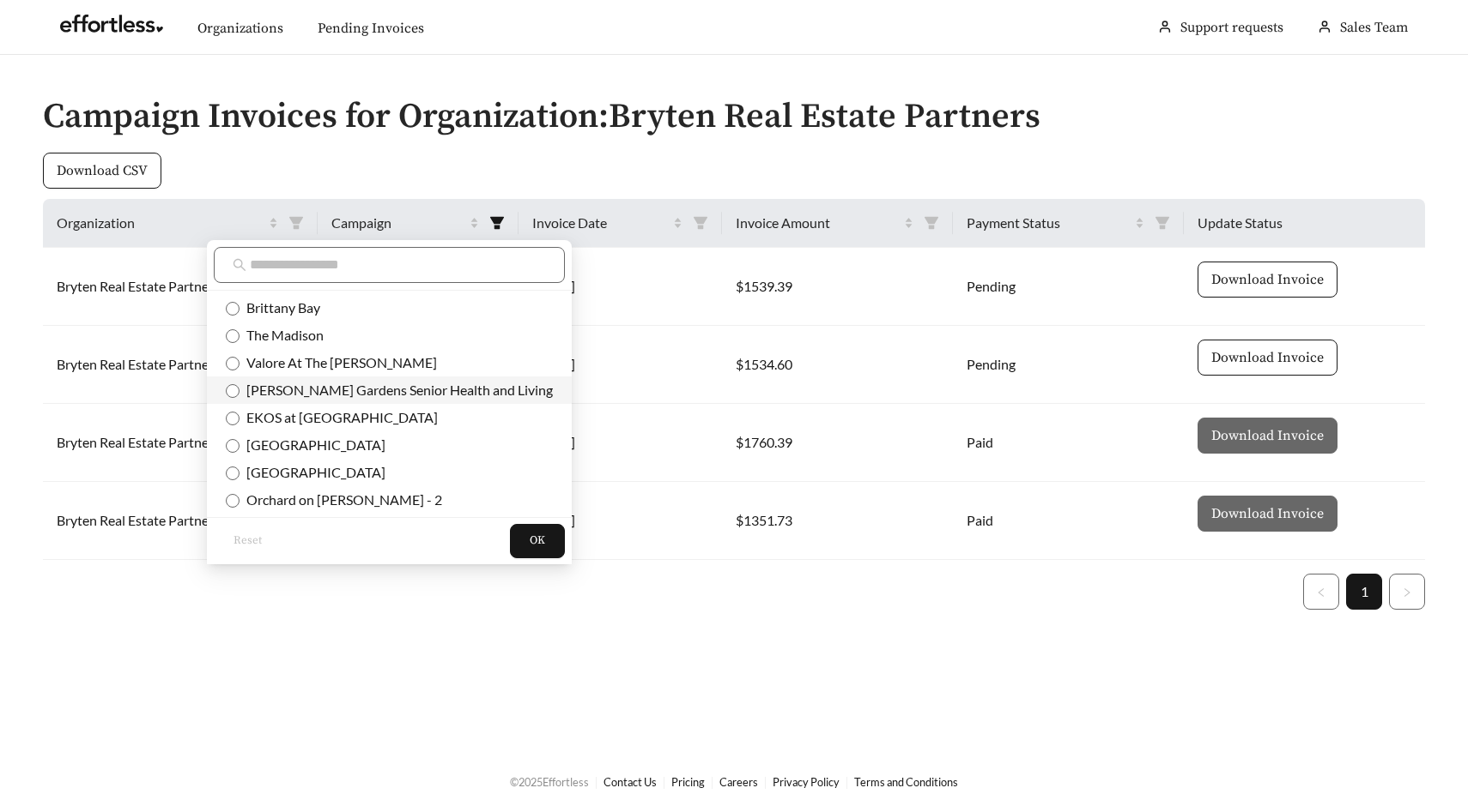
click at [343, 389] on span "Douglas Gardens Senior Health and Living" at bounding box center [396, 390] width 313 height 16
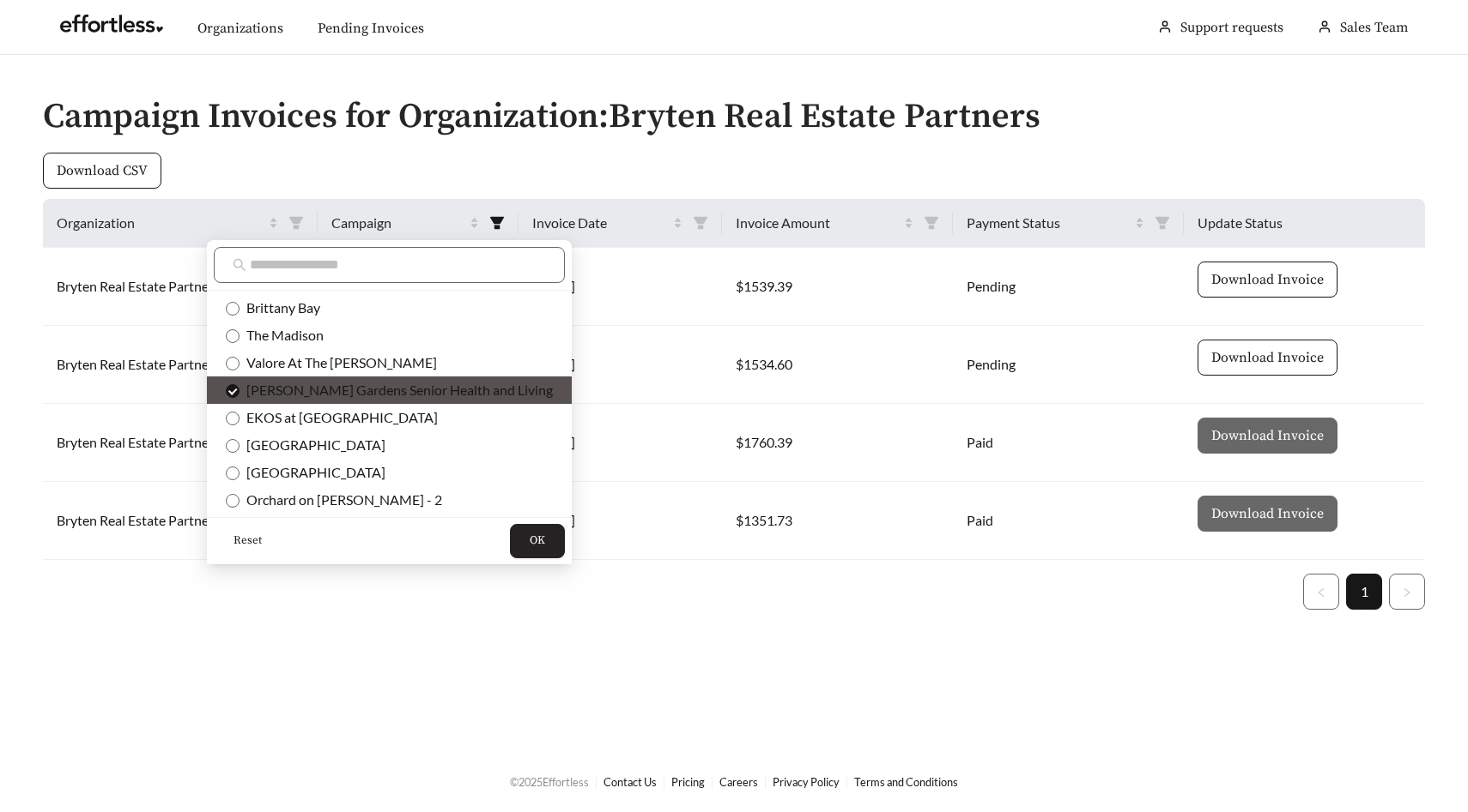
click at [529, 538] on span "OK" at bounding box center [537, 541] width 16 height 17
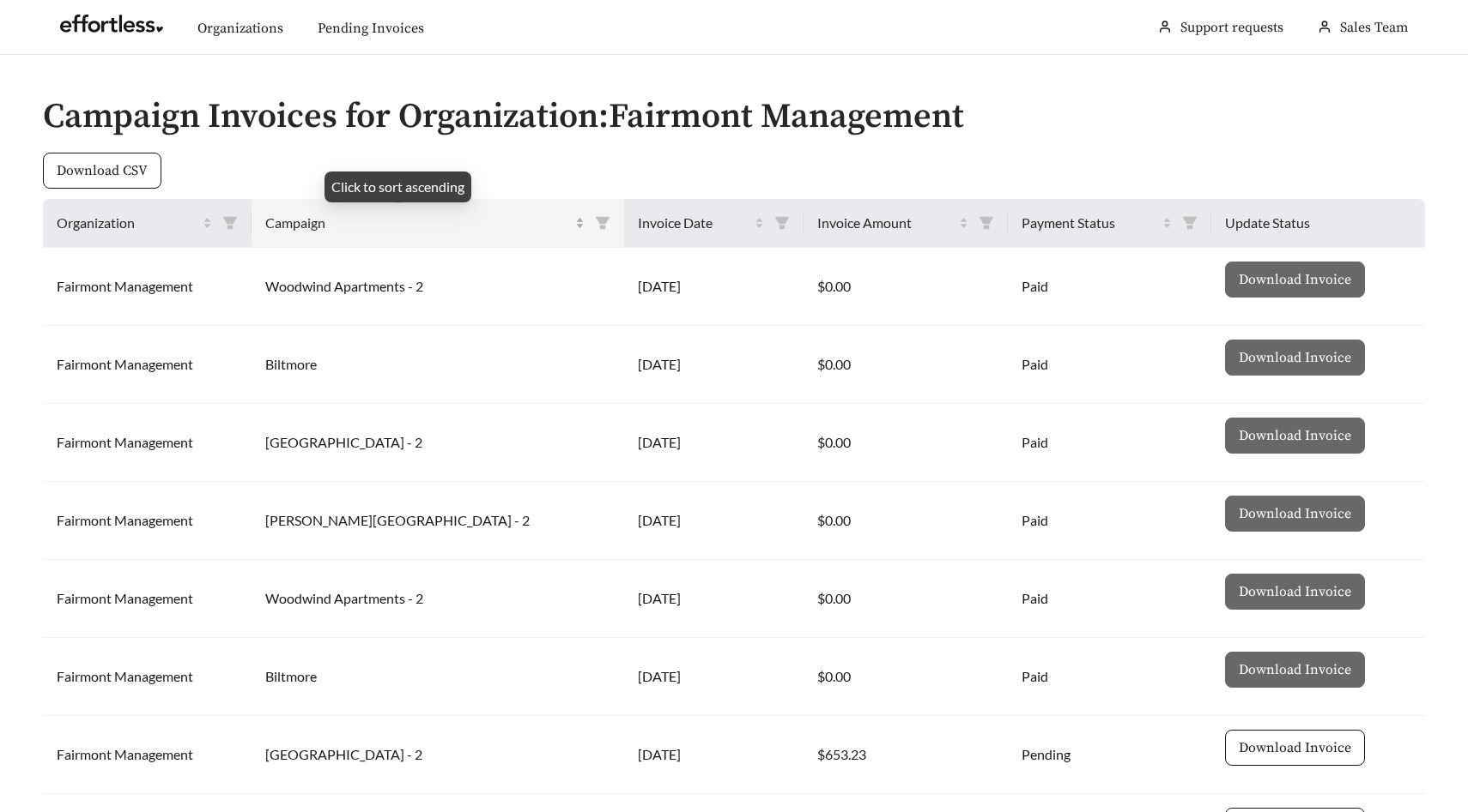
click at [351, 219] on span "Campaign" at bounding box center [419, 222] width 306 height 20
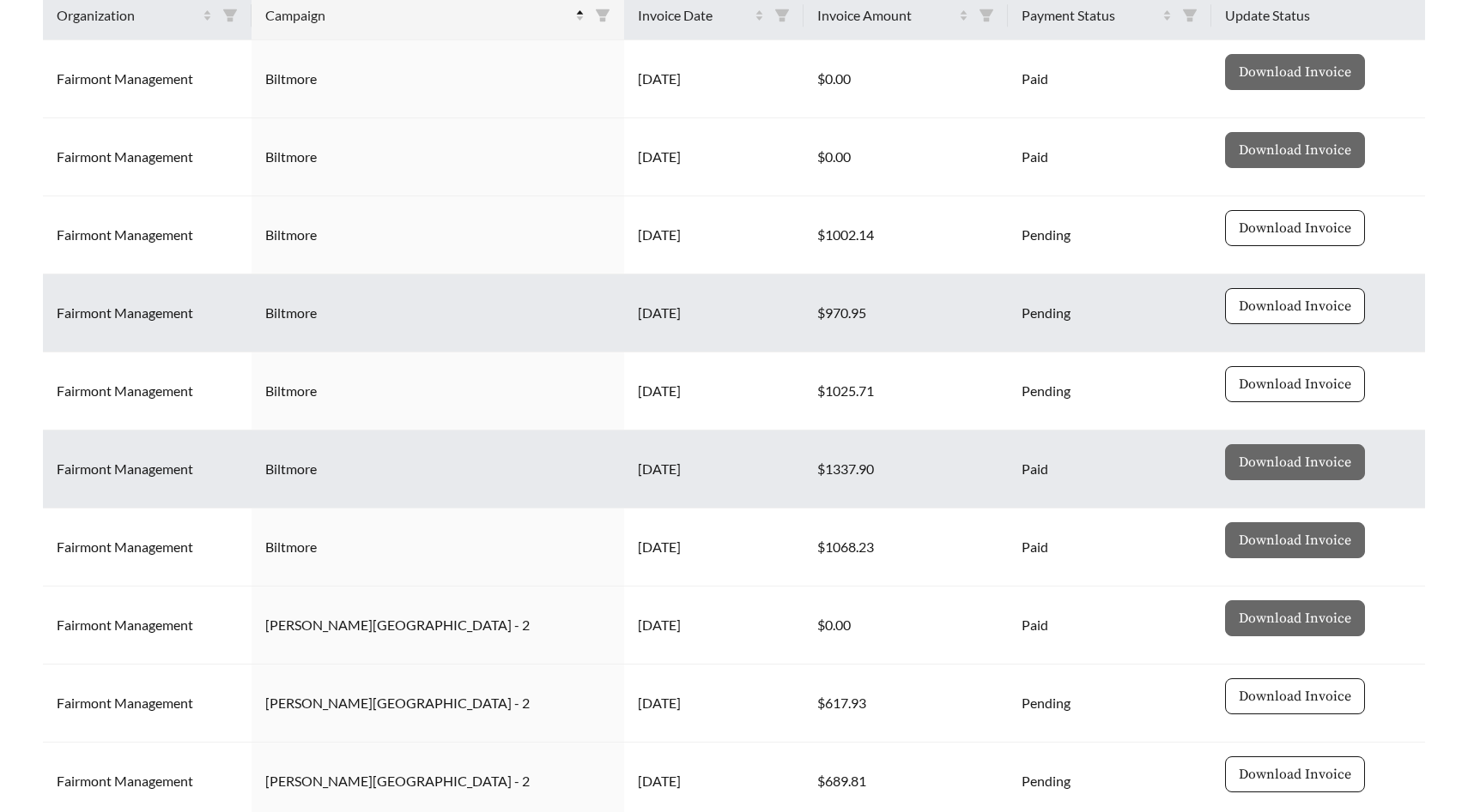
scroll to position [384, 0]
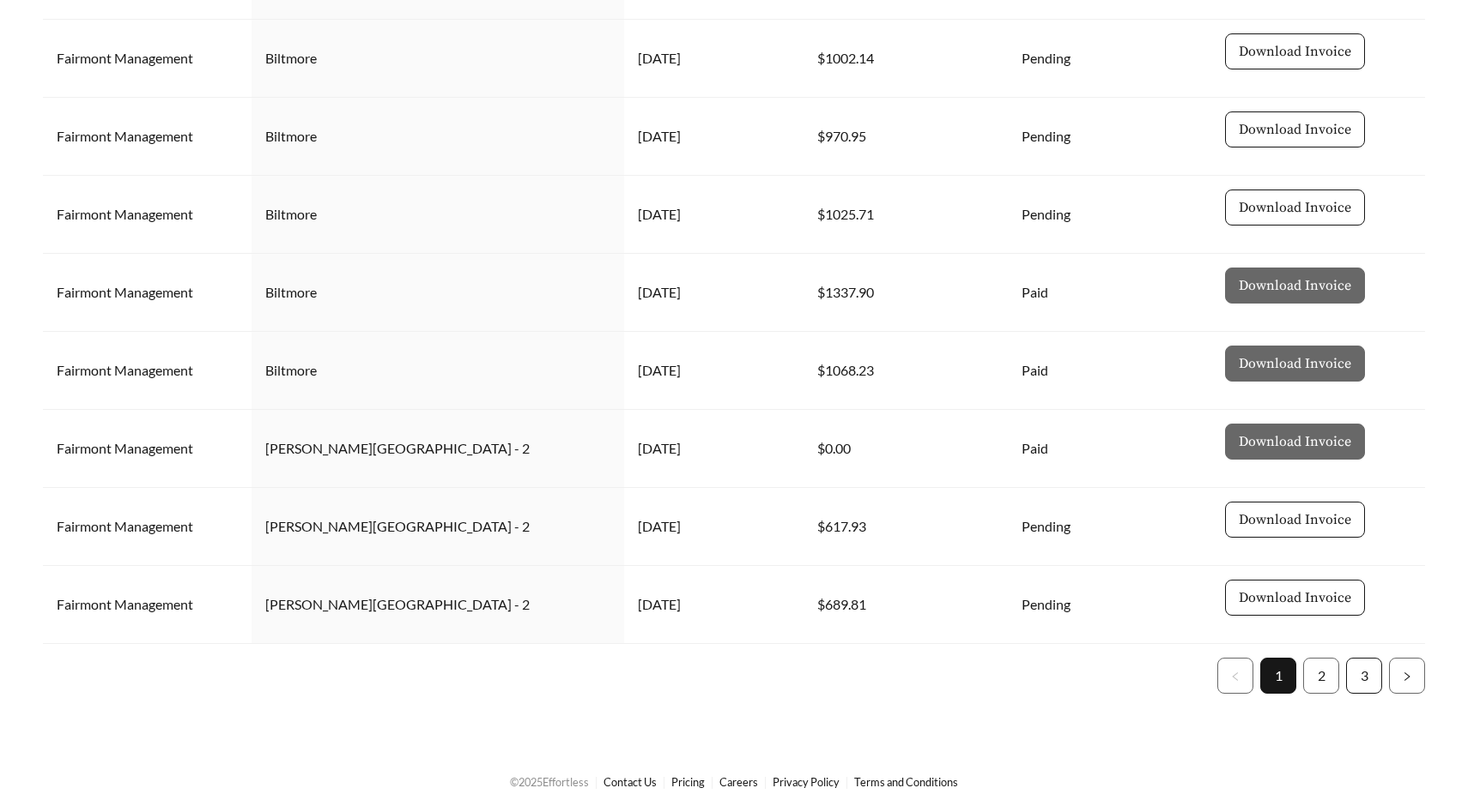
click at [1363, 677] on link "3" at bounding box center [1363, 676] width 34 height 34
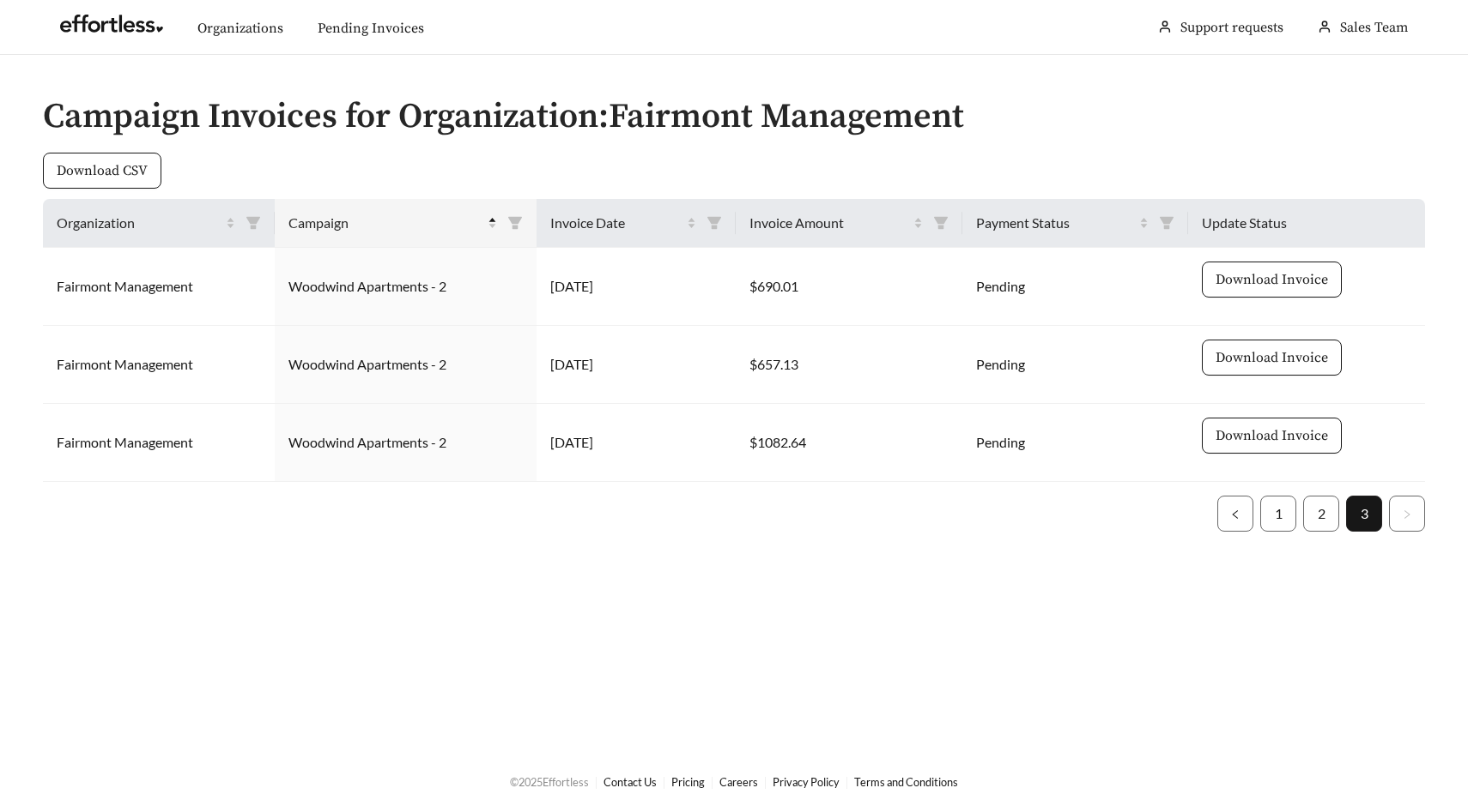
scroll to position [0, 0]
click at [1328, 514] on link "2" at bounding box center [1321, 514] width 34 height 34
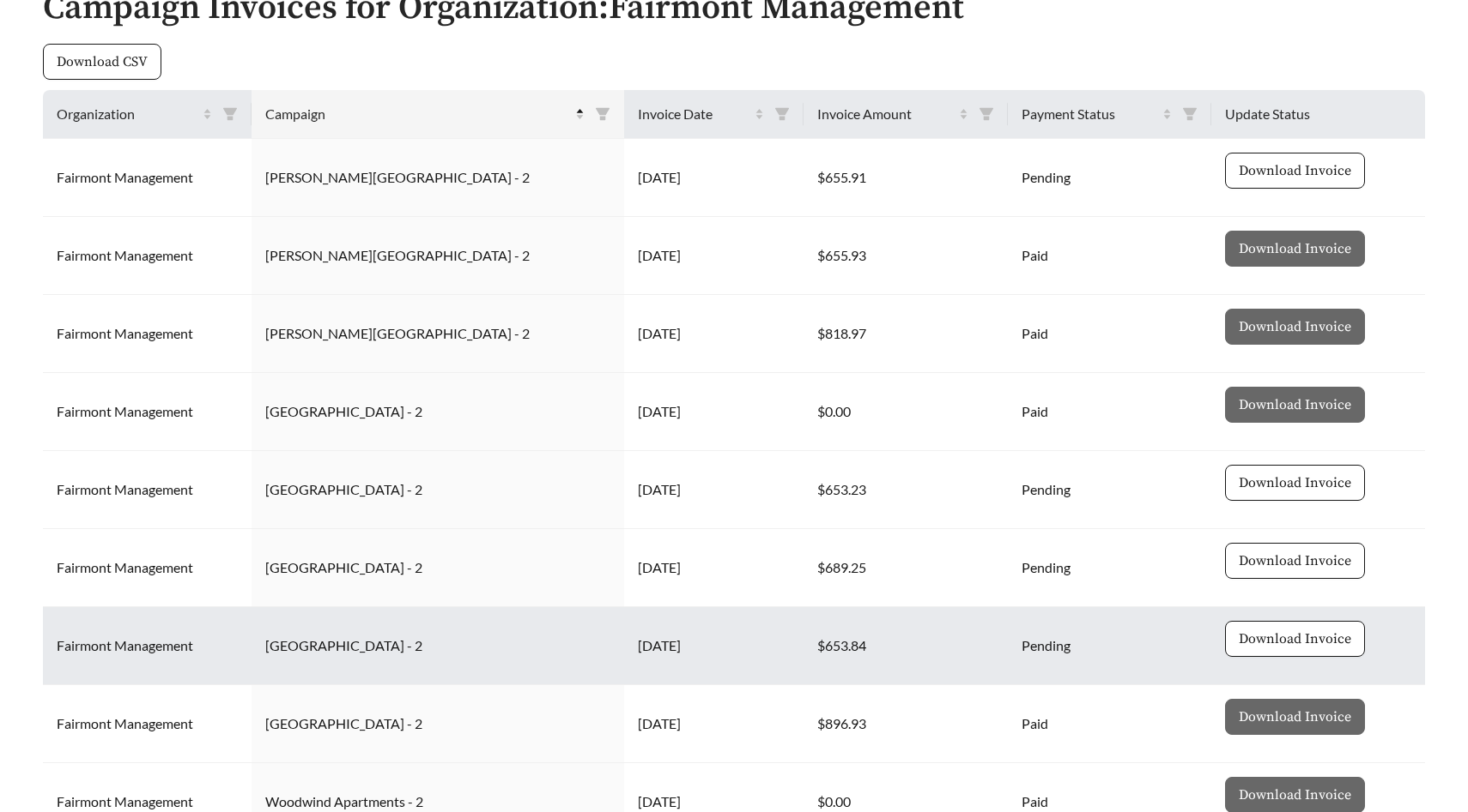
scroll to position [384, 0]
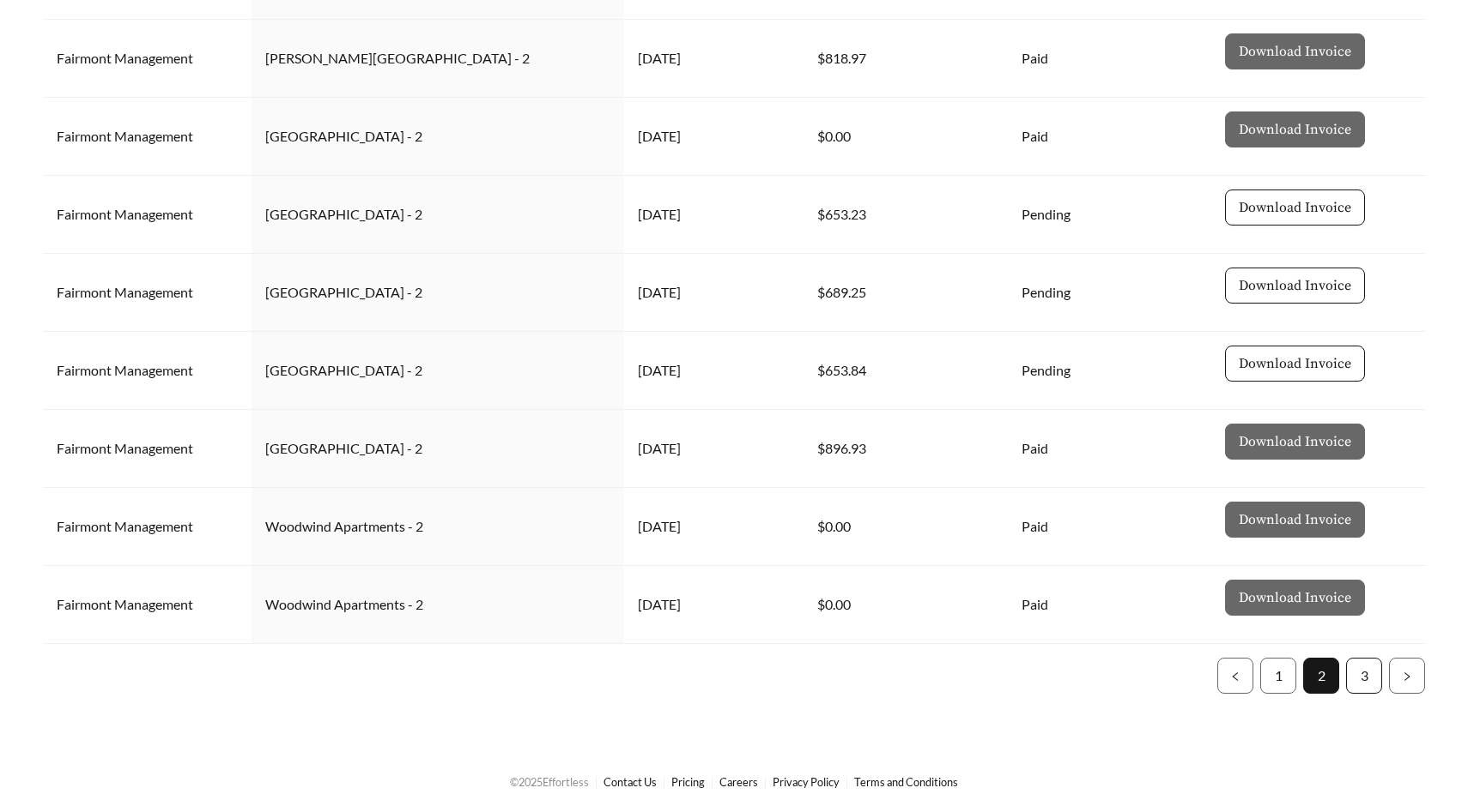
click at [1361, 672] on link "3" at bounding box center [1363, 676] width 34 height 34
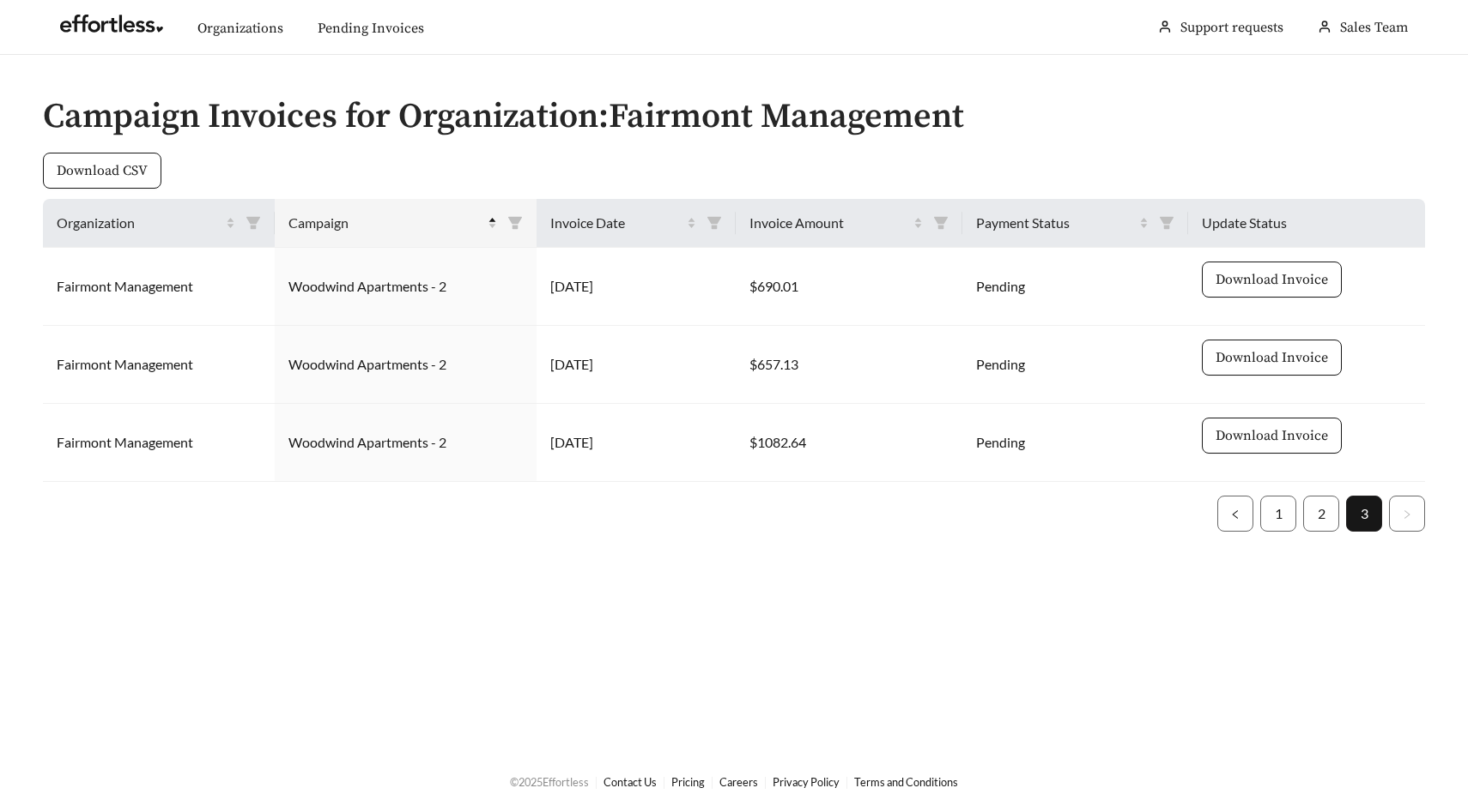
scroll to position [0, 0]
click at [1319, 523] on link "2" at bounding box center [1321, 514] width 34 height 34
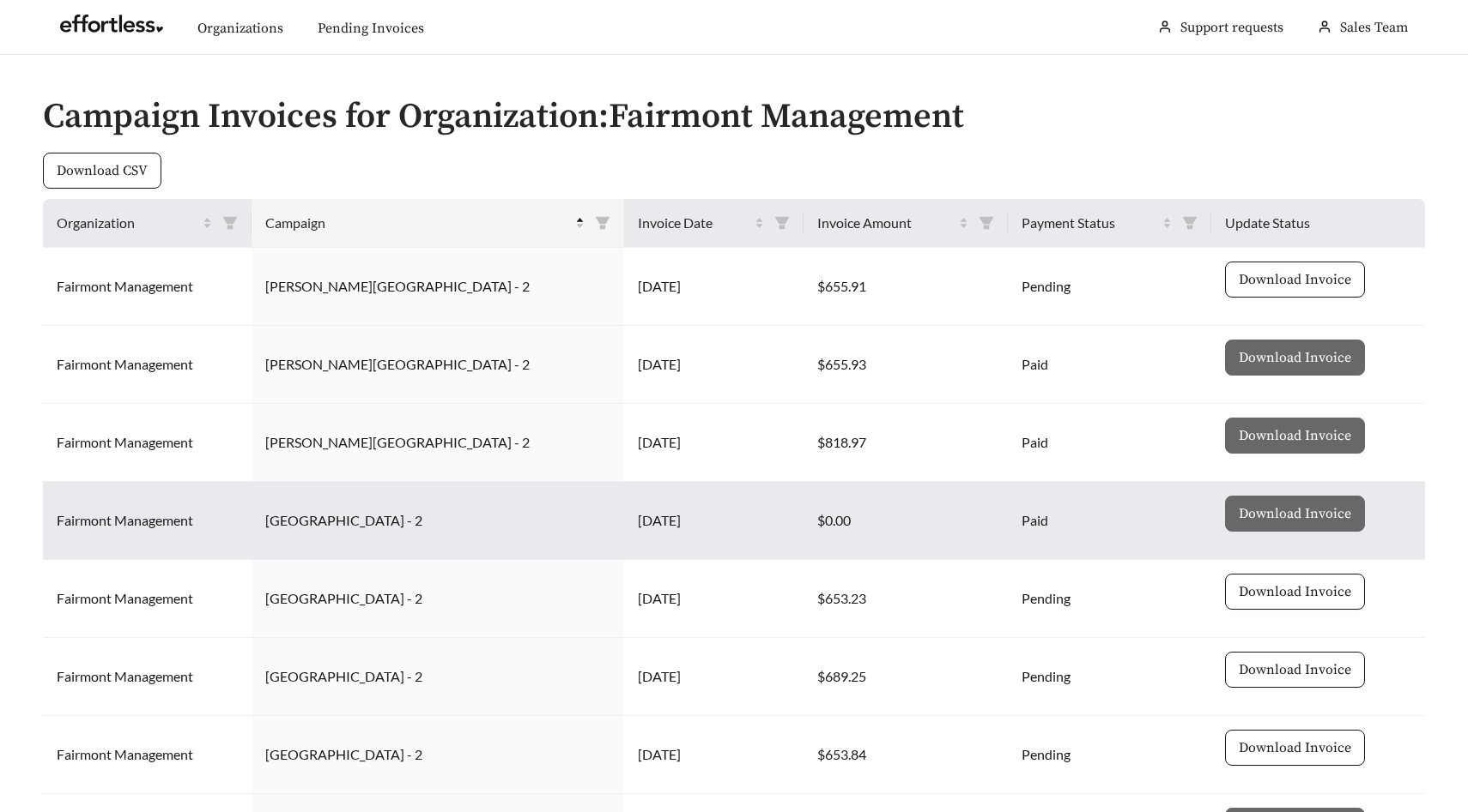
scroll to position [384, 0]
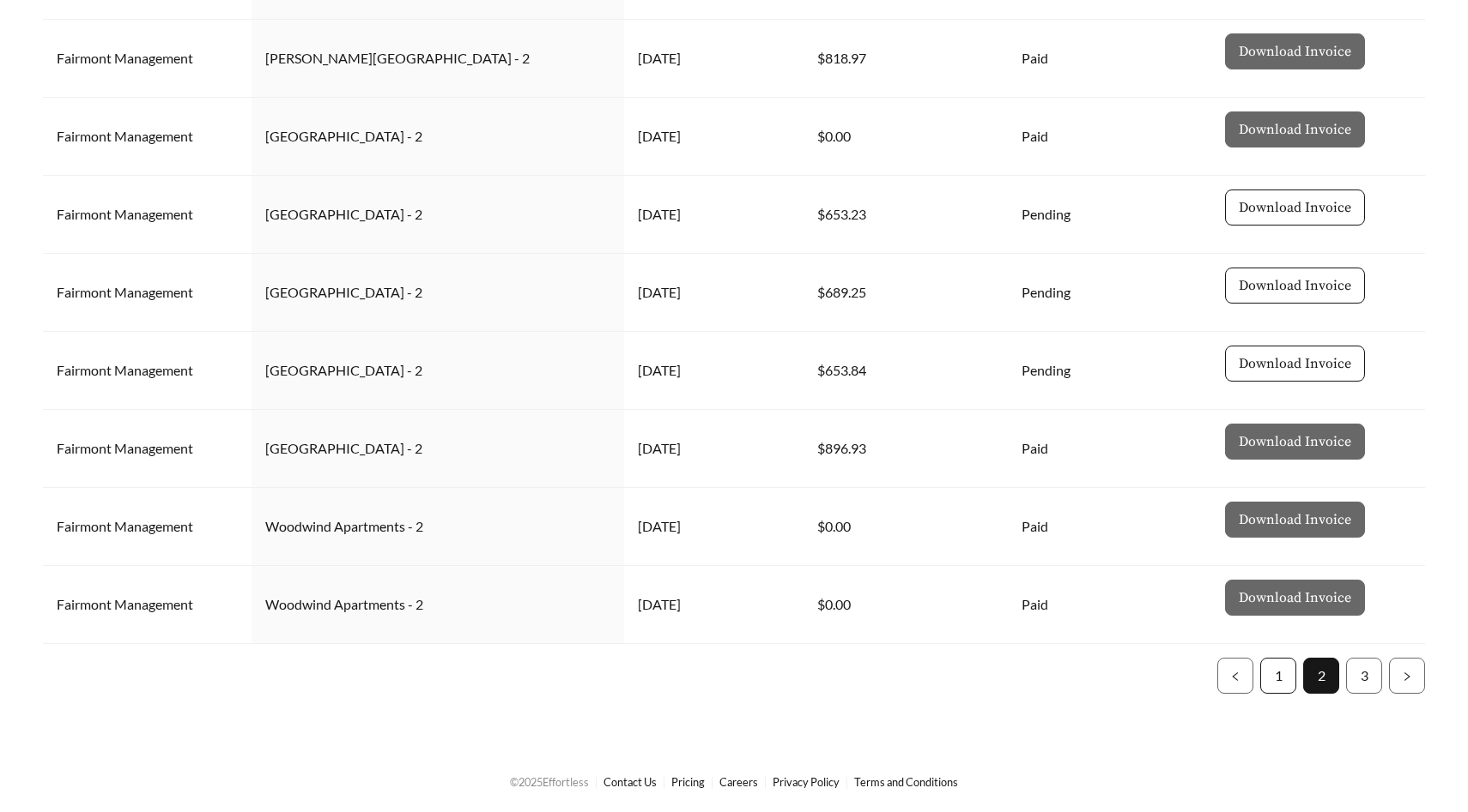
click at [1266, 662] on link "1" at bounding box center [1278, 676] width 34 height 34
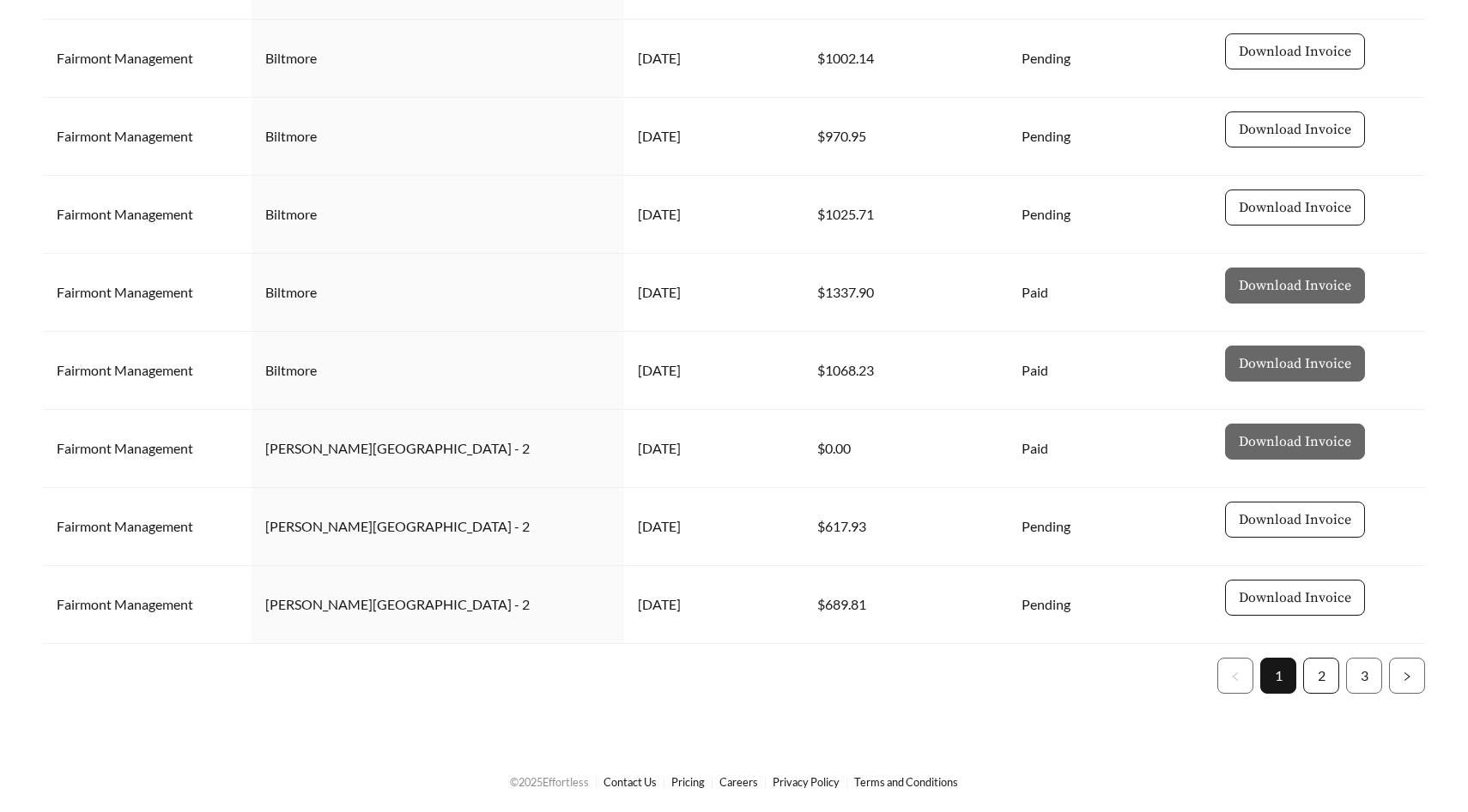
click at [1321, 681] on link "2" at bounding box center [1321, 676] width 34 height 34
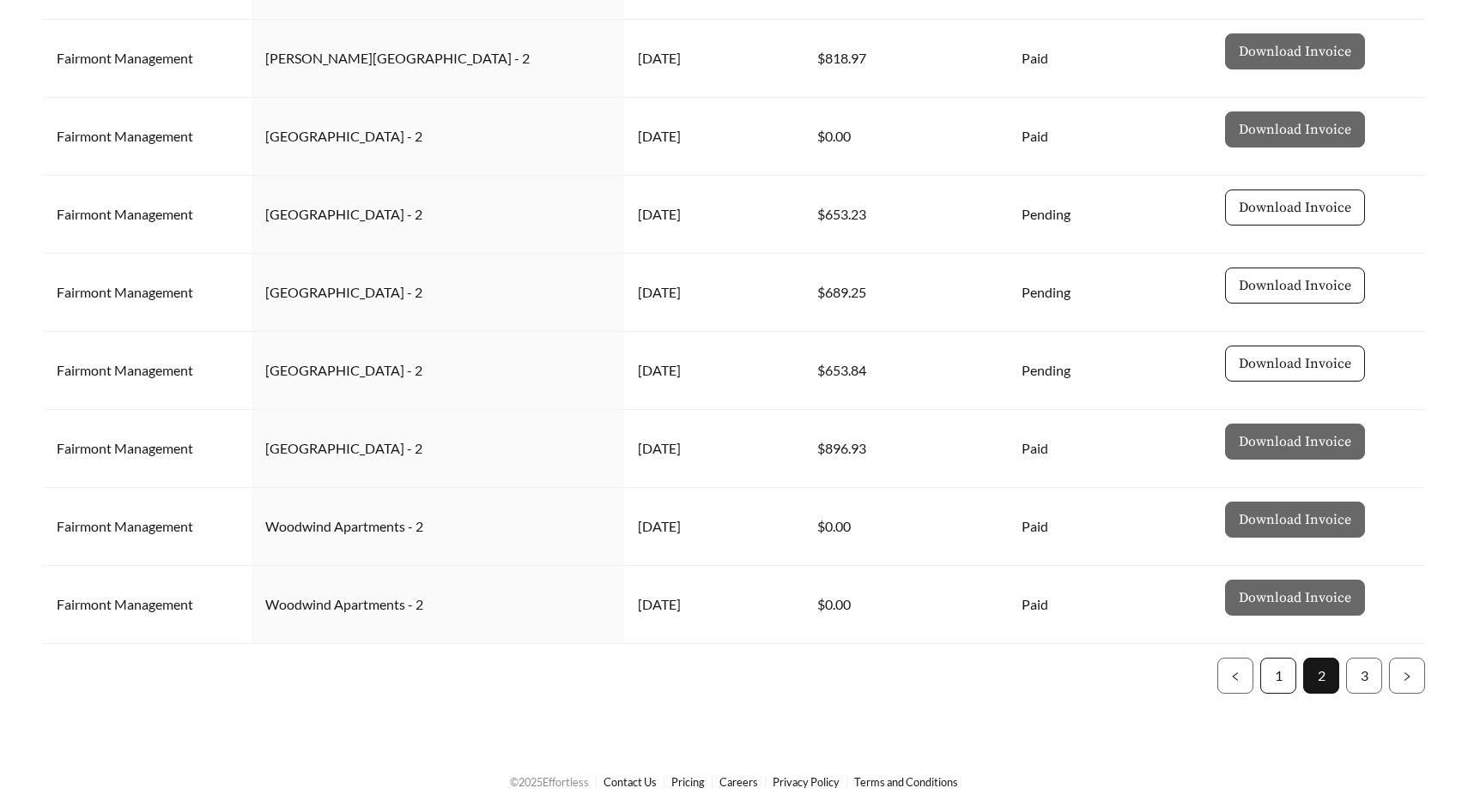
click at [1275, 670] on link "1" at bounding box center [1278, 676] width 34 height 34
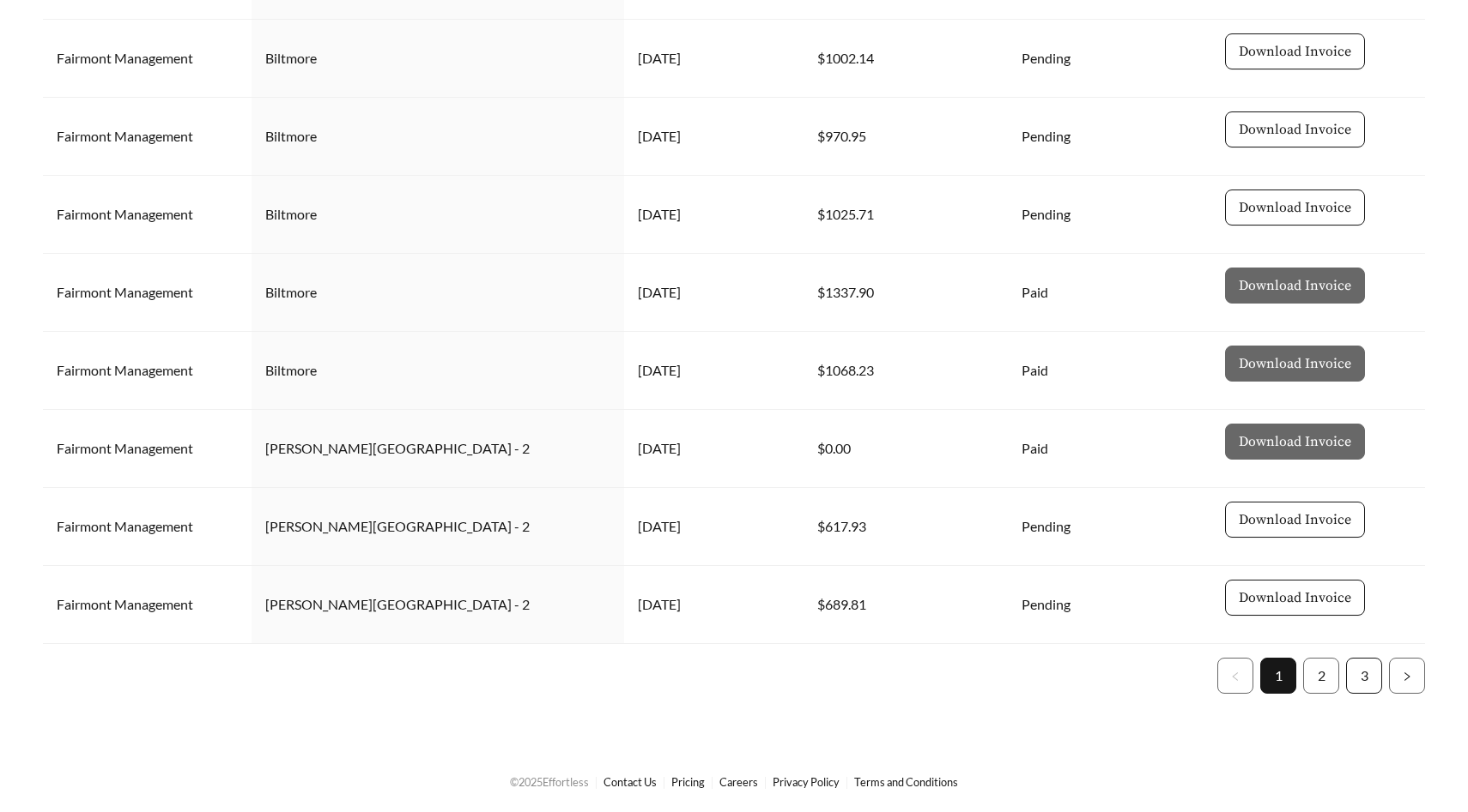
click at [1362, 680] on link "3" at bounding box center [1363, 676] width 34 height 34
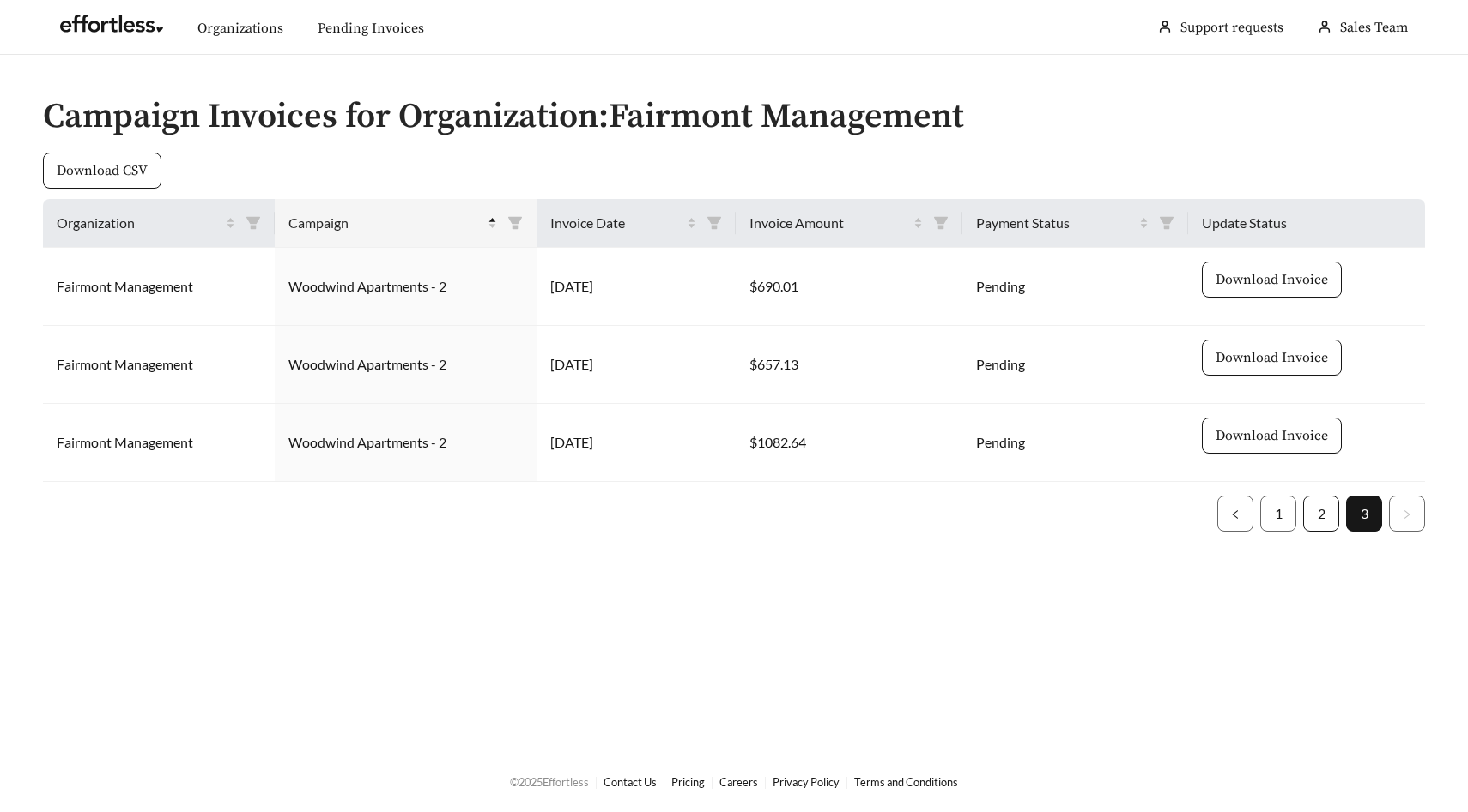
click at [1325, 512] on link "2" at bounding box center [1321, 514] width 34 height 34
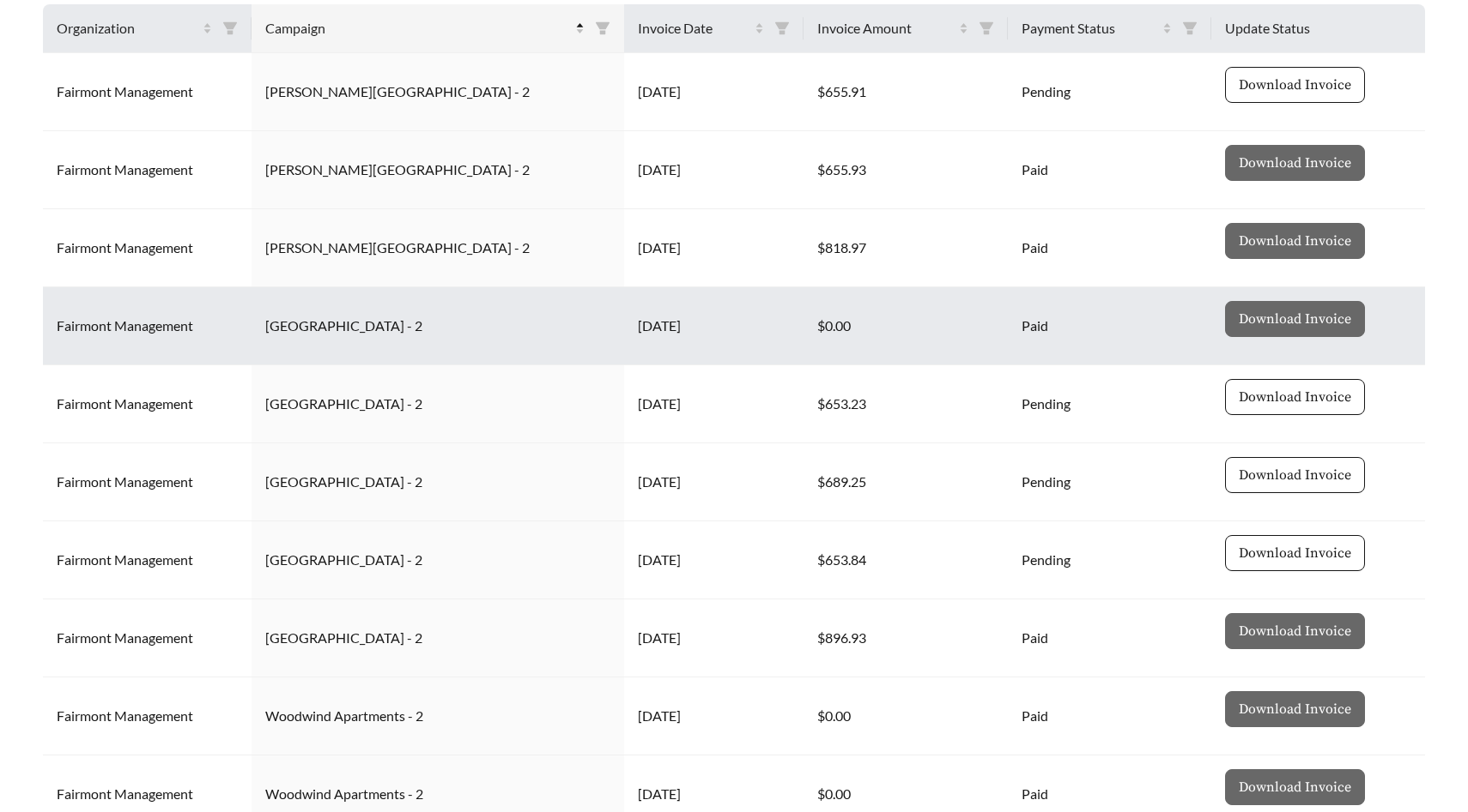
scroll to position [265, 0]
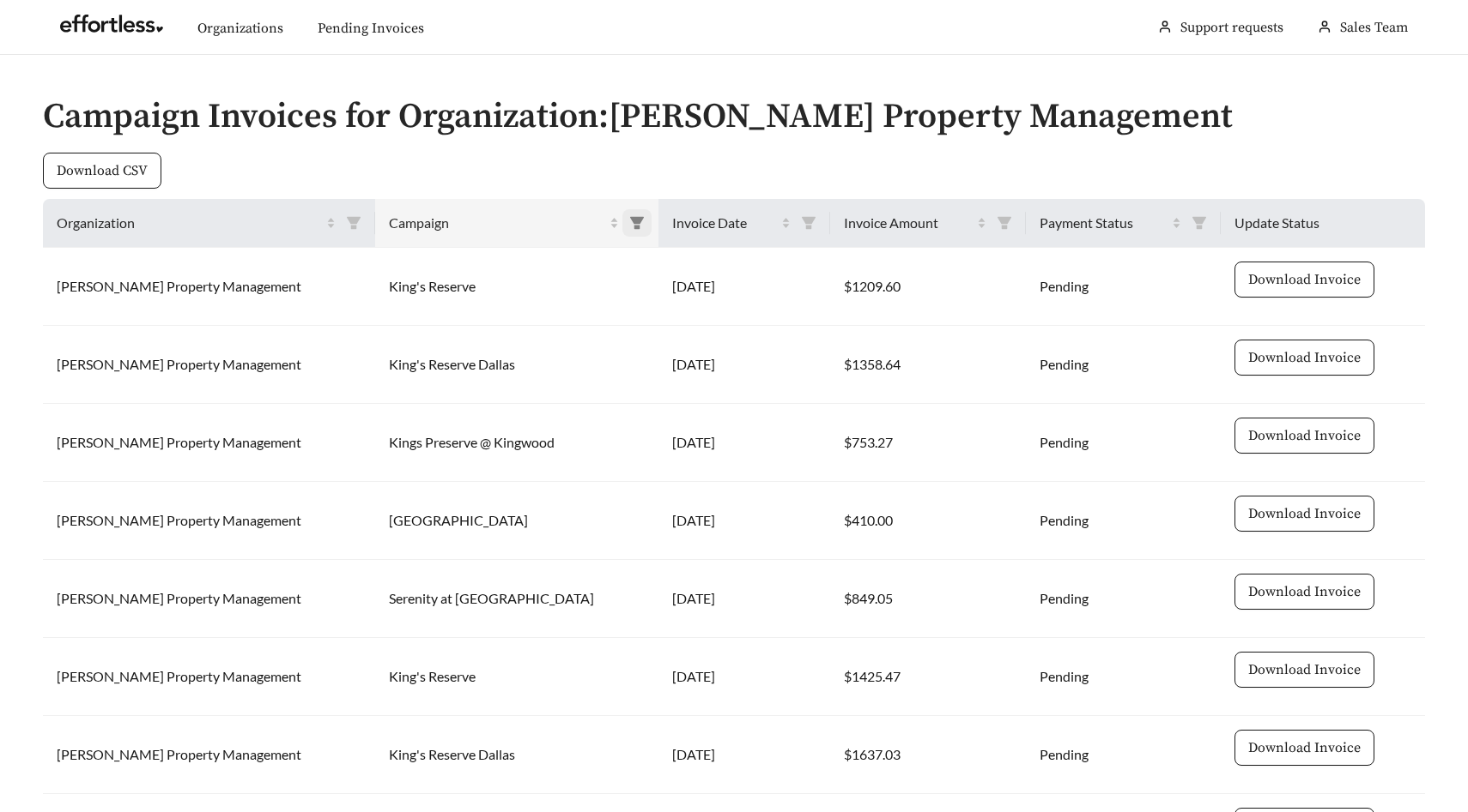
click at [630, 220] on icon "filter" at bounding box center [636, 222] width 14 height 12
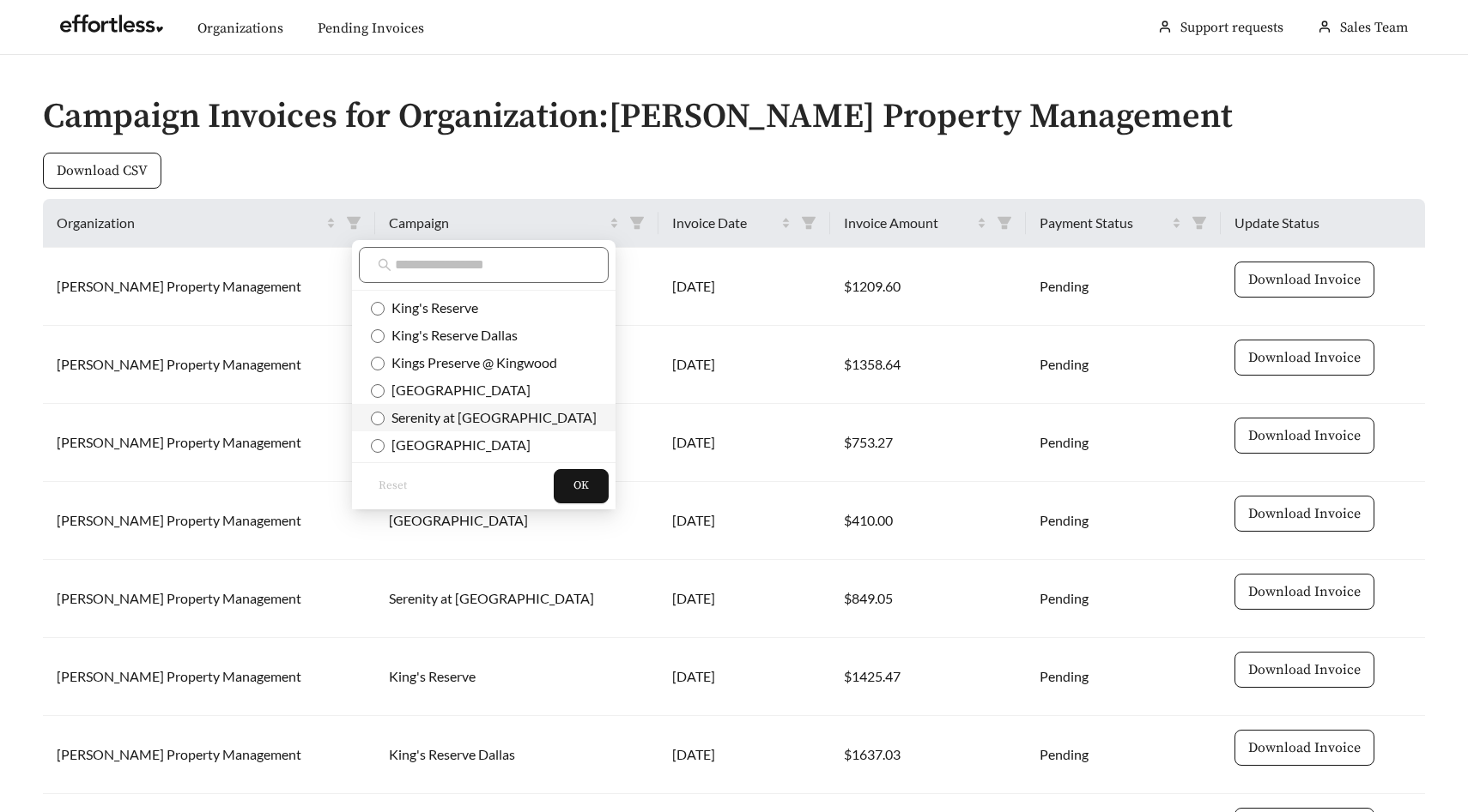
click at [481, 416] on span "Serenity at Briarcrest" at bounding box center [490, 417] width 212 height 16
click at [573, 485] on span "OK" at bounding box center [581, 486] width 16 height 17
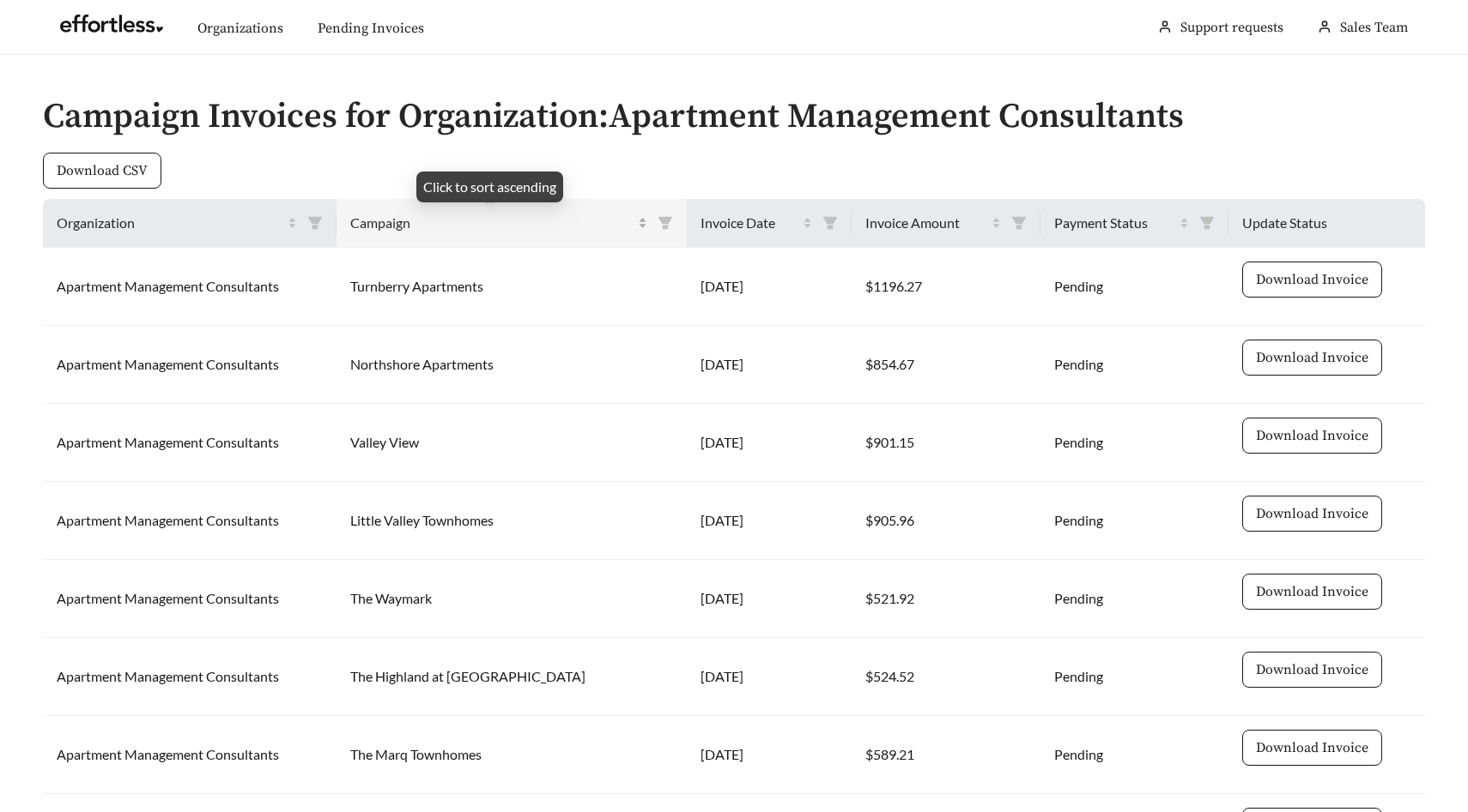
click at [411, 222] on span "Campaign" at bounding box center [492, 222] width 284 height 20
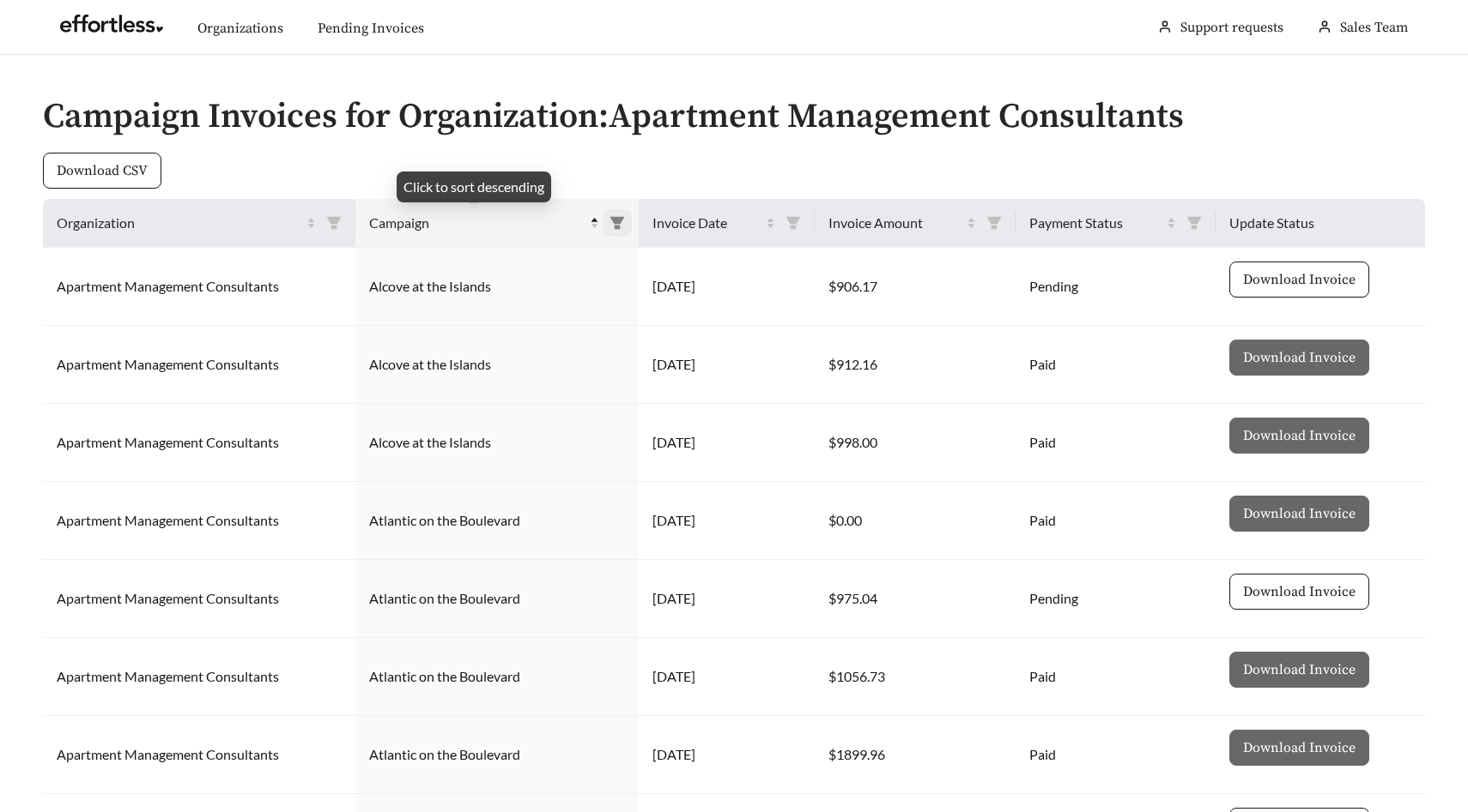
click at [610, 222] on icon "filter" at bounding box center [616, 222] width 14 height 12
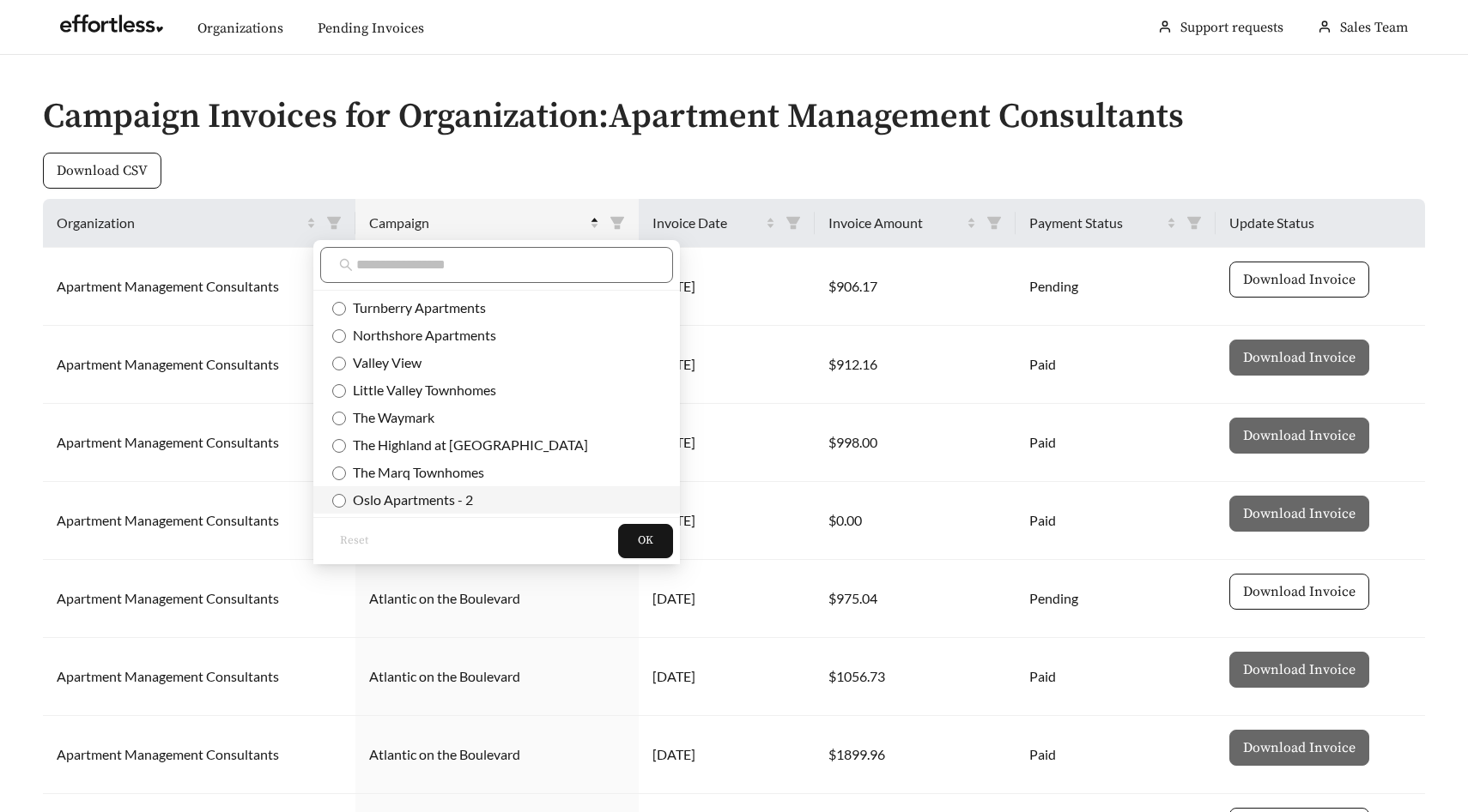
click at [436, 501] on span "Oslo Apartments - 2" at bounding box center [409, 500] width 127 height 16
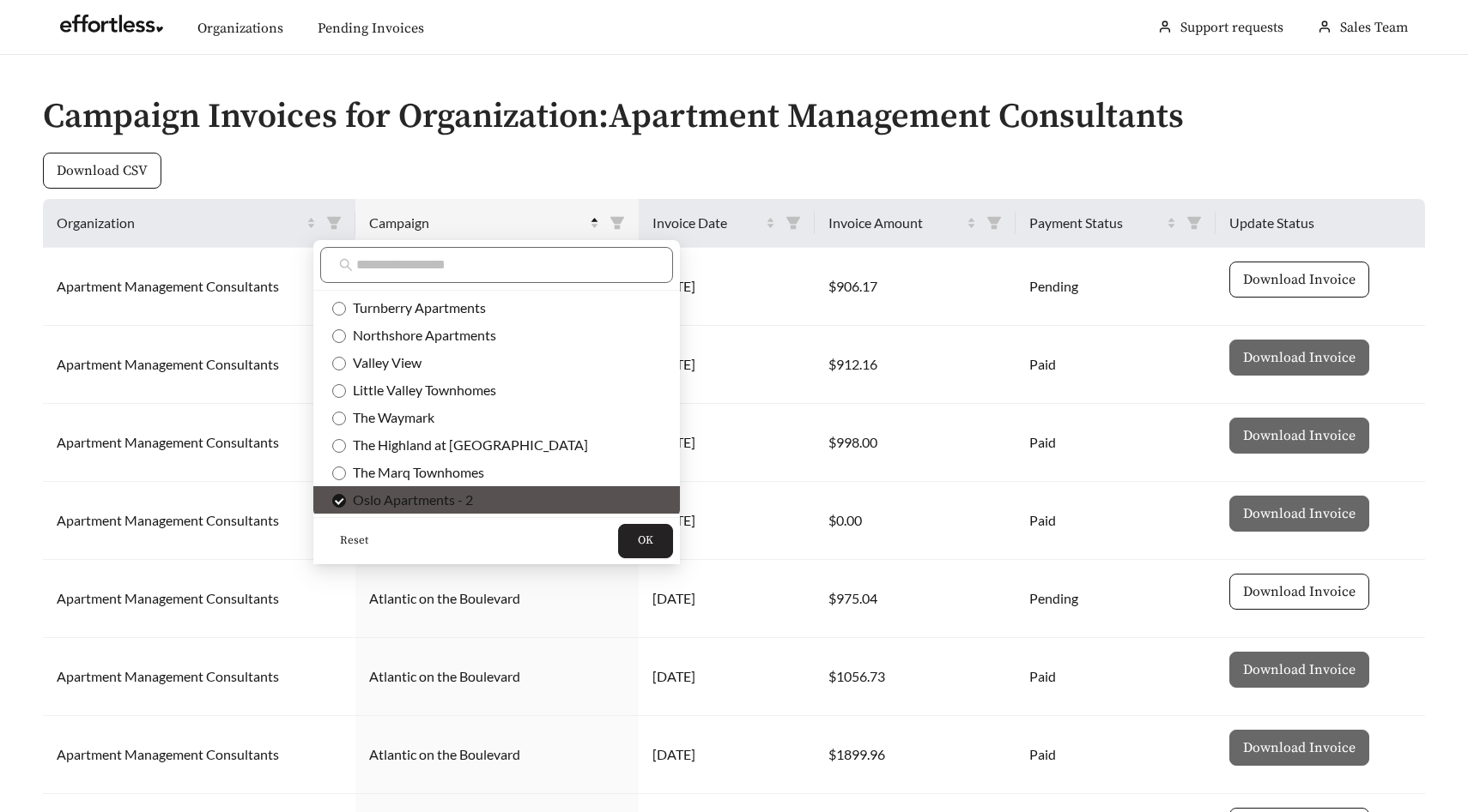
click at [618, 539] on button "OK" at bounding box center [646, 541] width 55 height 34
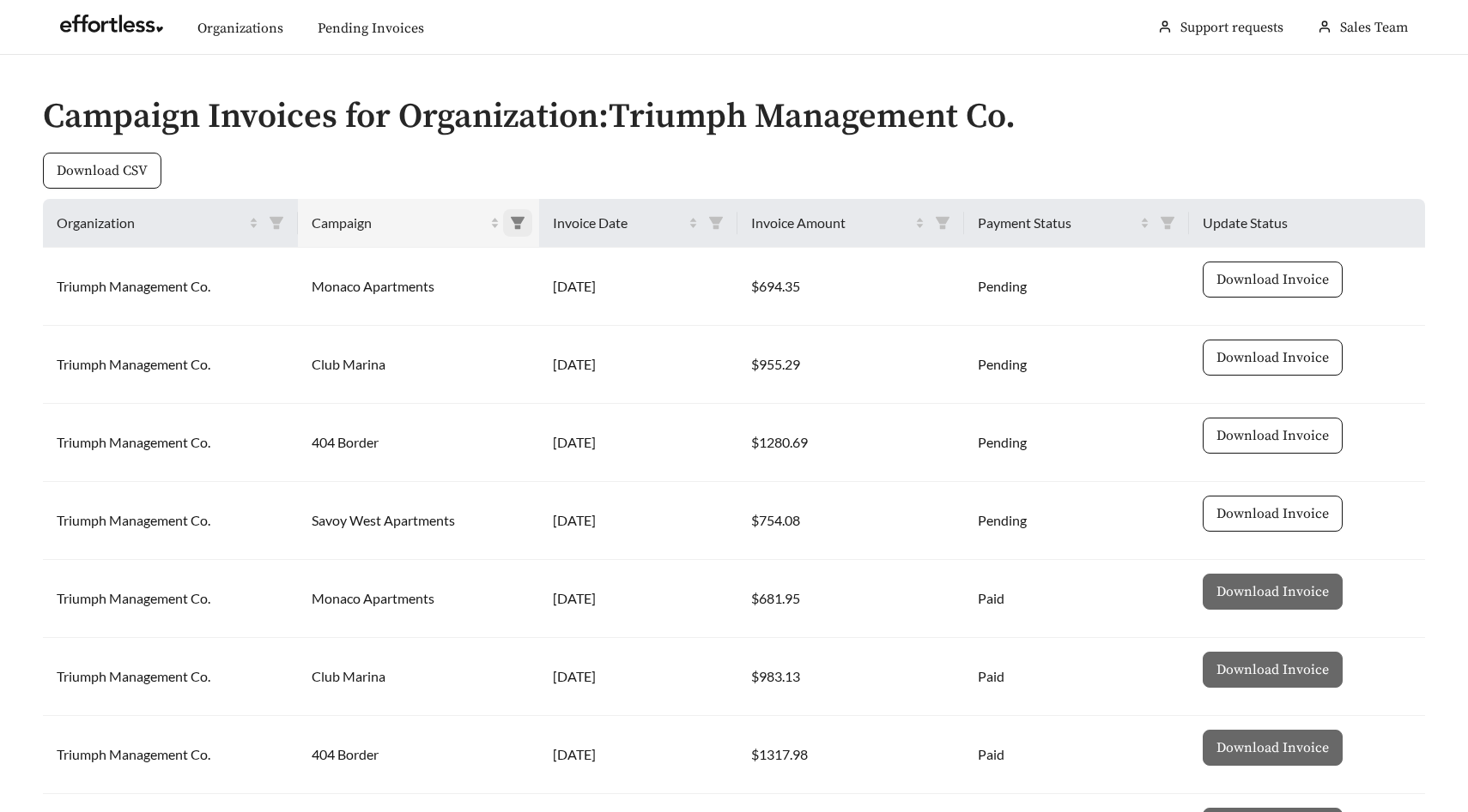
click at [523, 222] on icon "filter" at bounding box center [517, 222] width 14 height 12
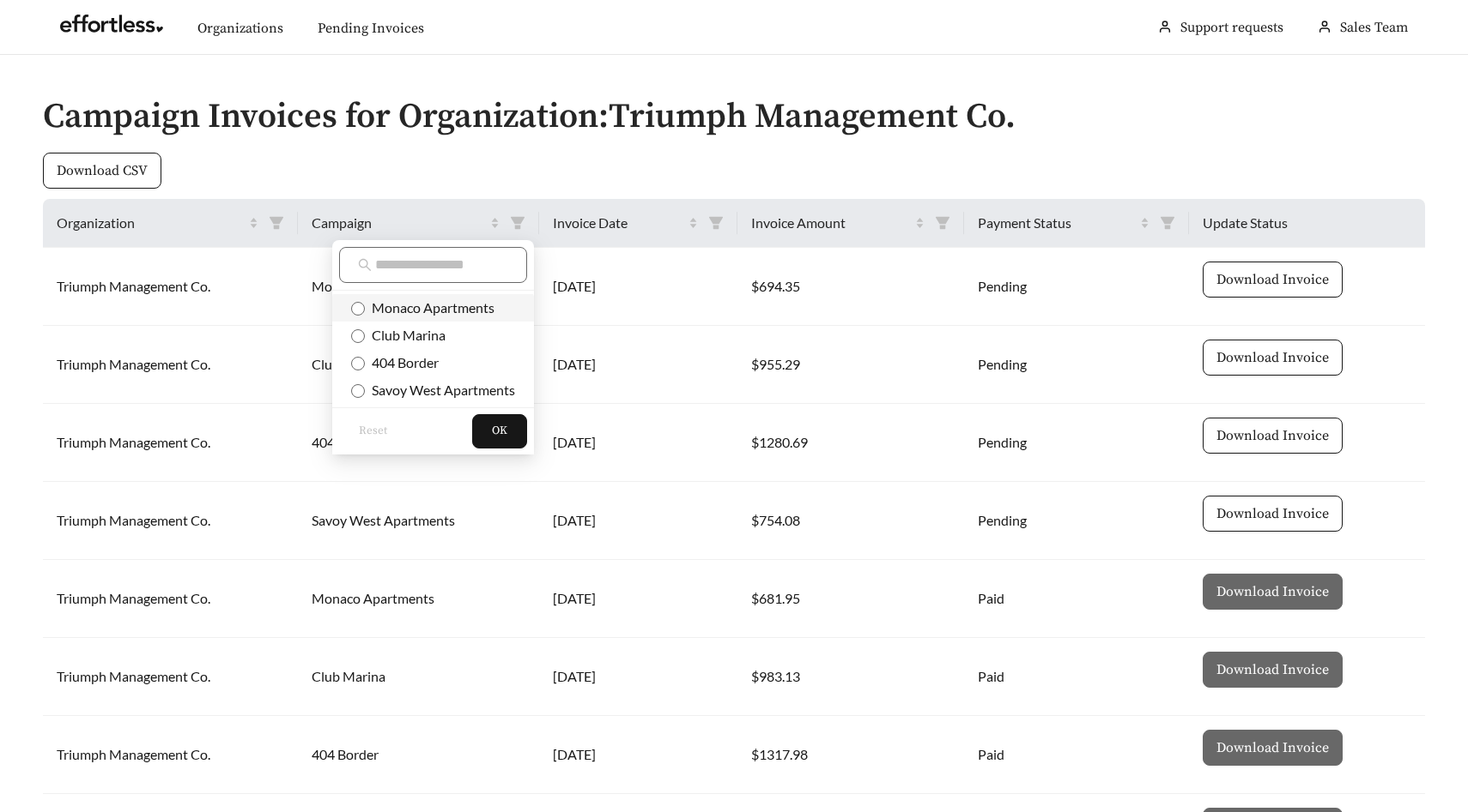
click at [471, 301] on span "Monaco Apartments" at bounding box center [430, 308] width 130 height 16
click at [506, 430] on span "OK" at bounding box center [499, 431] width 16 height 17
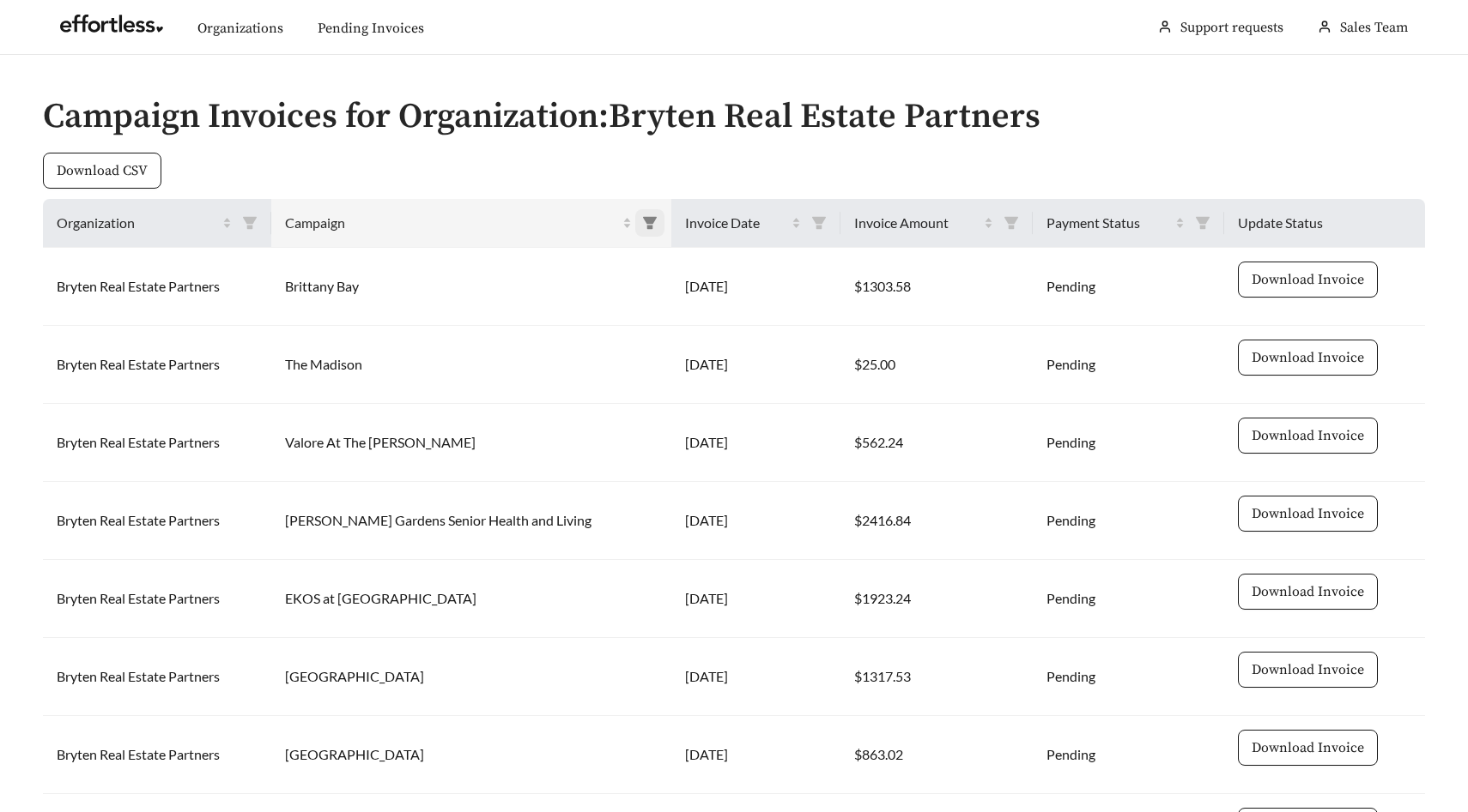
click at [635, 222] on span at bounding box center [649, 223] width 29 height 27
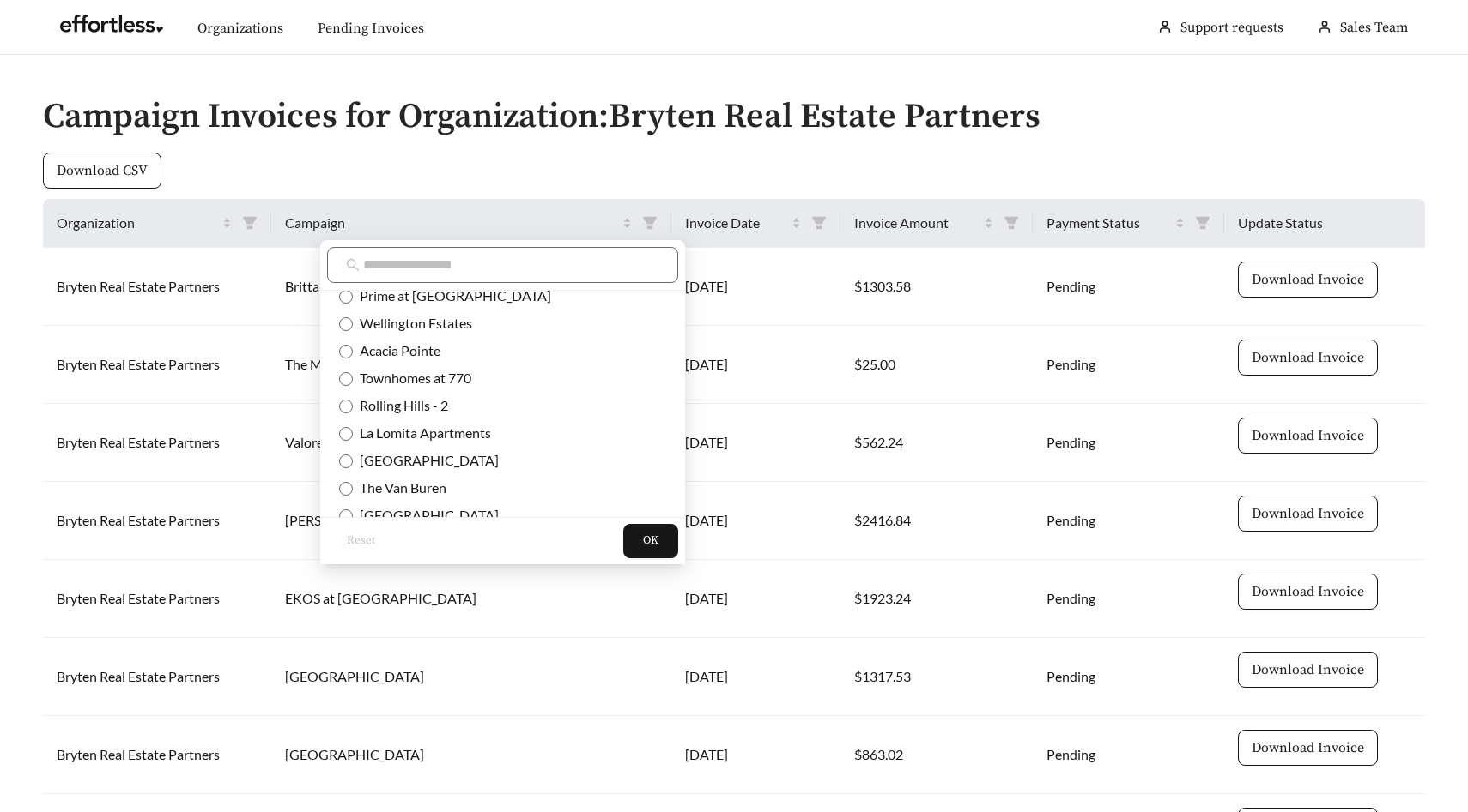
scroll to position [348, 0]
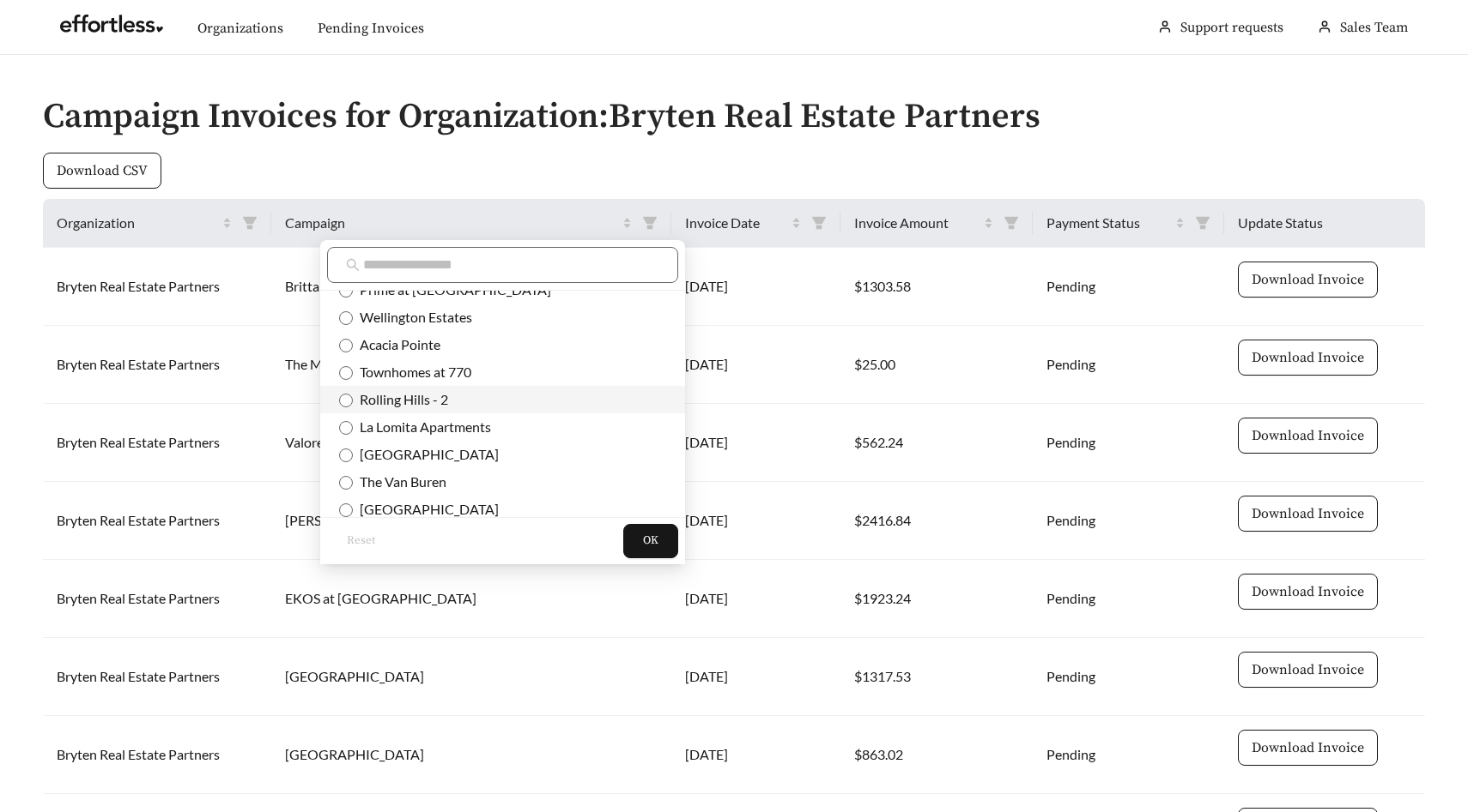
click at [416, 393] on span "Rolling Hills - 2" at bounding box center [400, 399] width 95 height 16
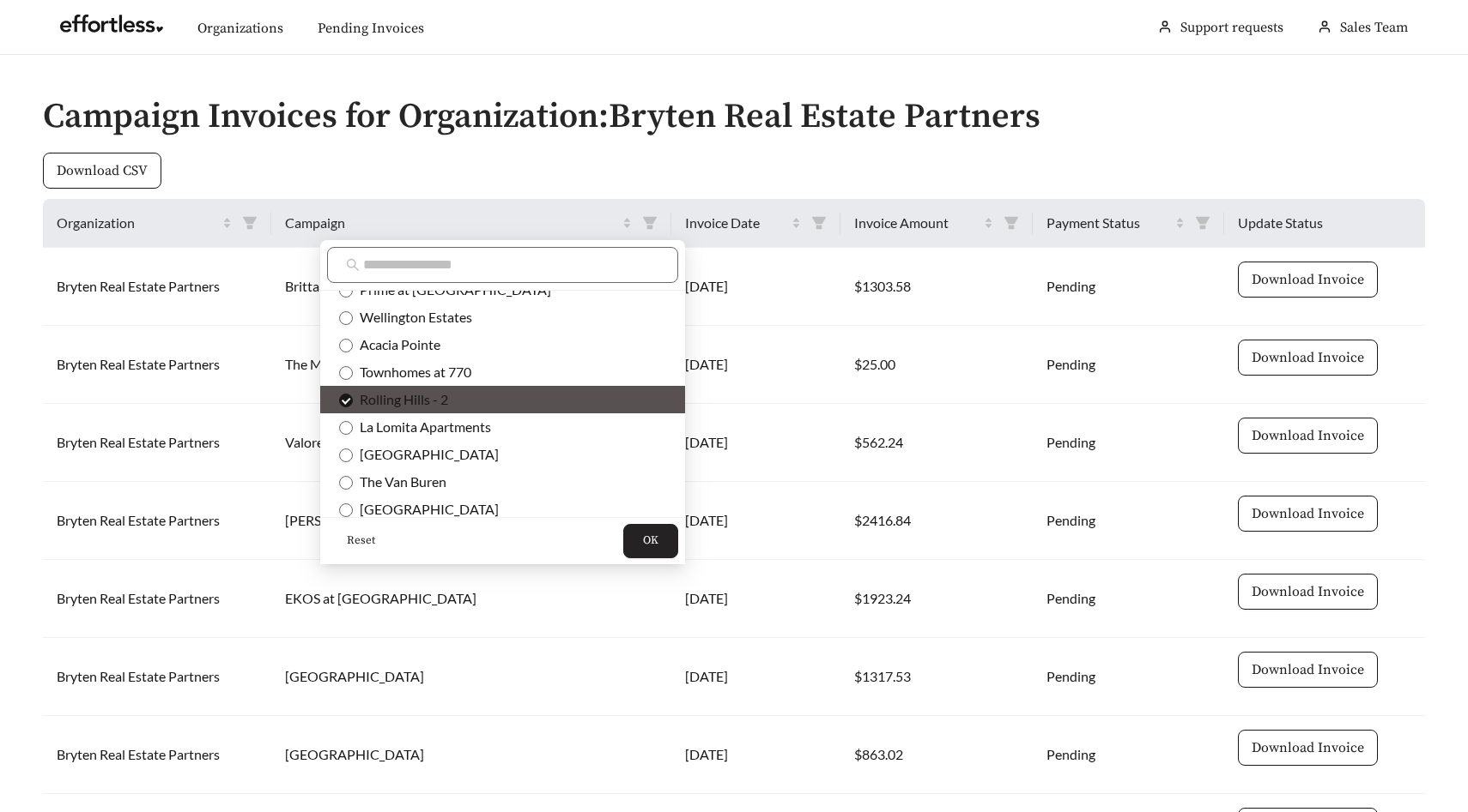
click at [643, 536] on span "OK" at bounding box center [650, 541] width 16 height 17
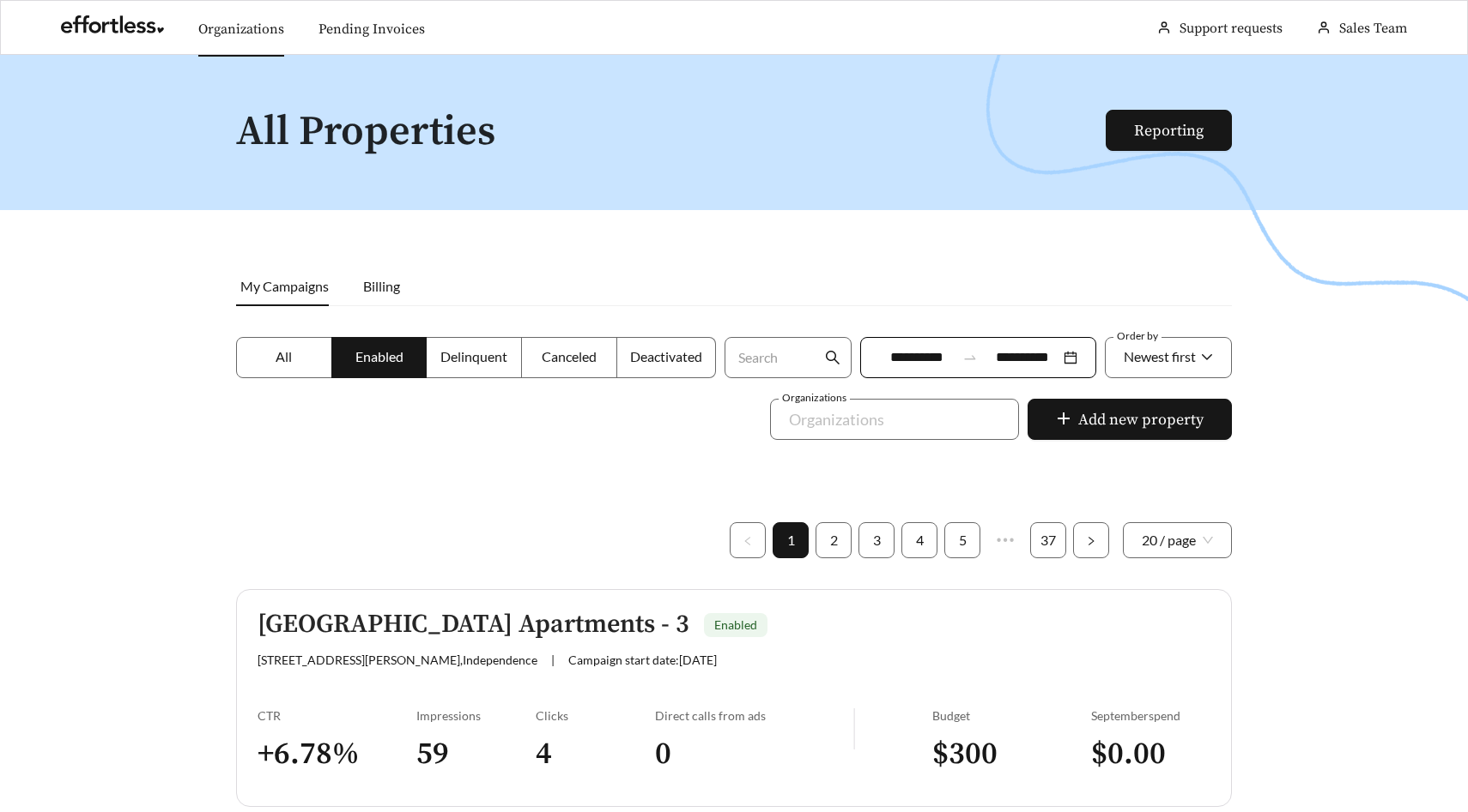
click at [248, 29] on link "Organizations" at bounding box center [241, 28] width 86 height 17
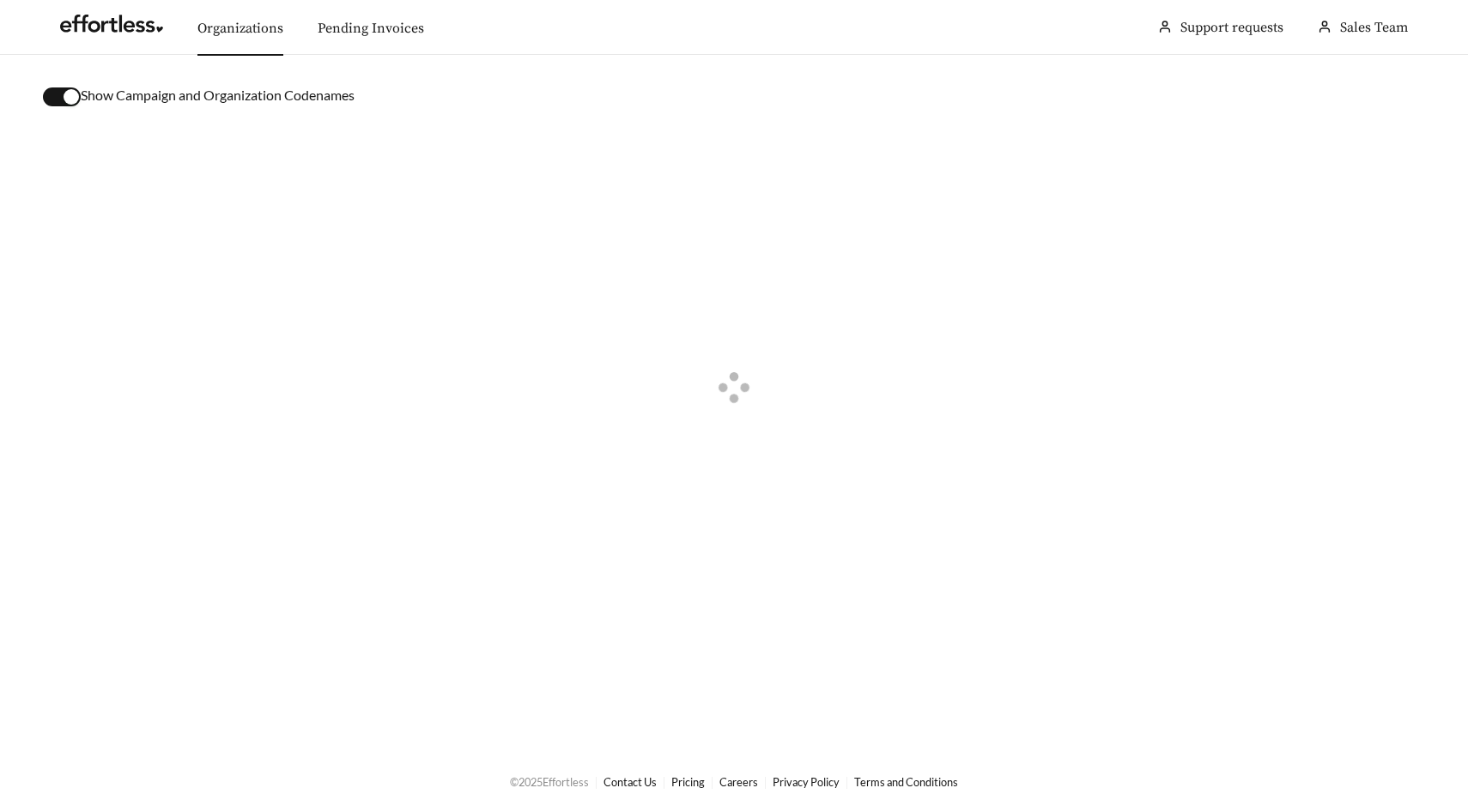
click at [66, 101] on div "button" at bounding box center [71, 96] width 16 height 16
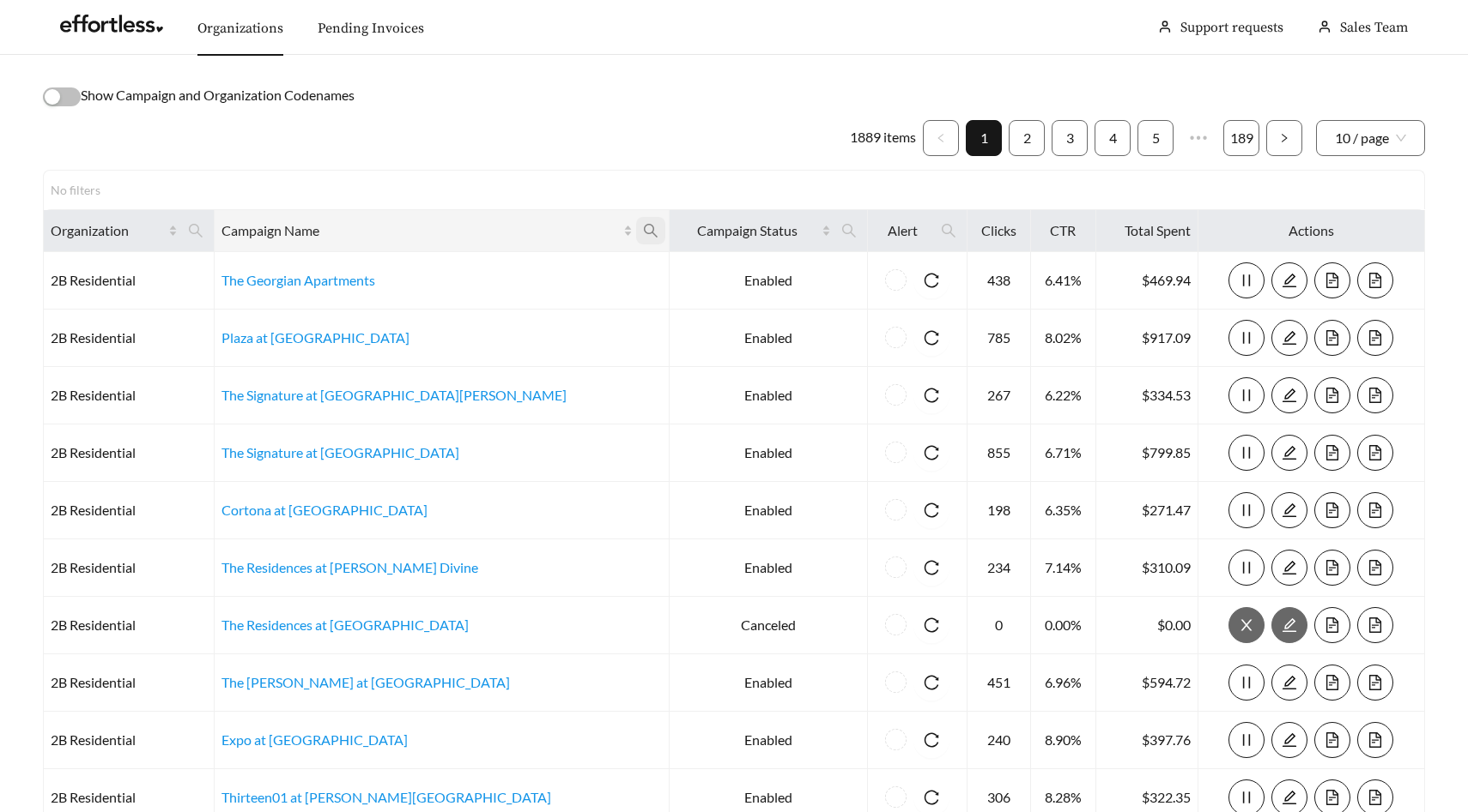
click at [636, 226] on span at bounding box center [650, 231] width 29 height 27
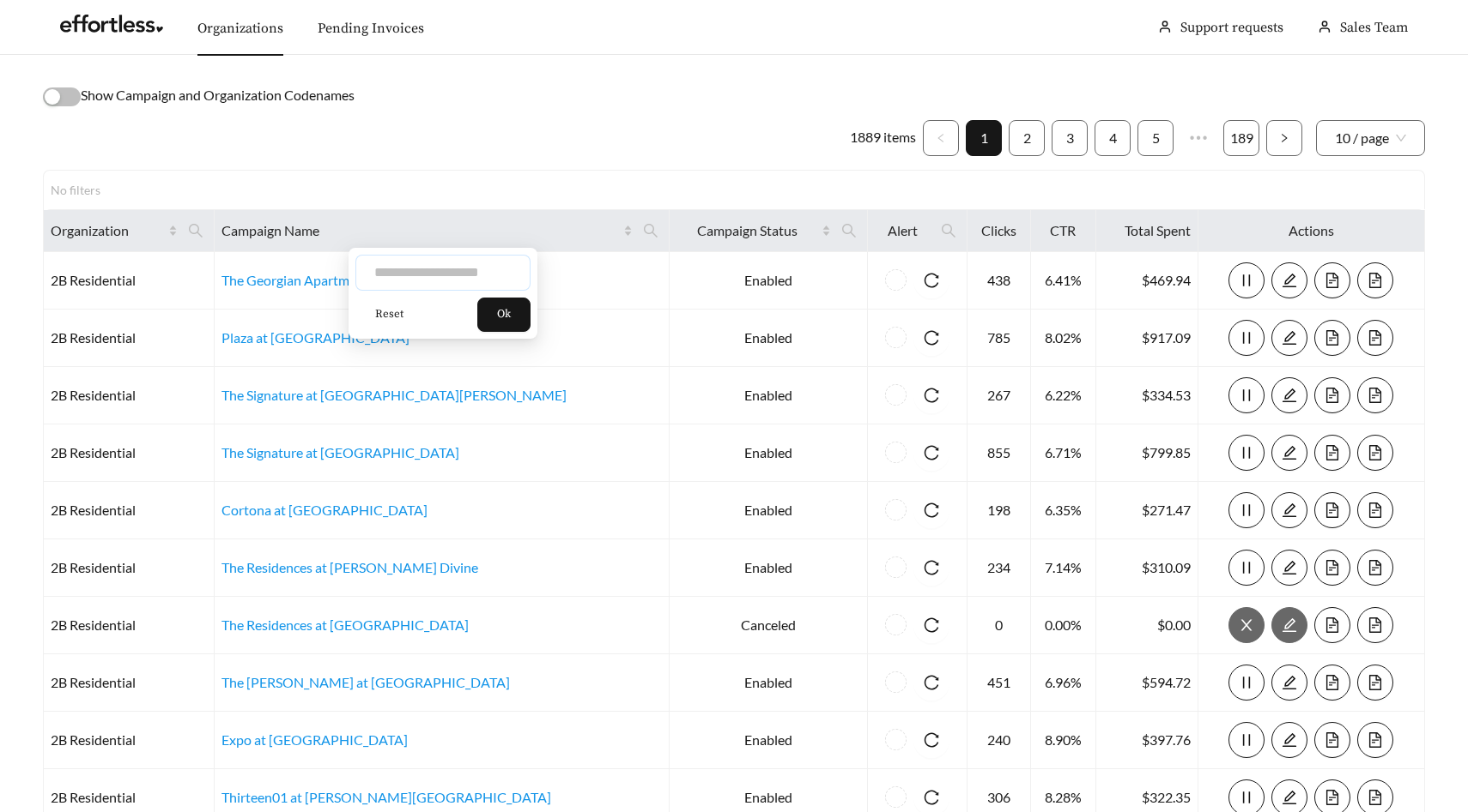
click at [452, 272] on input "text" at bounding box center [442, 272] width 175 height 36
type input "**********"
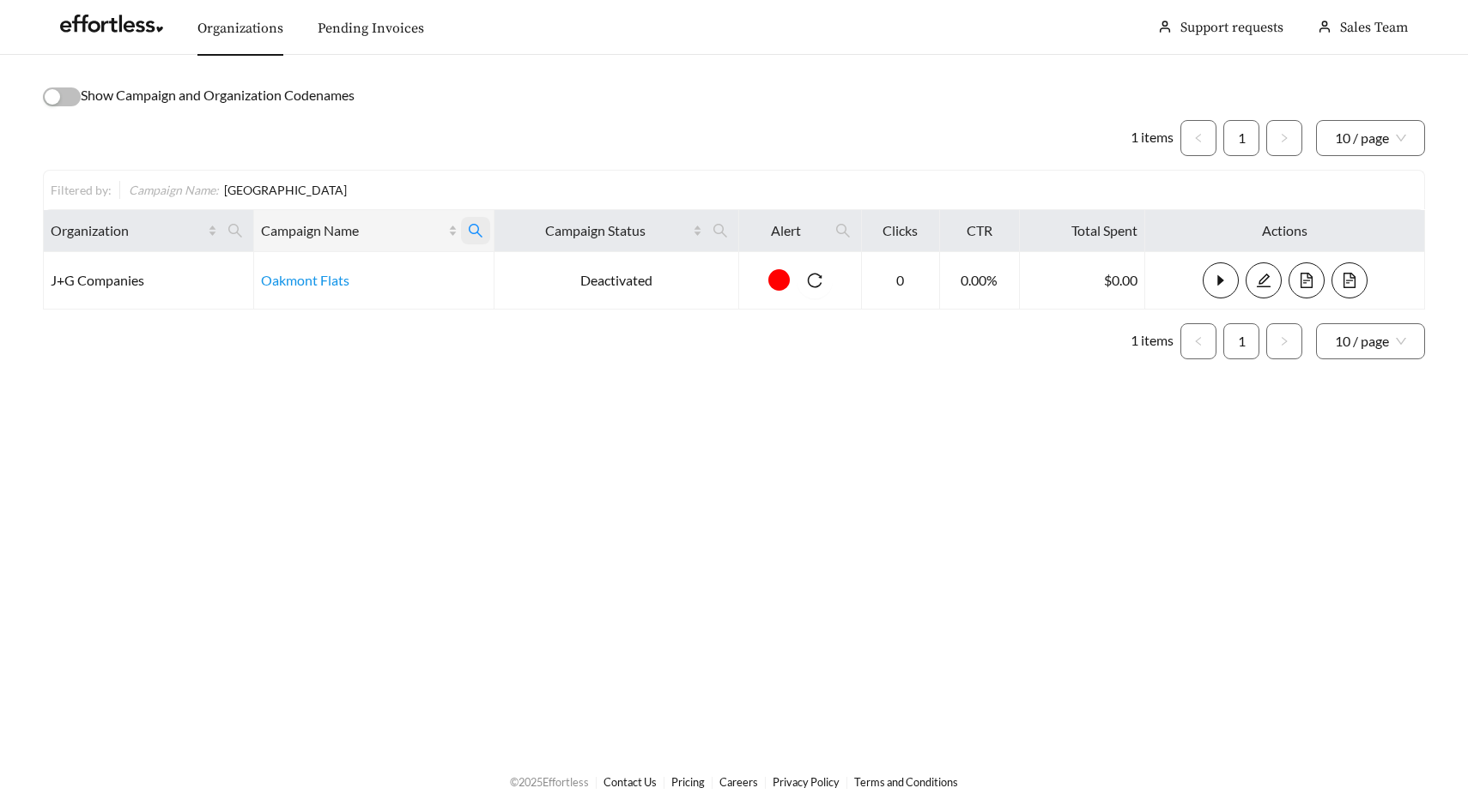
click at [475, 230] on icon "search" at bounding box center [475, 231] width 16 height 16
click at [434, 270] on input "**********" at bounding box center [386, 272] width 175 height 36
type input "**********"
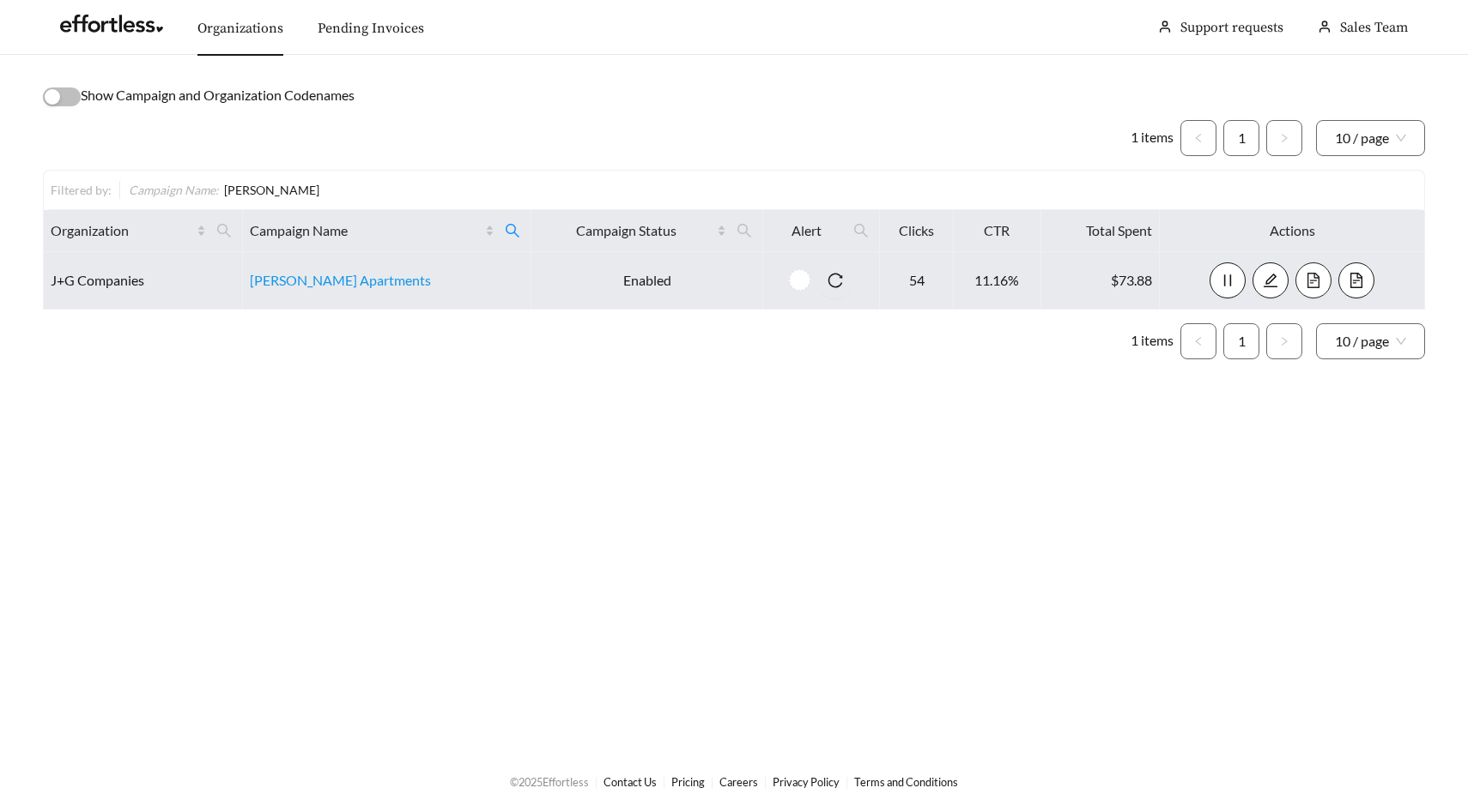
click at [1314, 273] on icon "file-text" at bounding box center [1312, 280] width 16 height 16
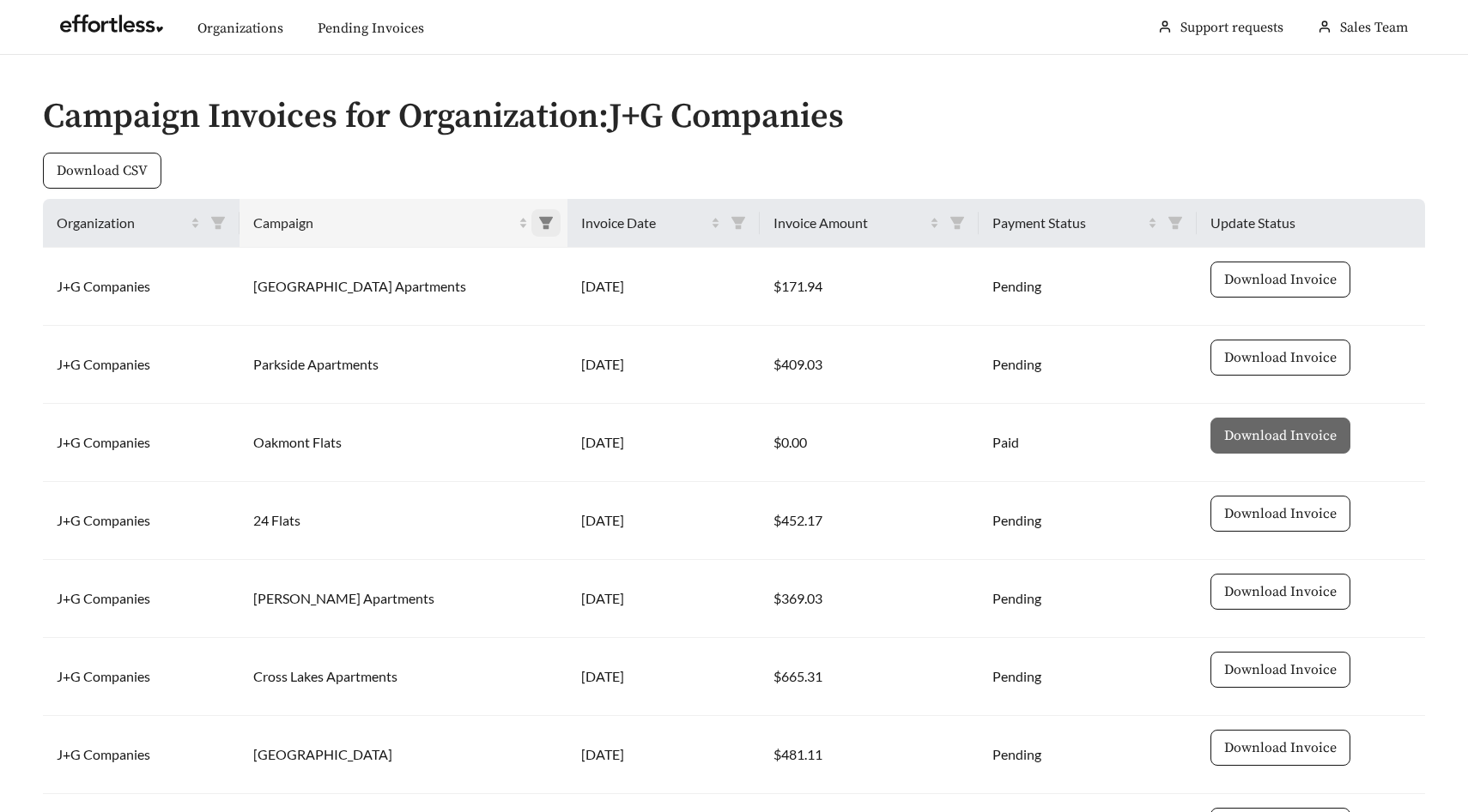
click at [541, 210] on span at bounding box center [546, 223] width 29 height 27
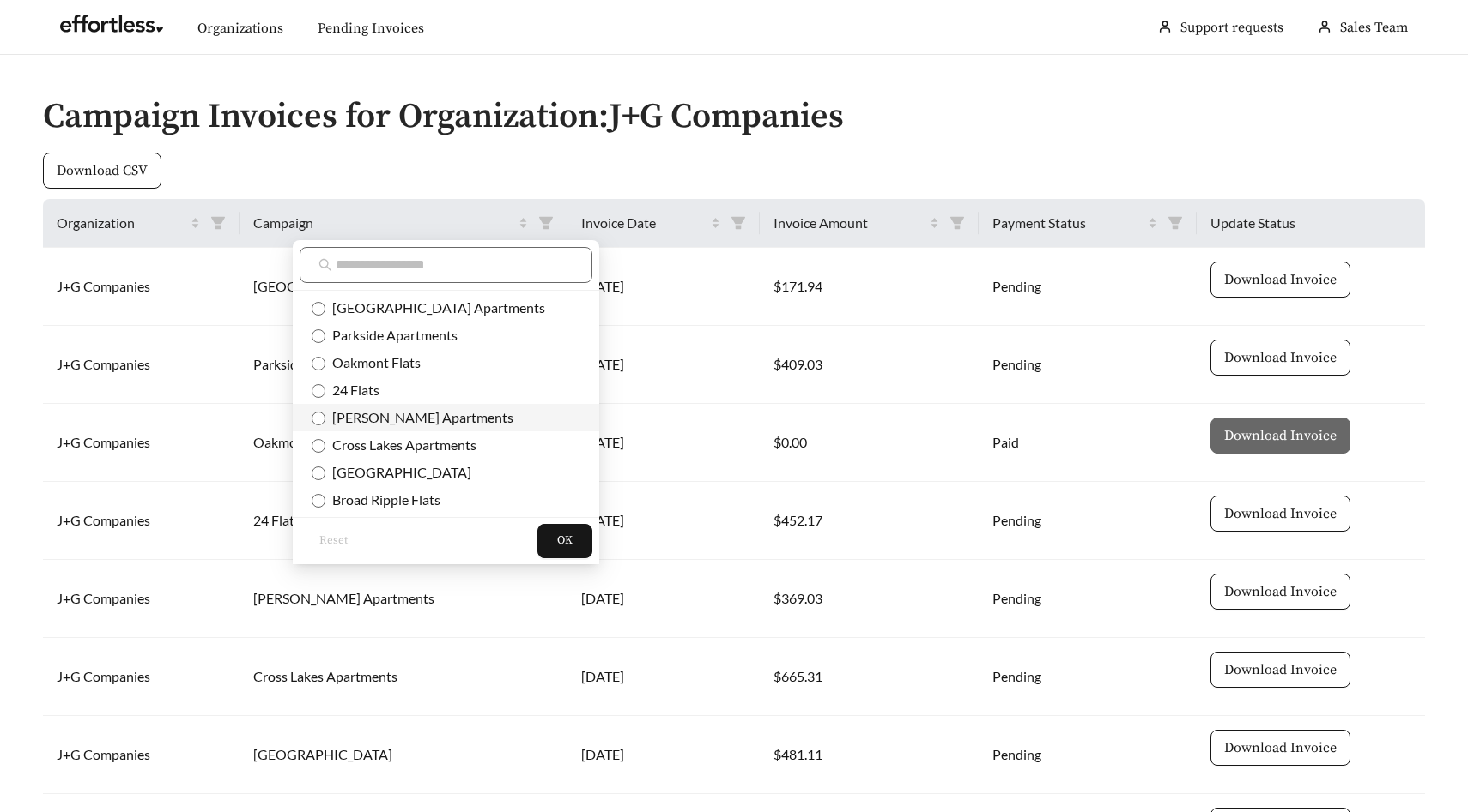
click at [434, 414] on span "Brendan Wood Apartments" at bounding box center [419, 417] width 188 height 16
click at [538, 544] on button "OK" at bounding box center [565, 541] width 55 height 34
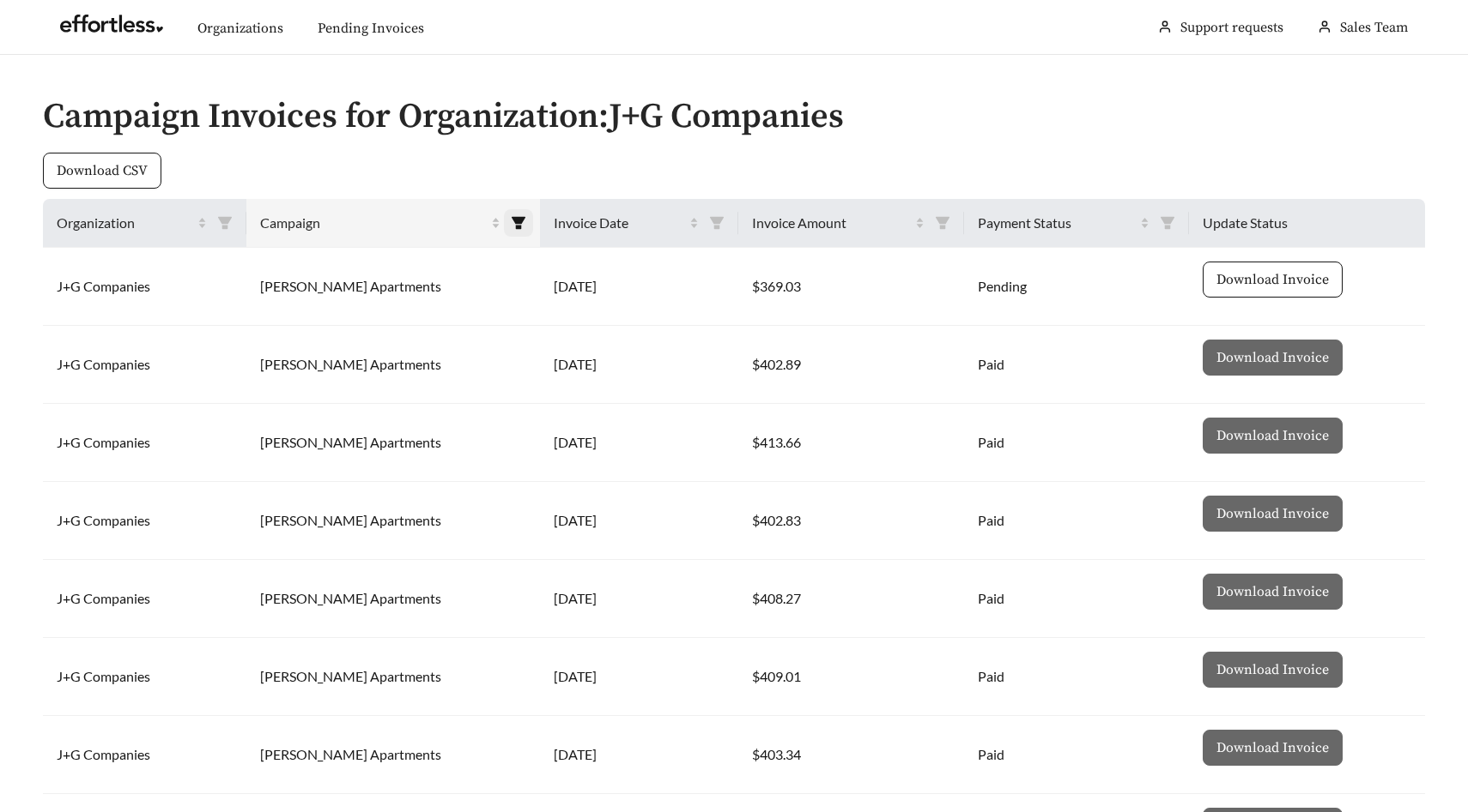
click at [512, 223] on icon "filter" at bounding box center [518, 222] width 14 height 12
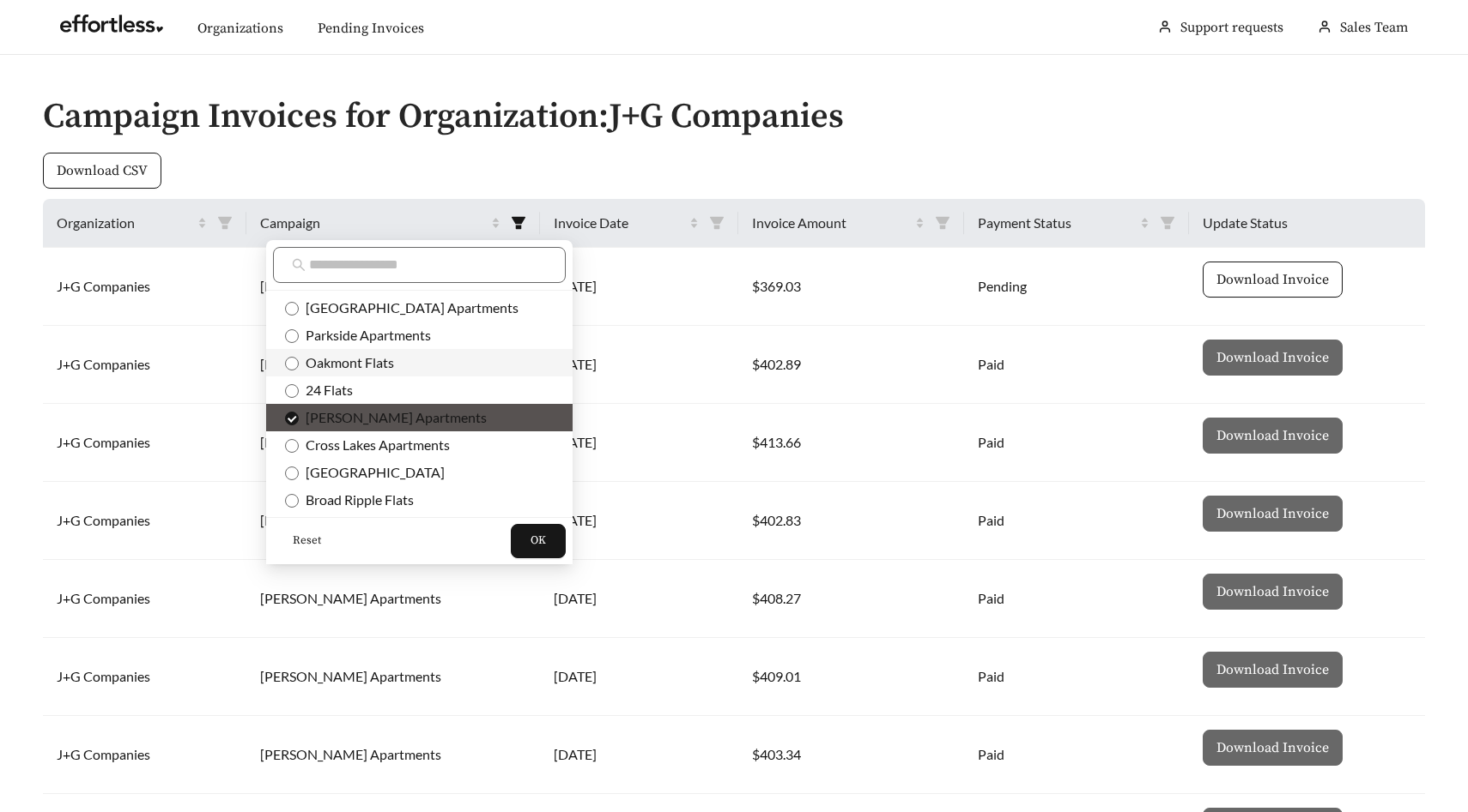
click at [388, 356] on span "Oakmont Flats" at bounding box center [346, 363] width 95 height 16
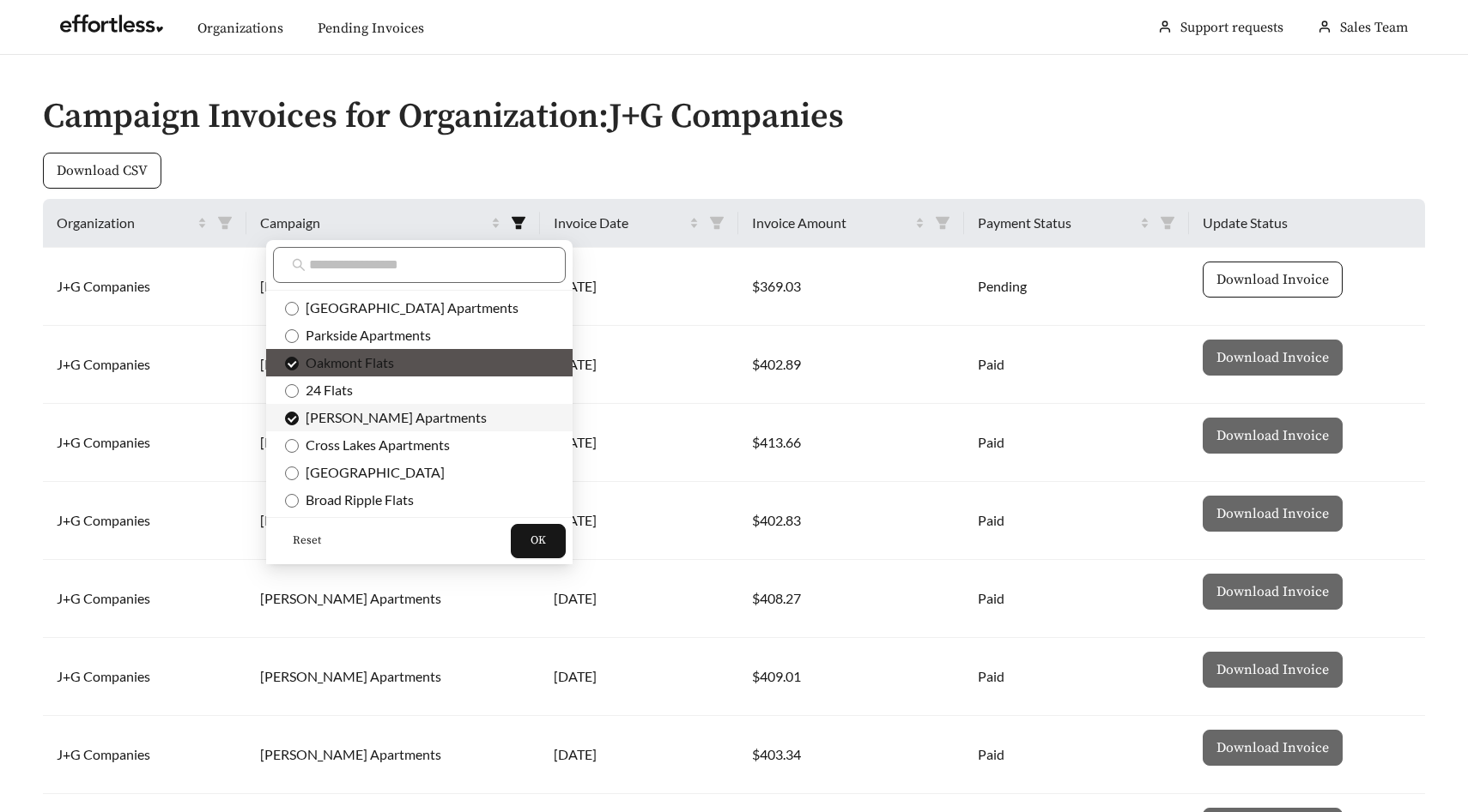
click at [397, 426] on span "Brendan Wood Apartments" at bounding box center [419, 417] width 268 height 19
click at [511, 532] on button "OK" at bounding box center [538, 541] width 55 height 34
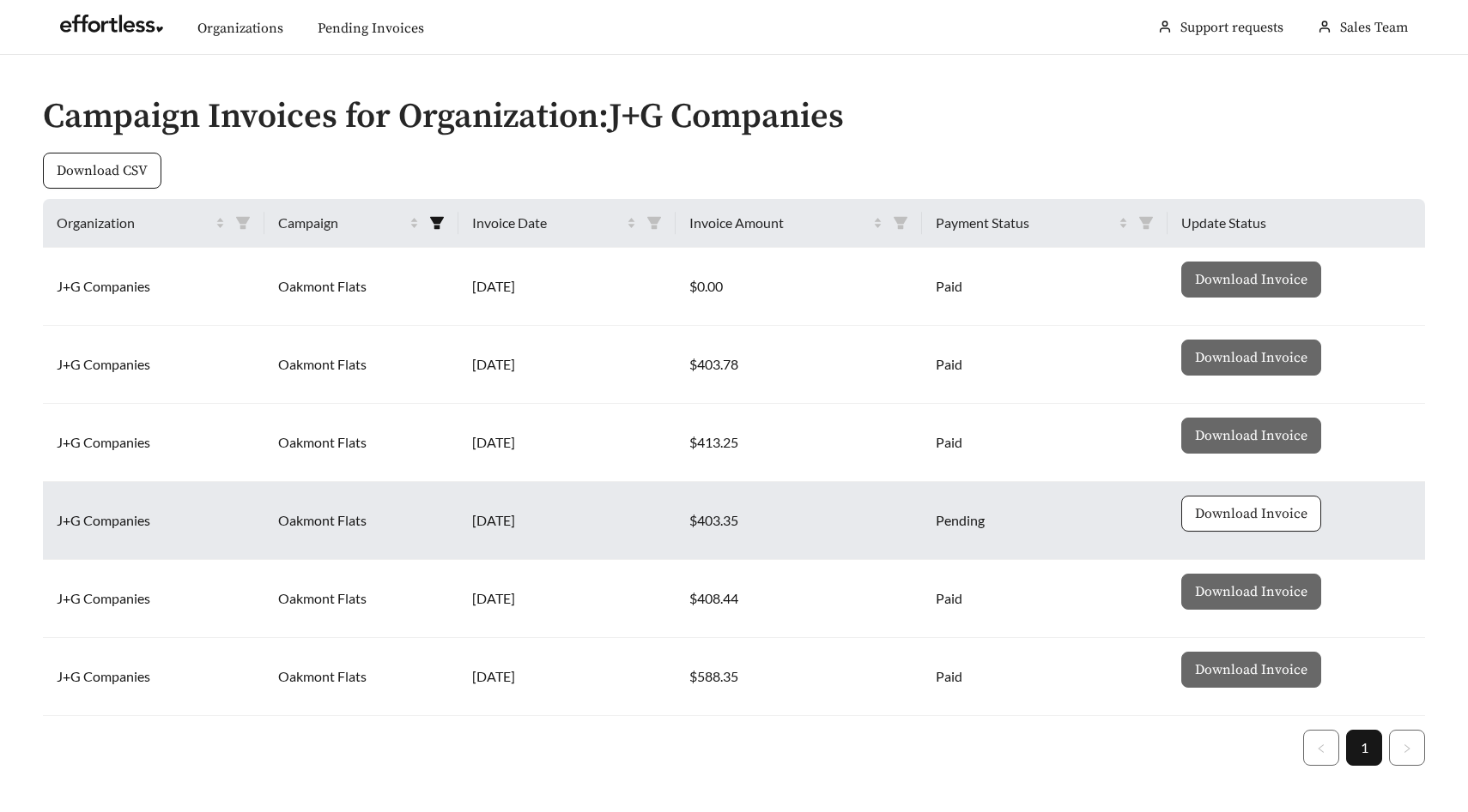
click at [1275, 509] on span "Download Invoice" at bounding box center [1251, 514] width 113 height 20
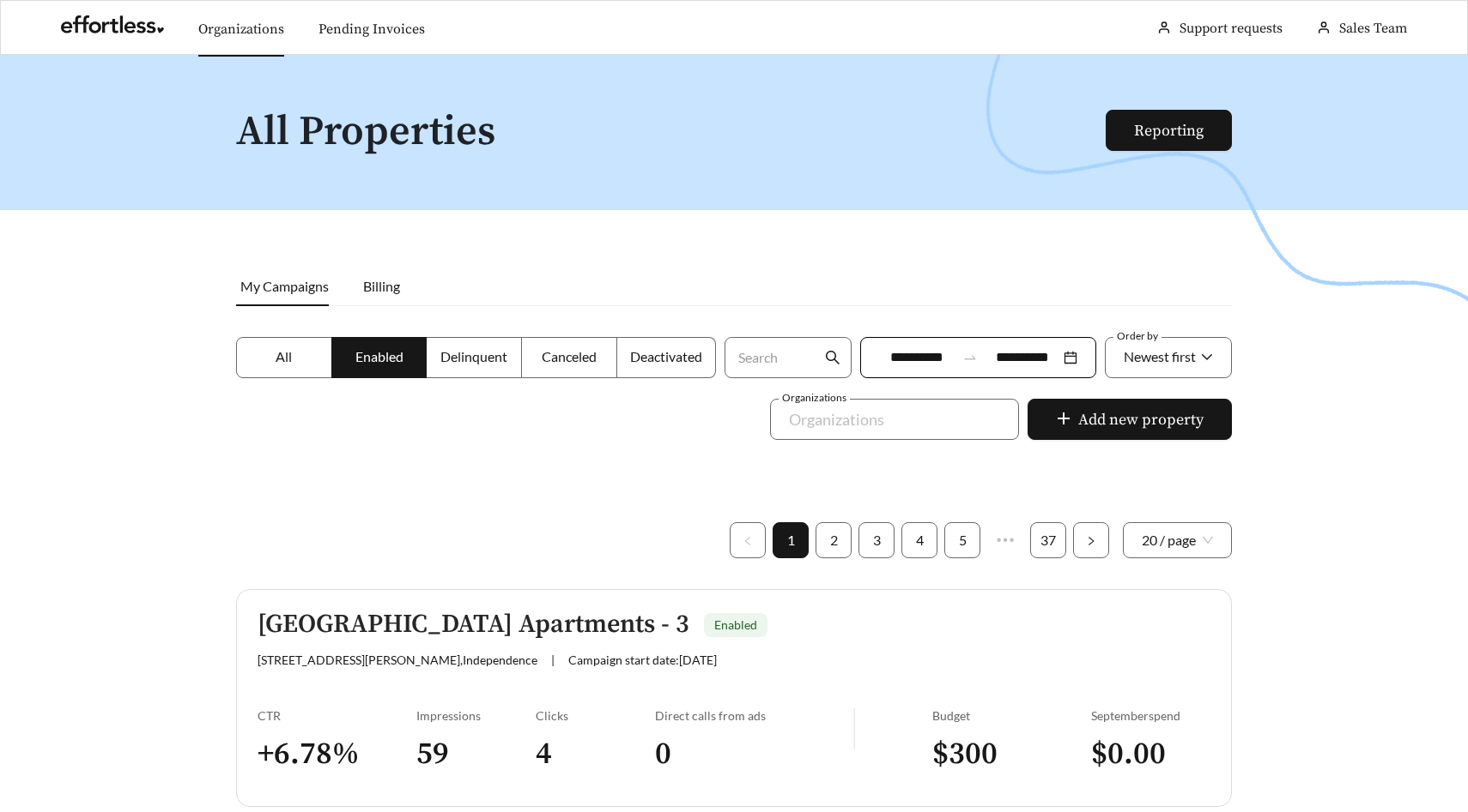
click at [243, 20] on link "Organizations" at bounding box center [241, 28] width 86 height 17
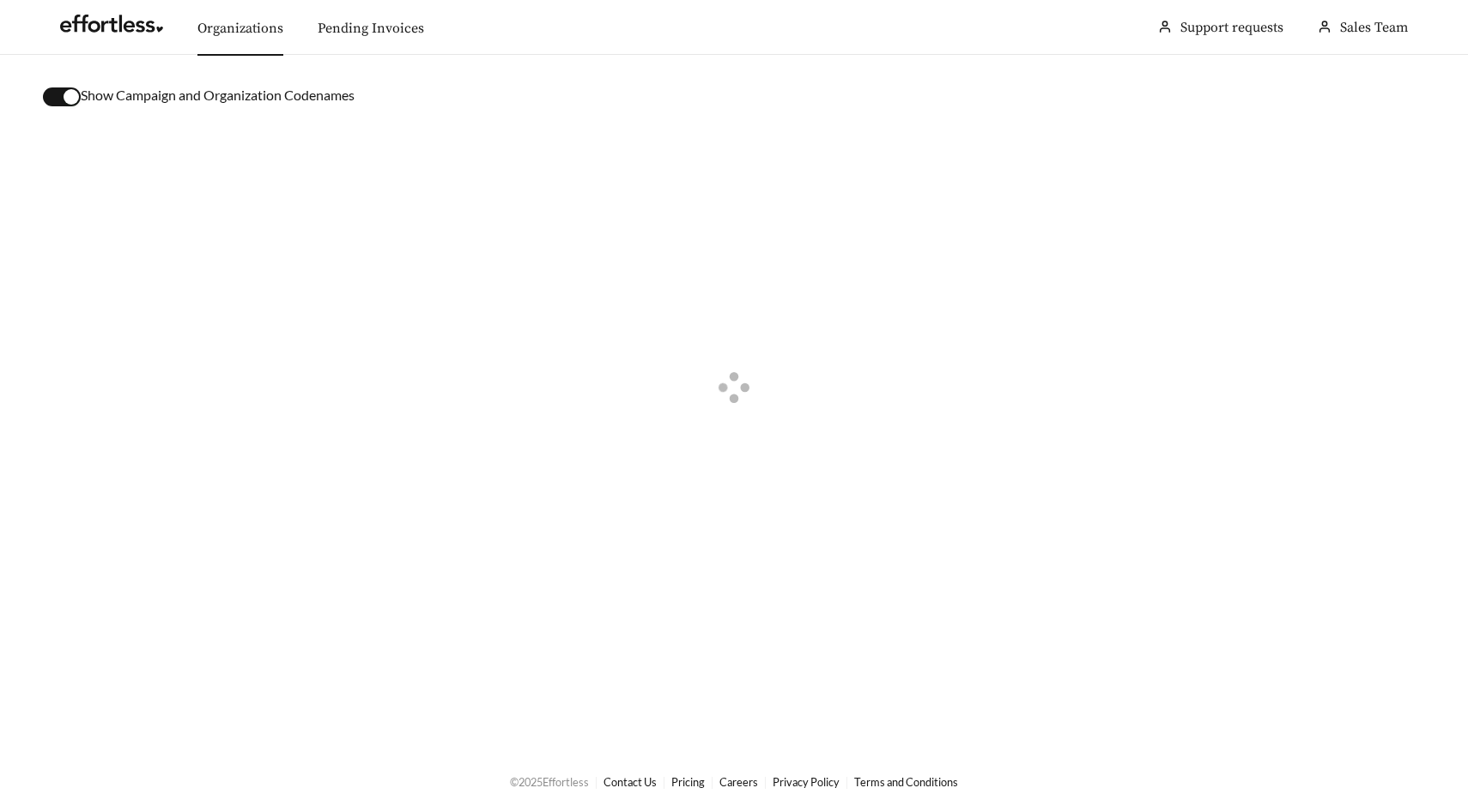
click at [72, 97] on div "button" at bounding box center [71, 96] width 16 height 16
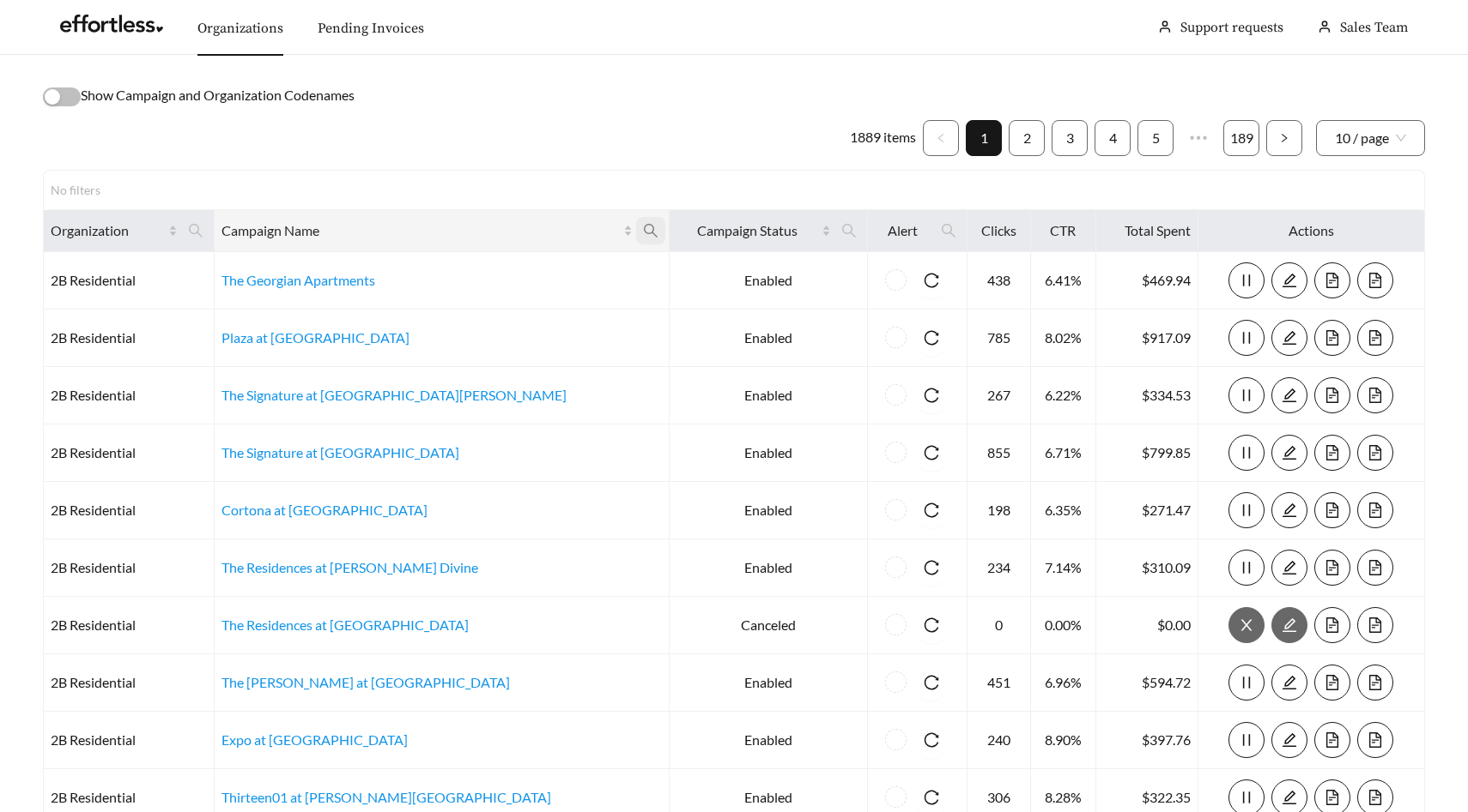
click at [643, 231] on icon "search" at bounding box center [650, 231] width 16 height 16
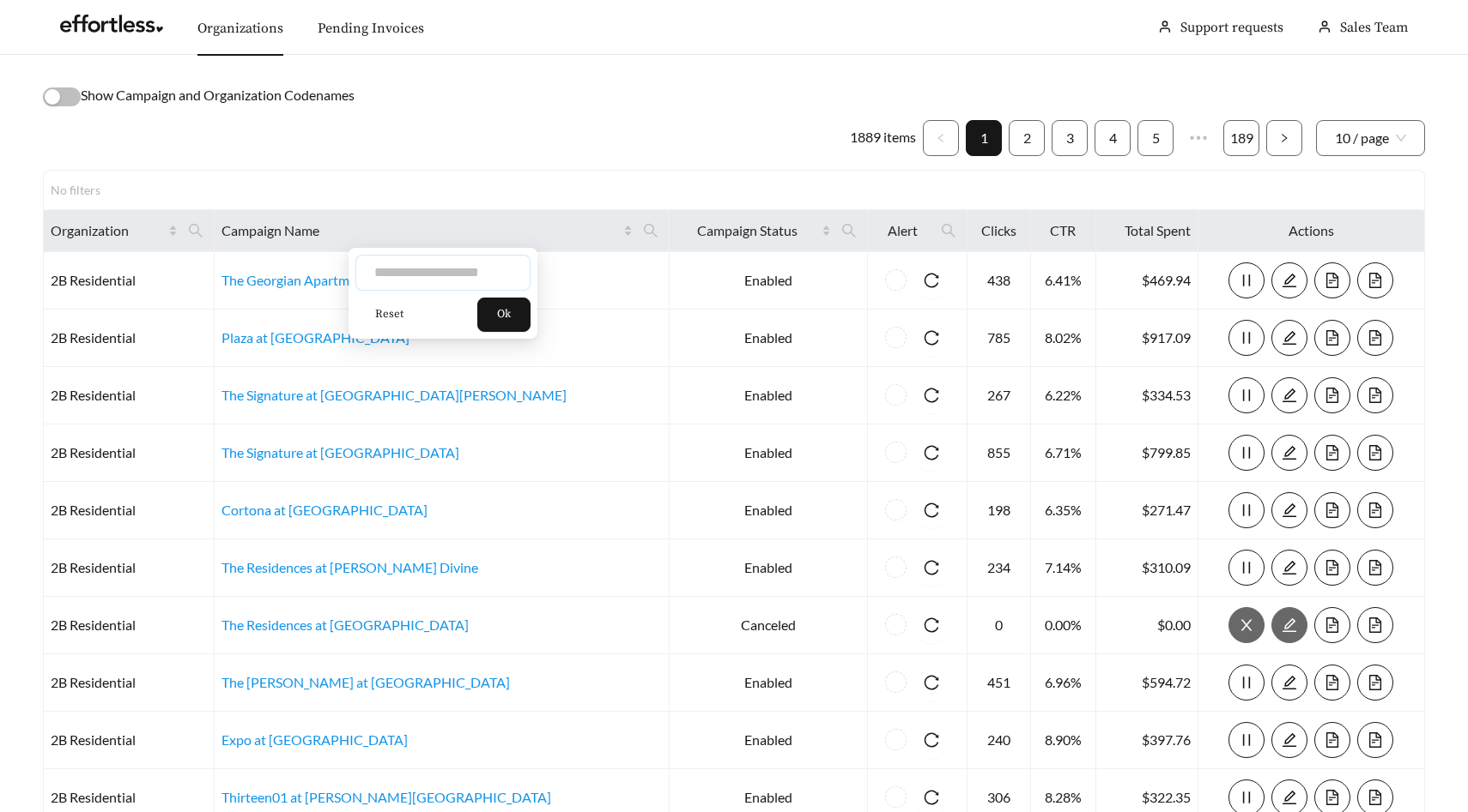
click at [466, 268] on input "text" at bounding box center [442, 272] width 175 height 36
type input "*********"
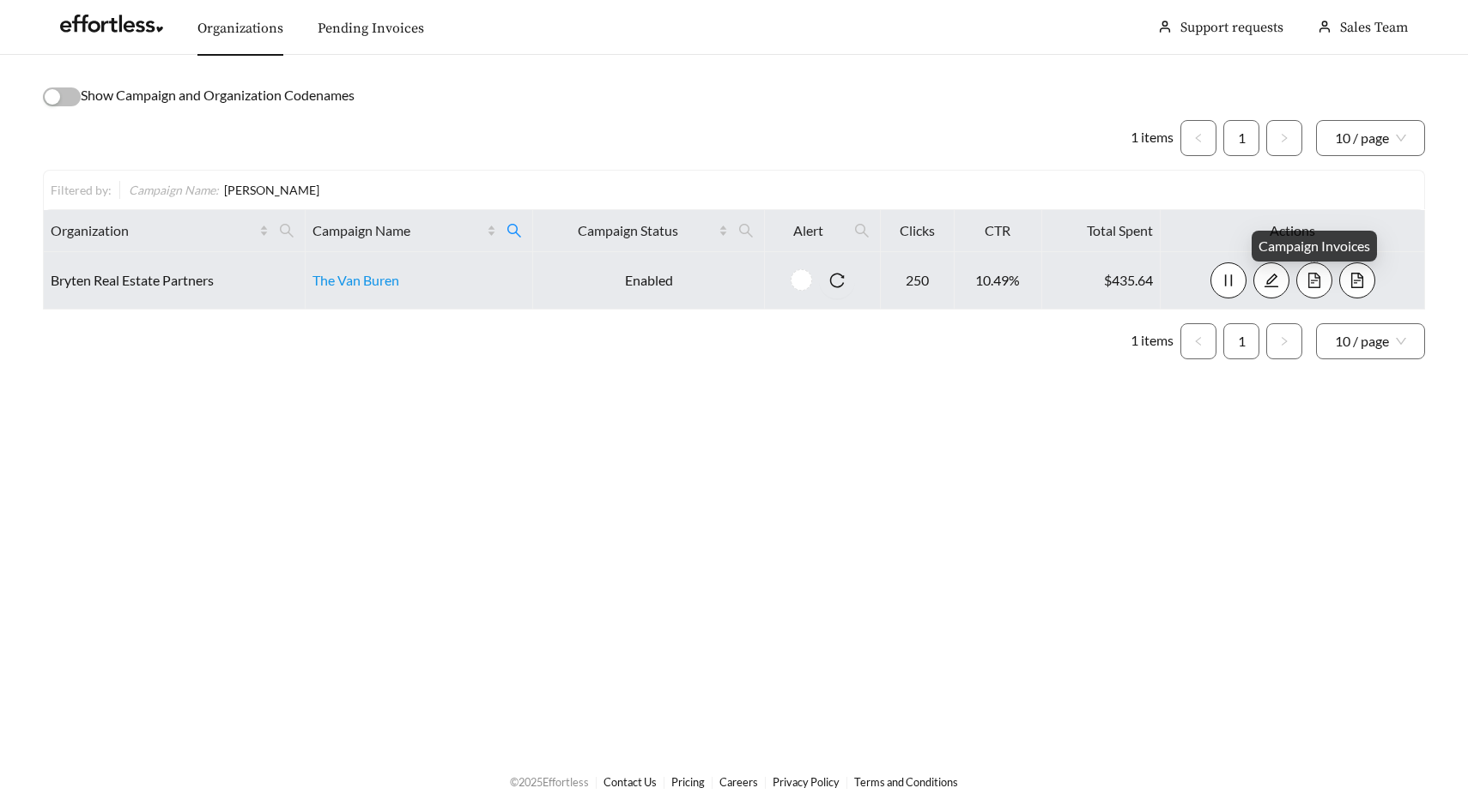
click at [1315, 282] on icon "file-text" at bounding box center [1313, 280] width 16 height 16
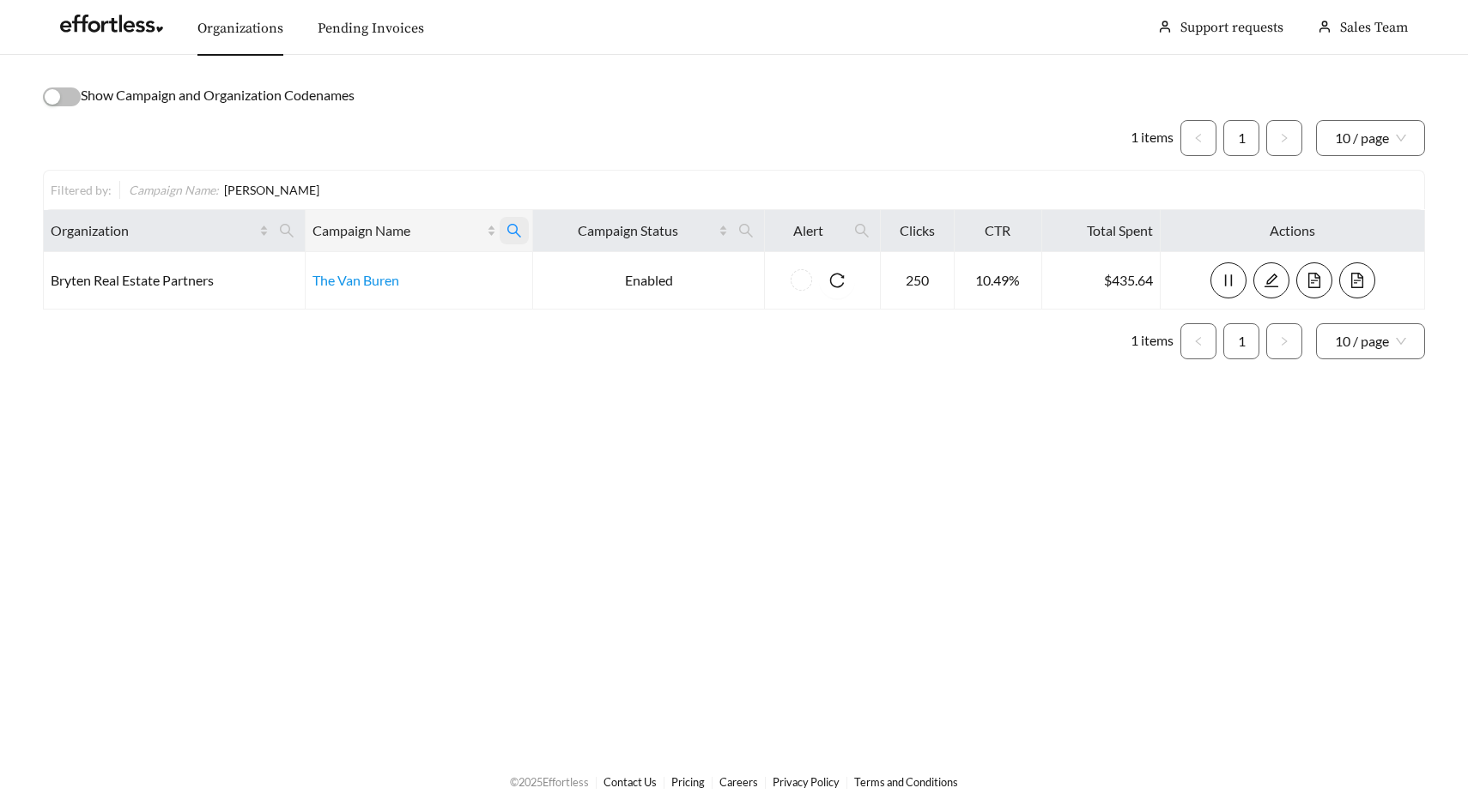
click at [517, 229] on icon "search" at bounding box center [514, 231] width 16 height 16
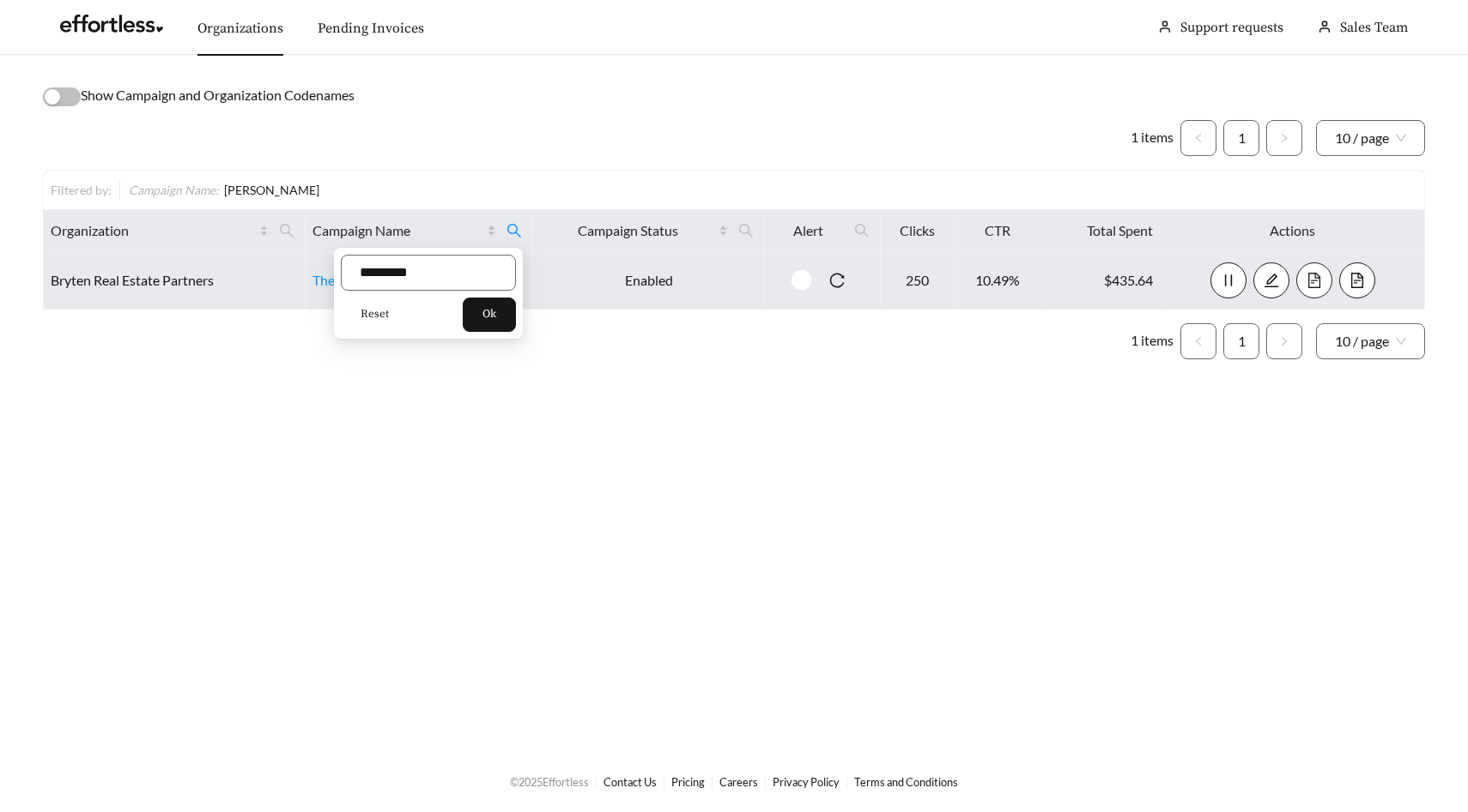
click at [1310, 274] on icon "file-text" at bounding box center [1313, 280] width 16 height 16
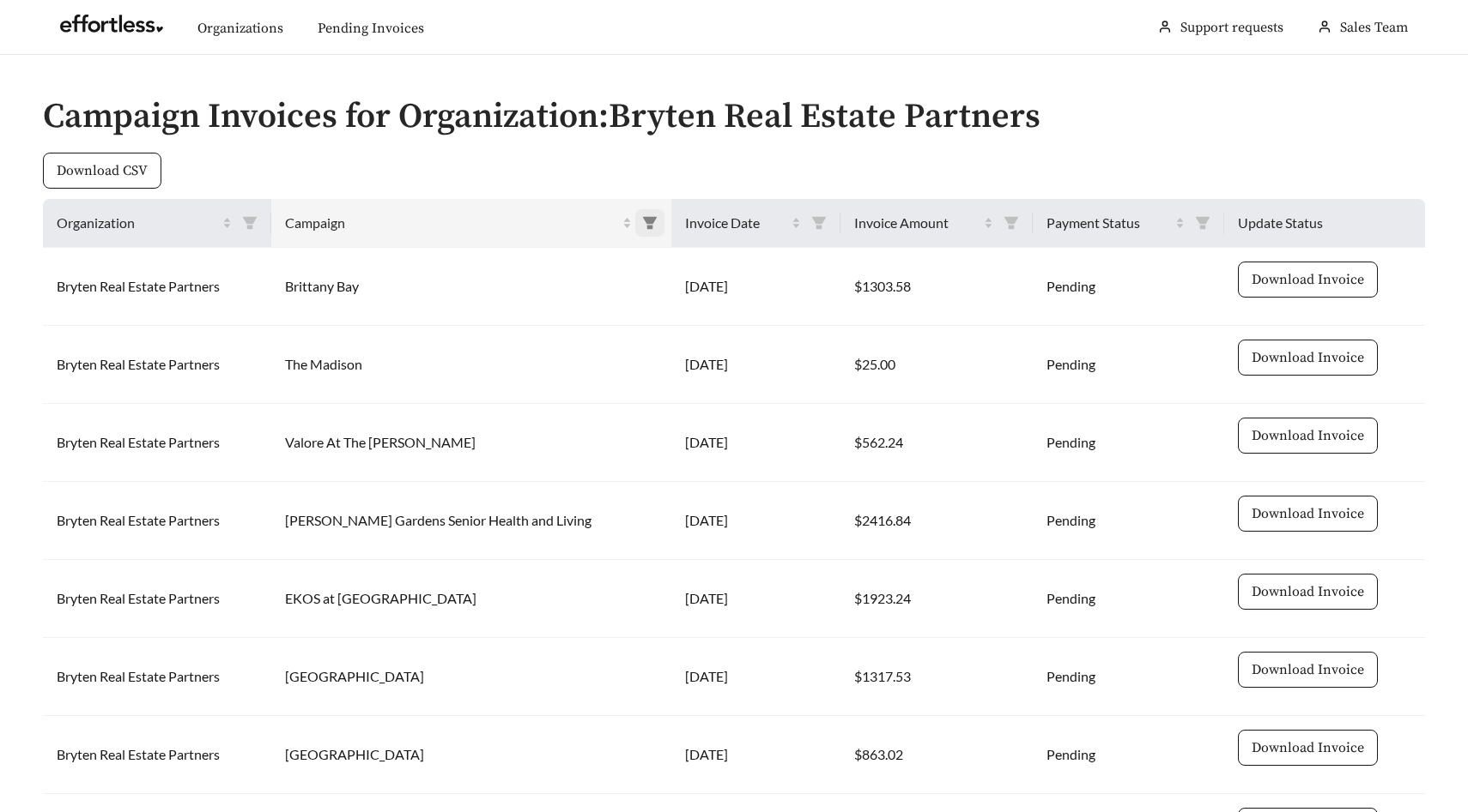
click at [635, 227] on span at bounding box center [649, 223] width 29 height 27
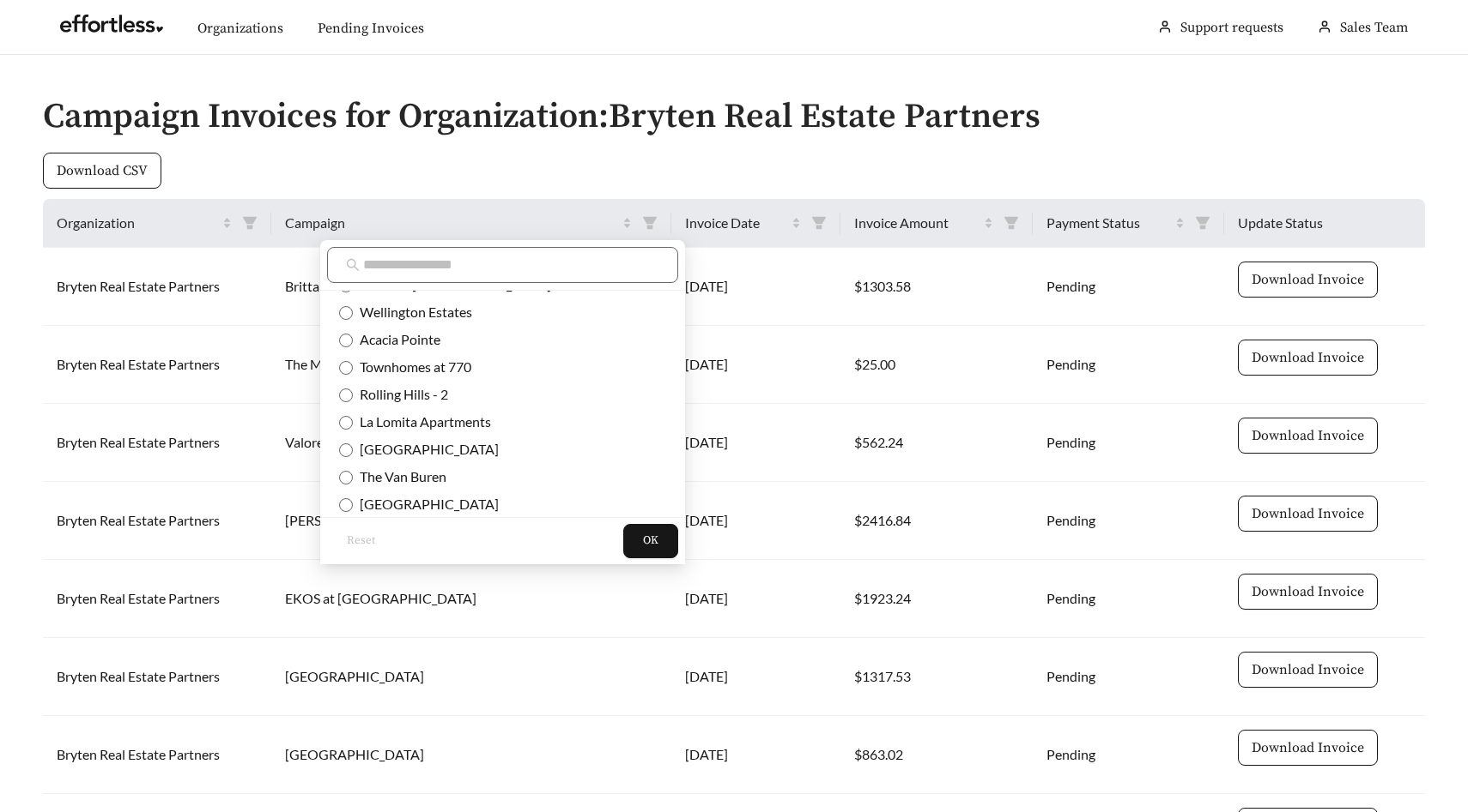
scroll to position [417, 0]
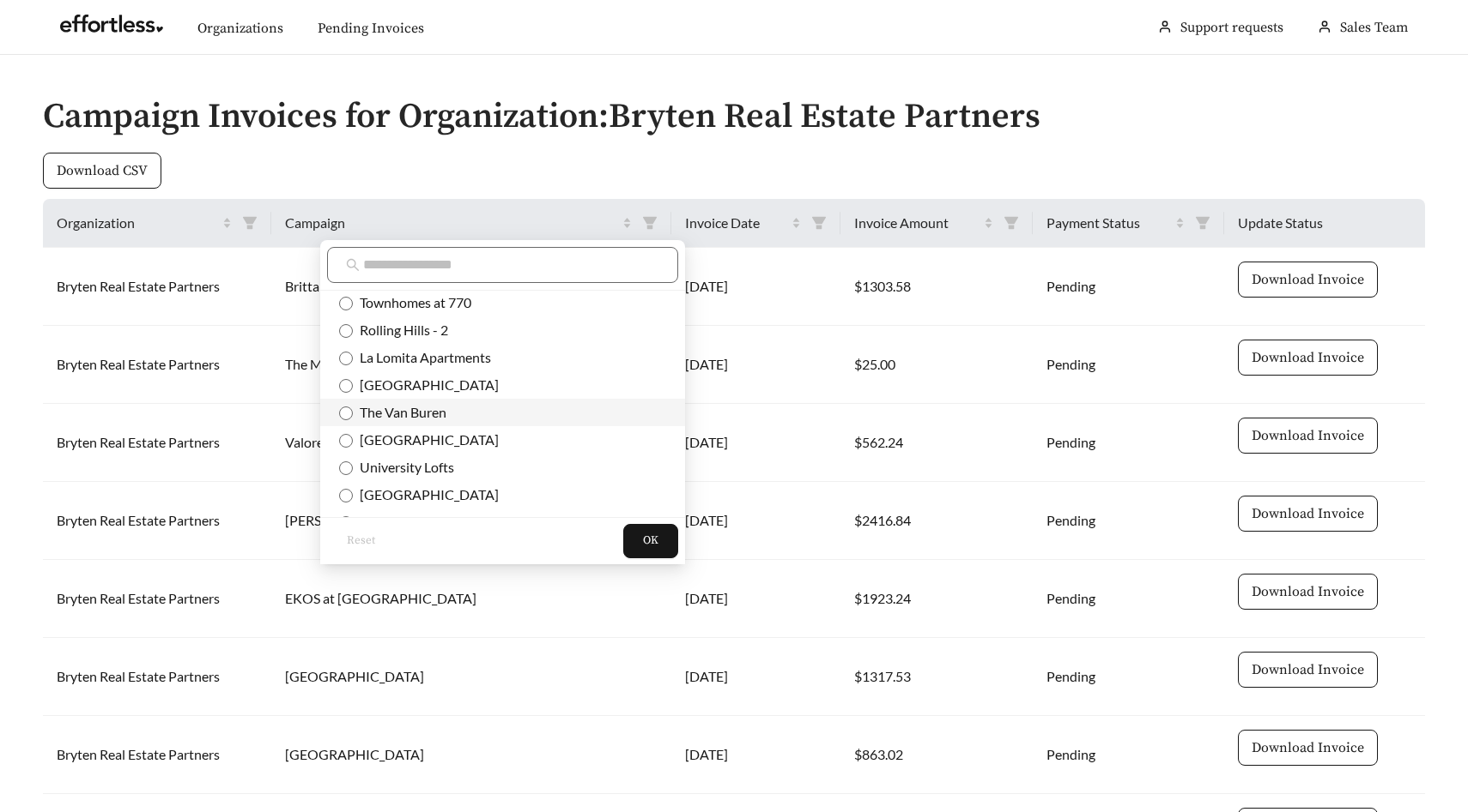
click at [439, 406] on span "The Van Buren" at bounding box center [399, 412] width 93 height 16
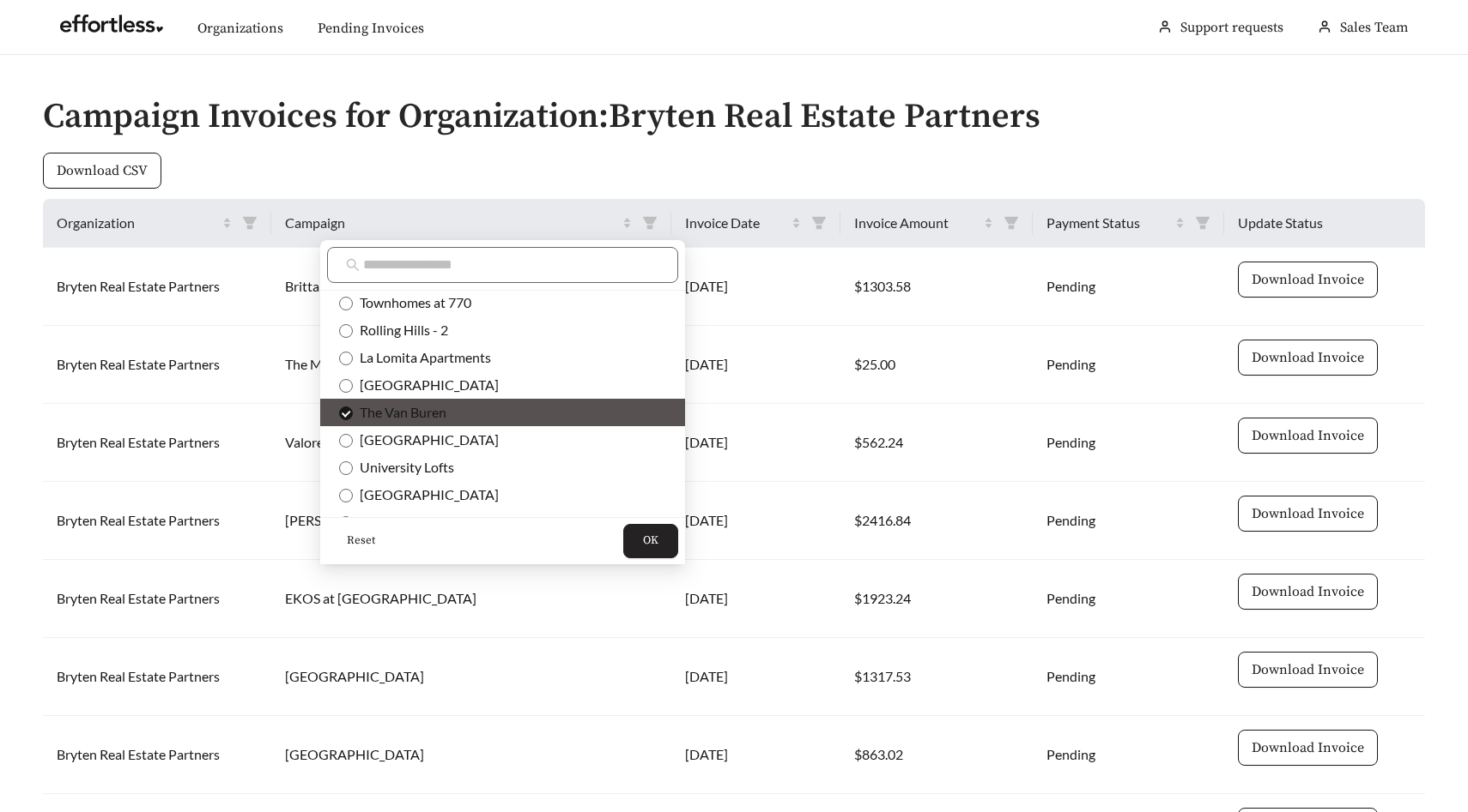
click at [643, 547] on span "OK" at bounding box center [650, 541] width 16 height 17
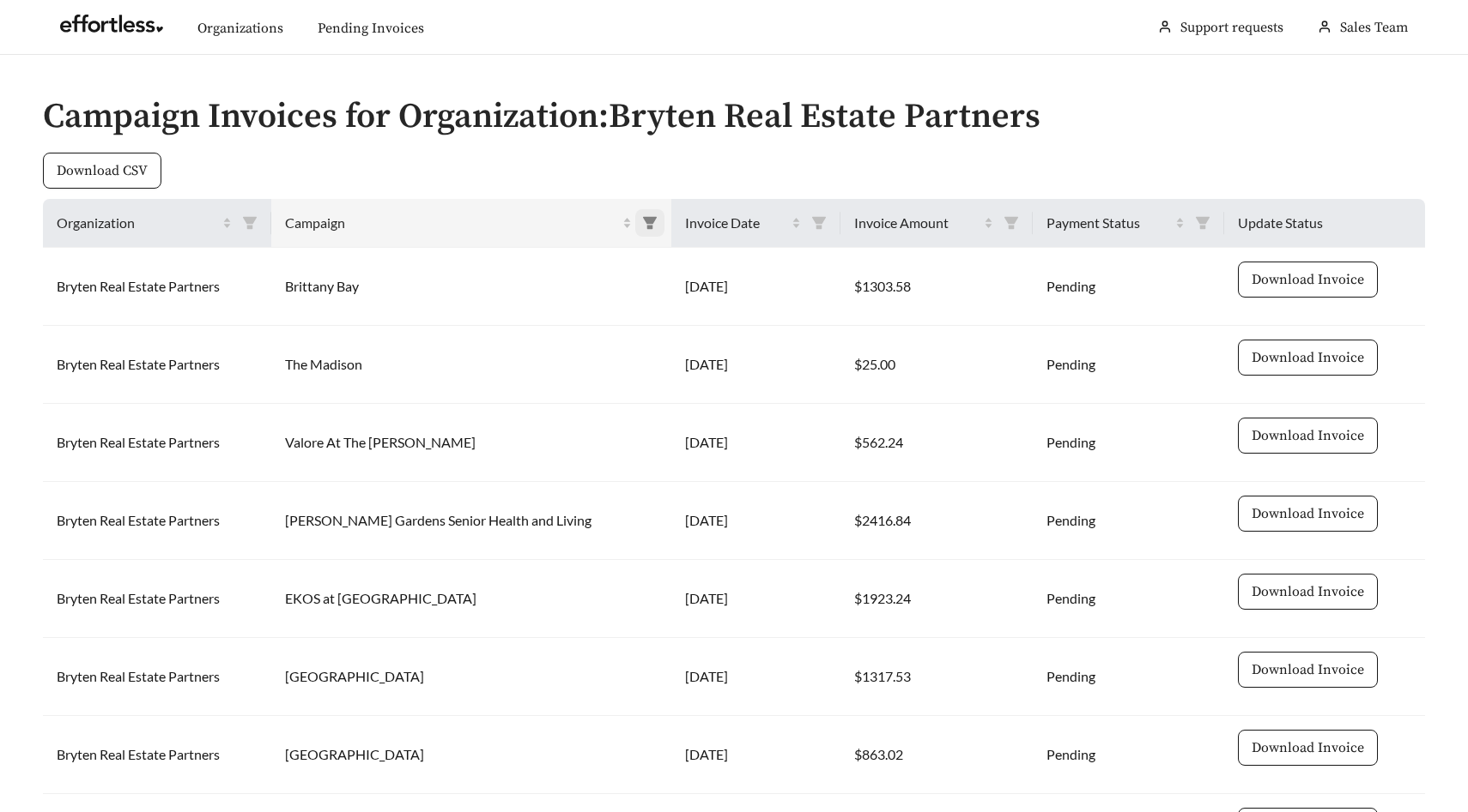
click at [642, 221] on icon "filter" at bounding box center [649, 222] width 16 height 16
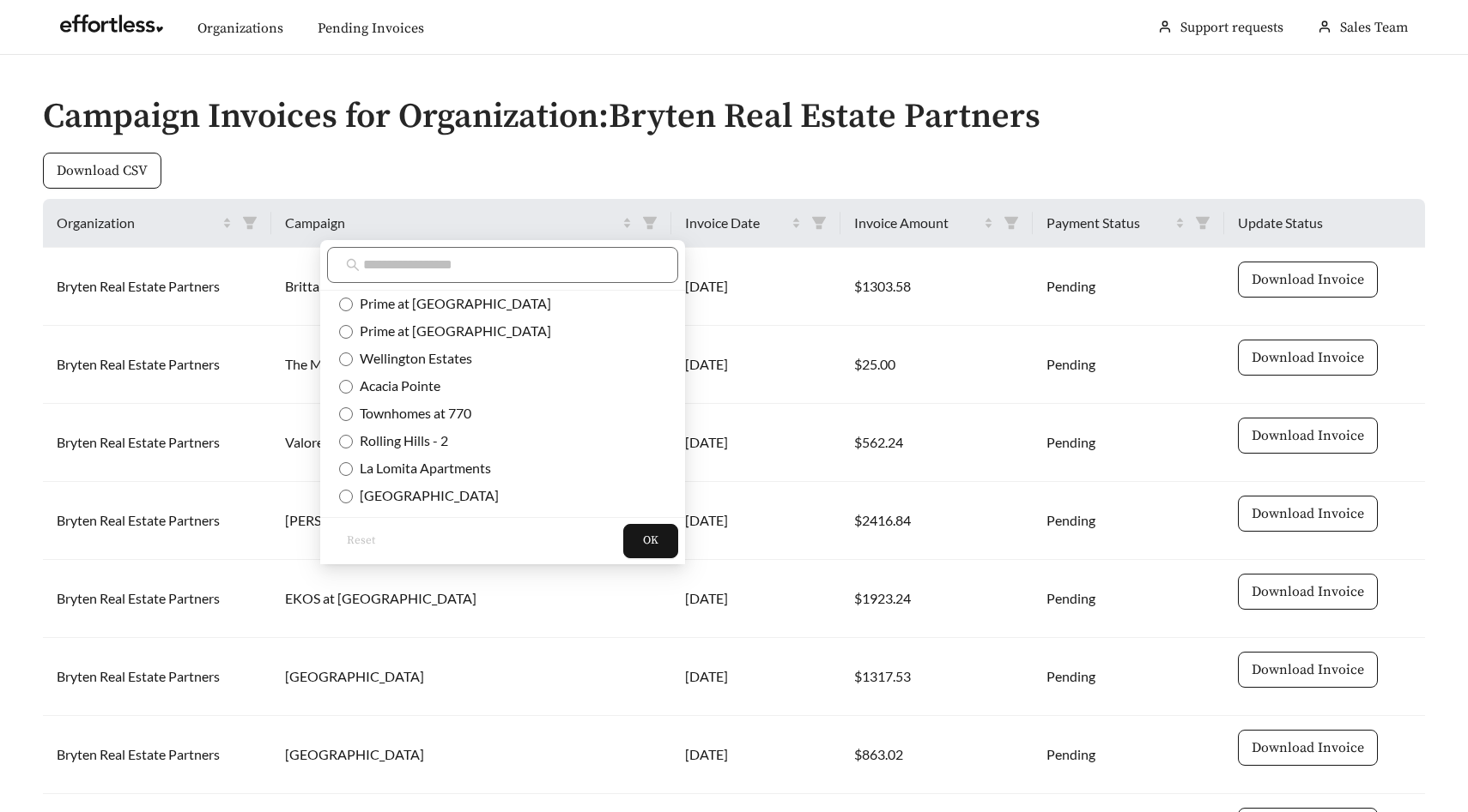
scroll to position [332, 0]
click at [451, 388] on span "Townhomes at 770" at bounding box center [411, 387] width 118 height 16
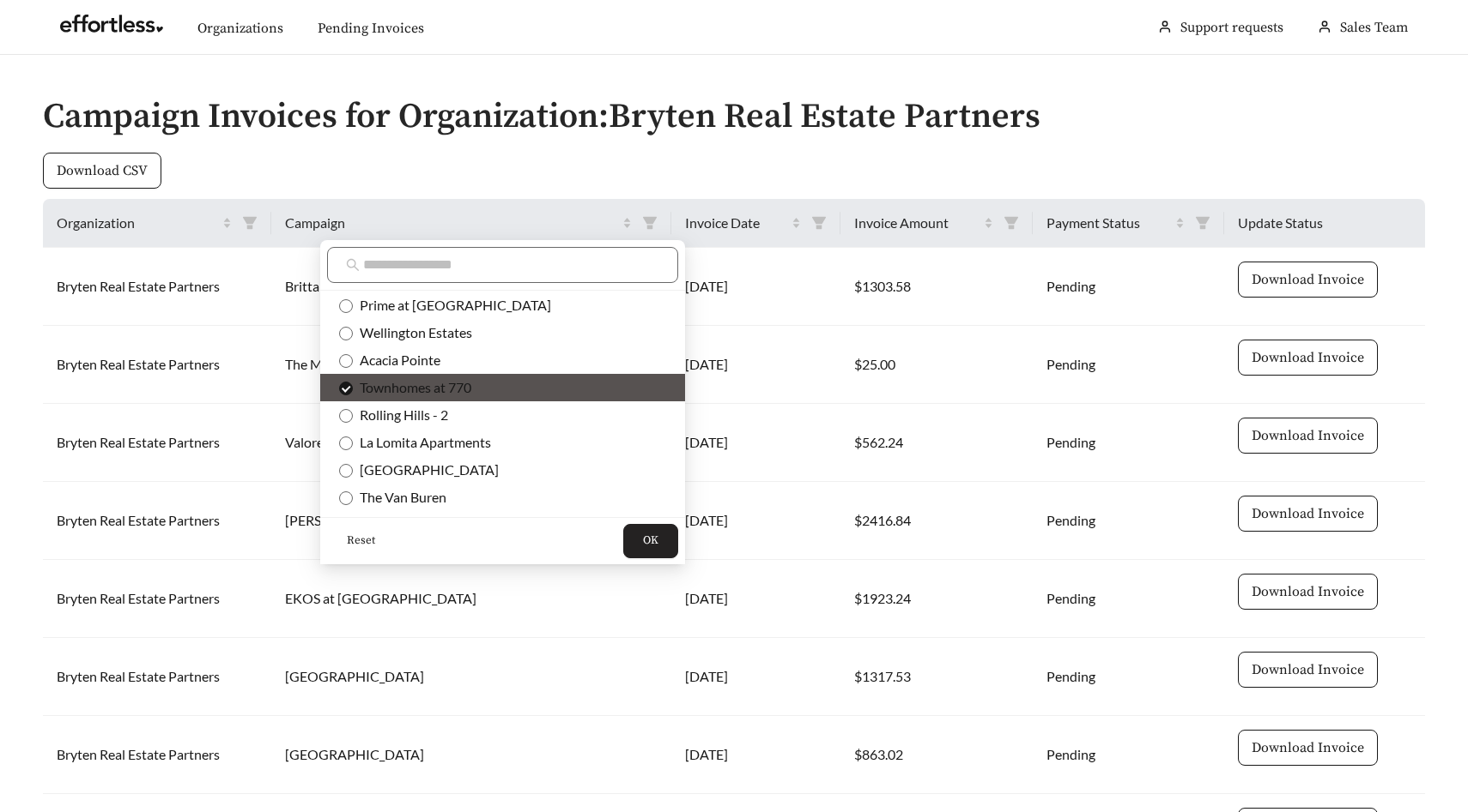
click at [623, 551] on button "OK" at bounding box center [650, 541] width 55 height 34
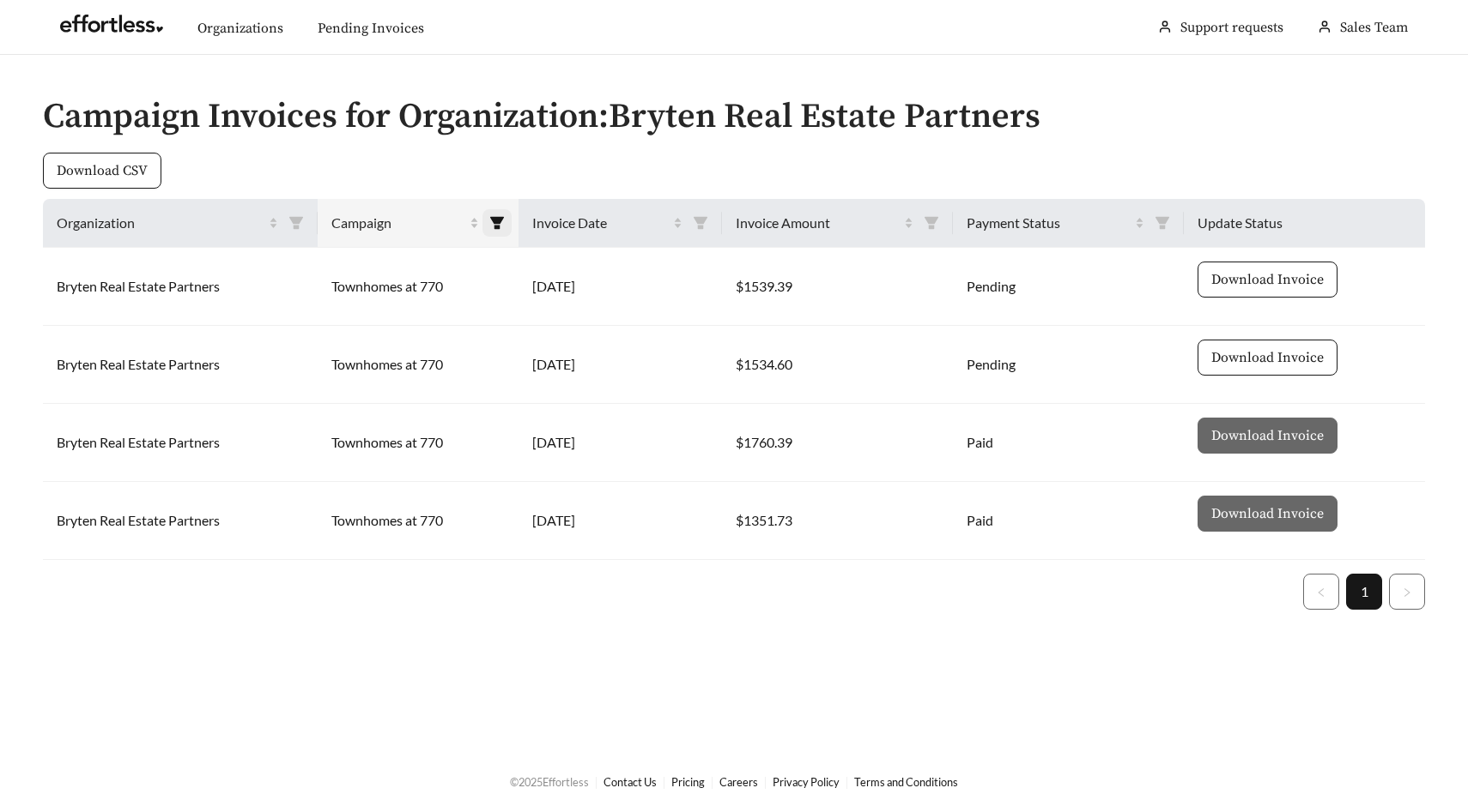
click at [503, 219] on icon "filter" at bounding box center [496, 222] width 14 height 12
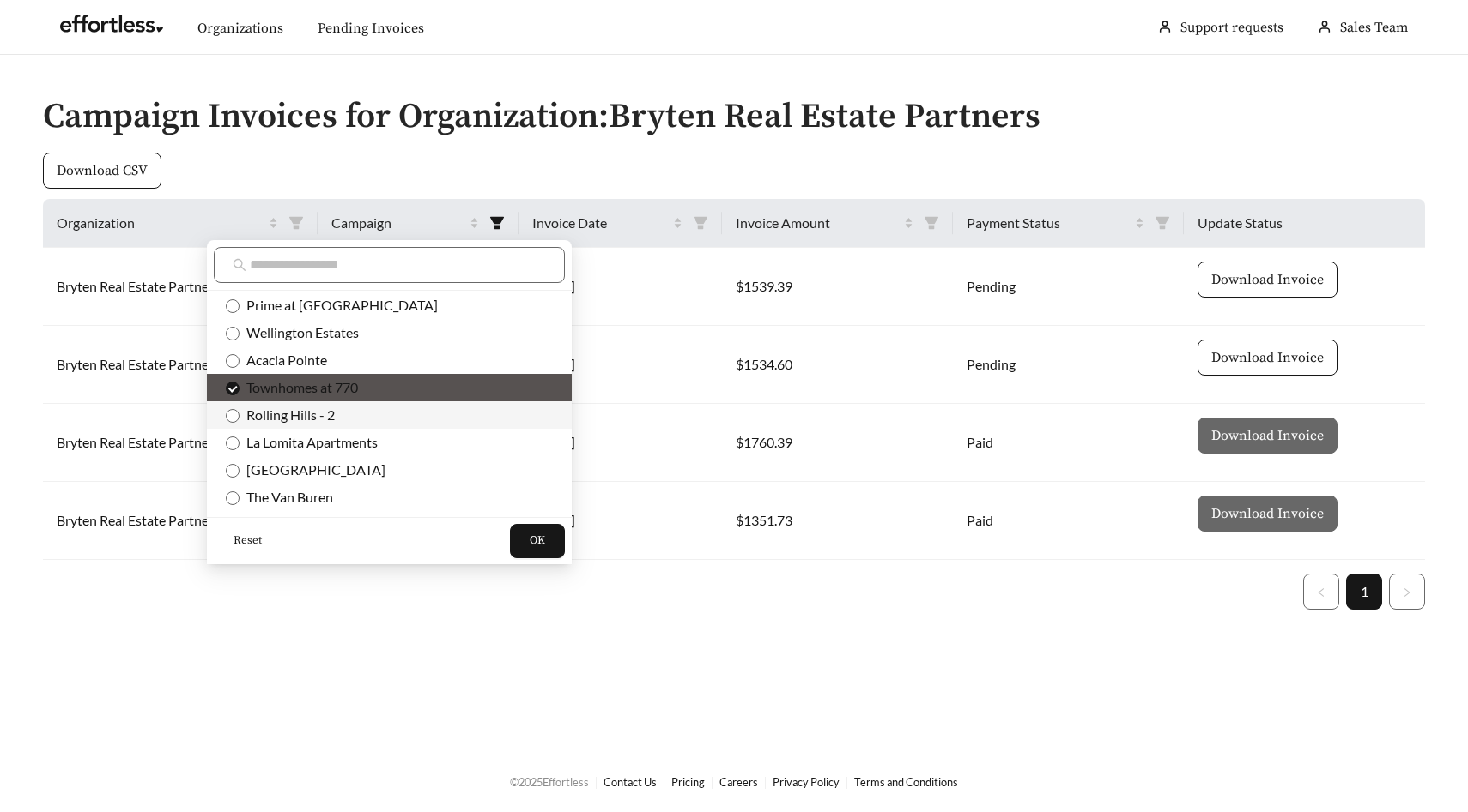
click at [329, 417] on span "Rolling Hills - 2" at bounding box center [287, 415] width 95 height 16
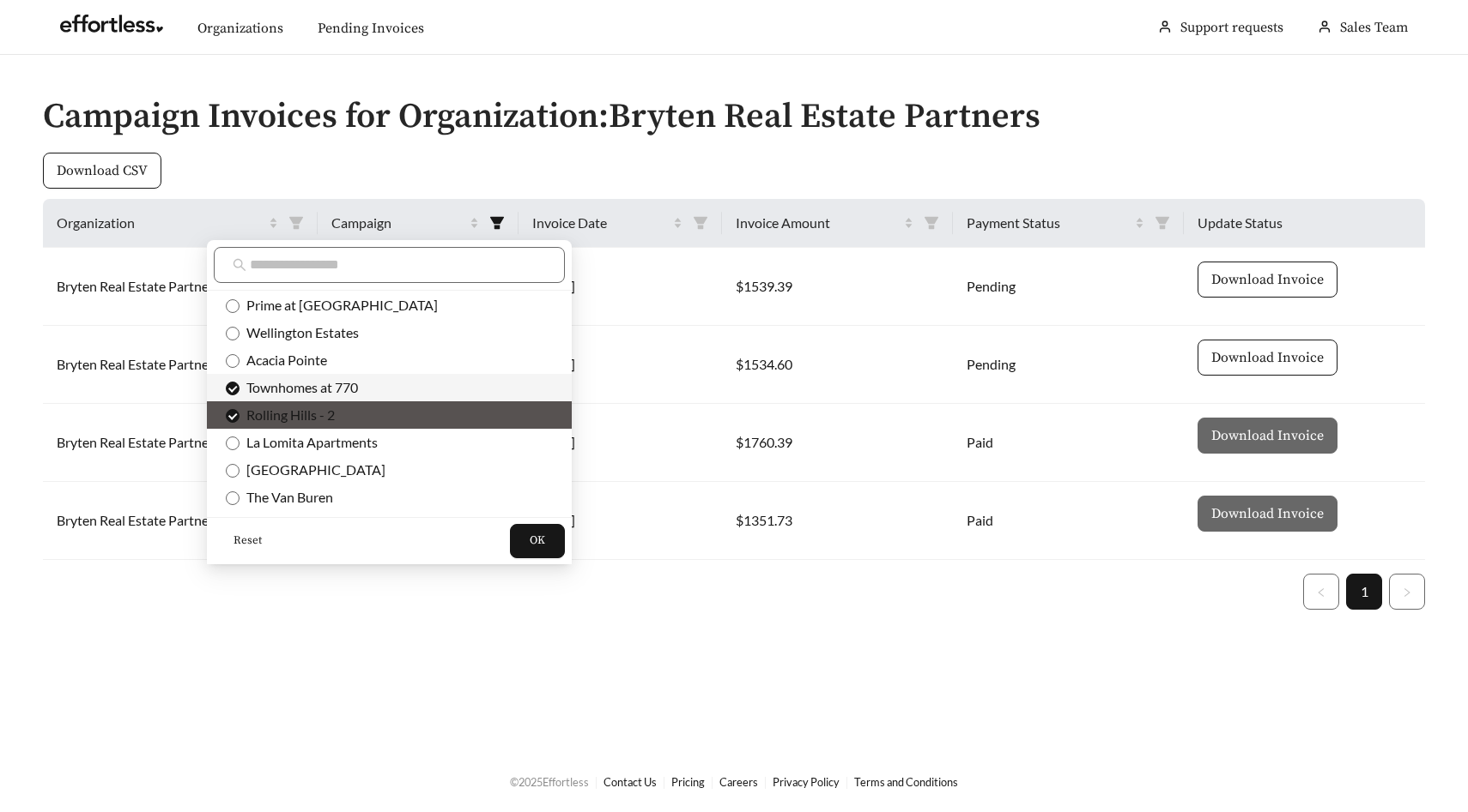
click at [343, 387] on span "Townhomes at 770" at bounding box center [298, 387] width 118 height 16
click at [510, 541] on button "OK" at bounding box center [538, 541] width 55 height 34
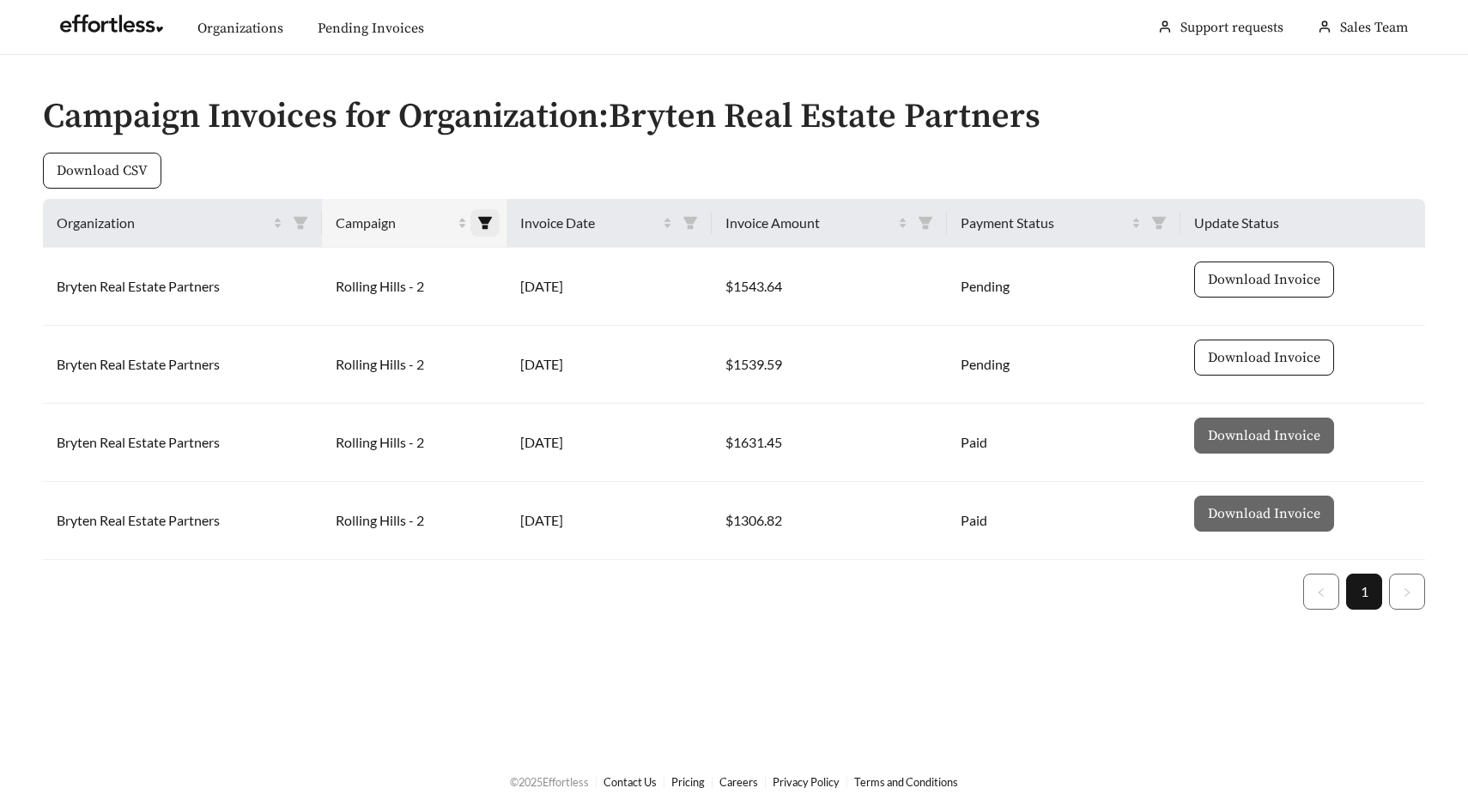
click at [479, 222] on span at bounding box center [485, 223] width 29 height 27
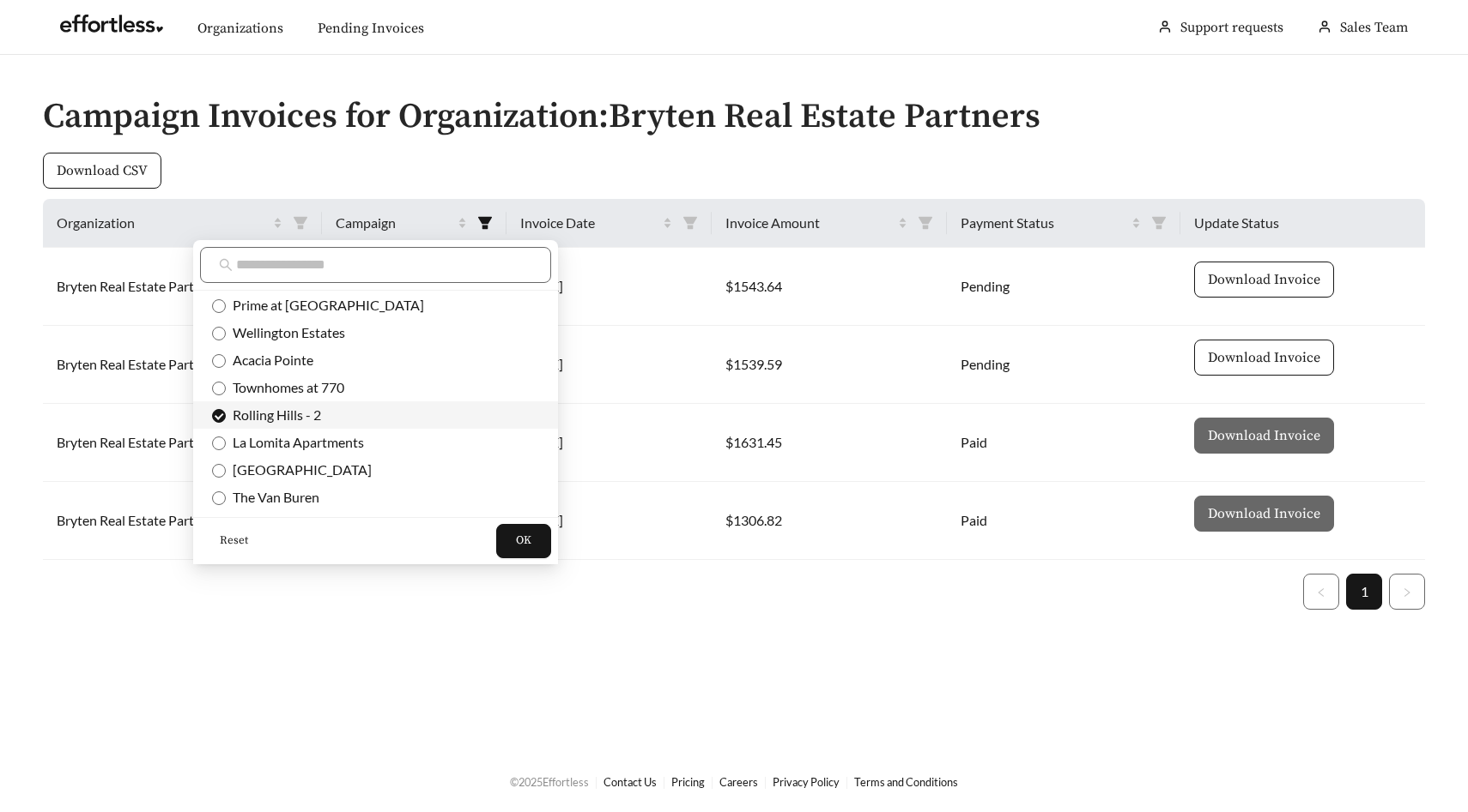
click at [349, 410] on span "Rolling Hills - 2" at bounding box center [375, 415] width 327 height 19
click at [332, 465] on span "[GEOGRAPHIC_DATA]" at bounding box center [298, 470] width 146 height 16
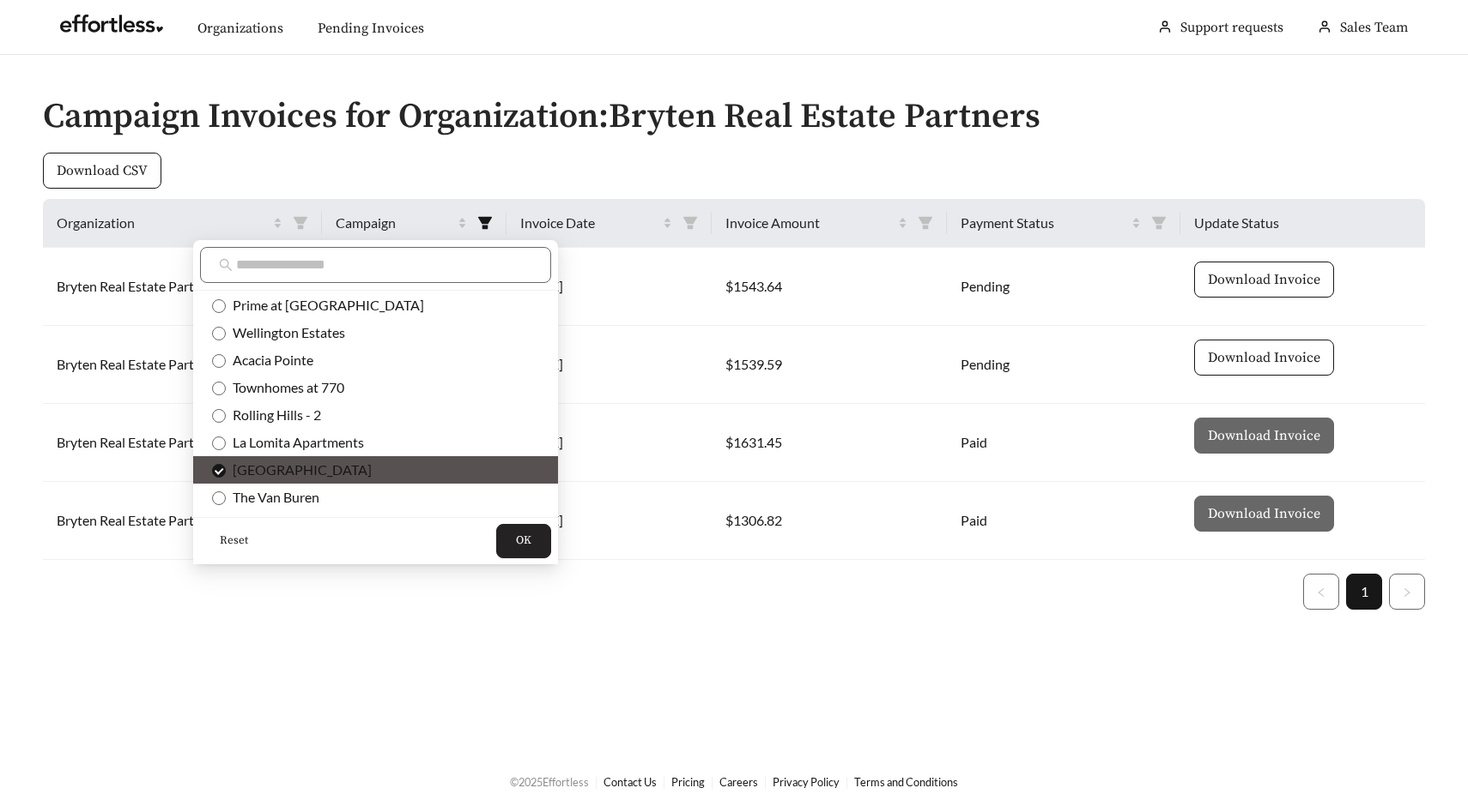
click at [516, 539] on span "OK" at bounding box center [523, 541] width 16 height 17
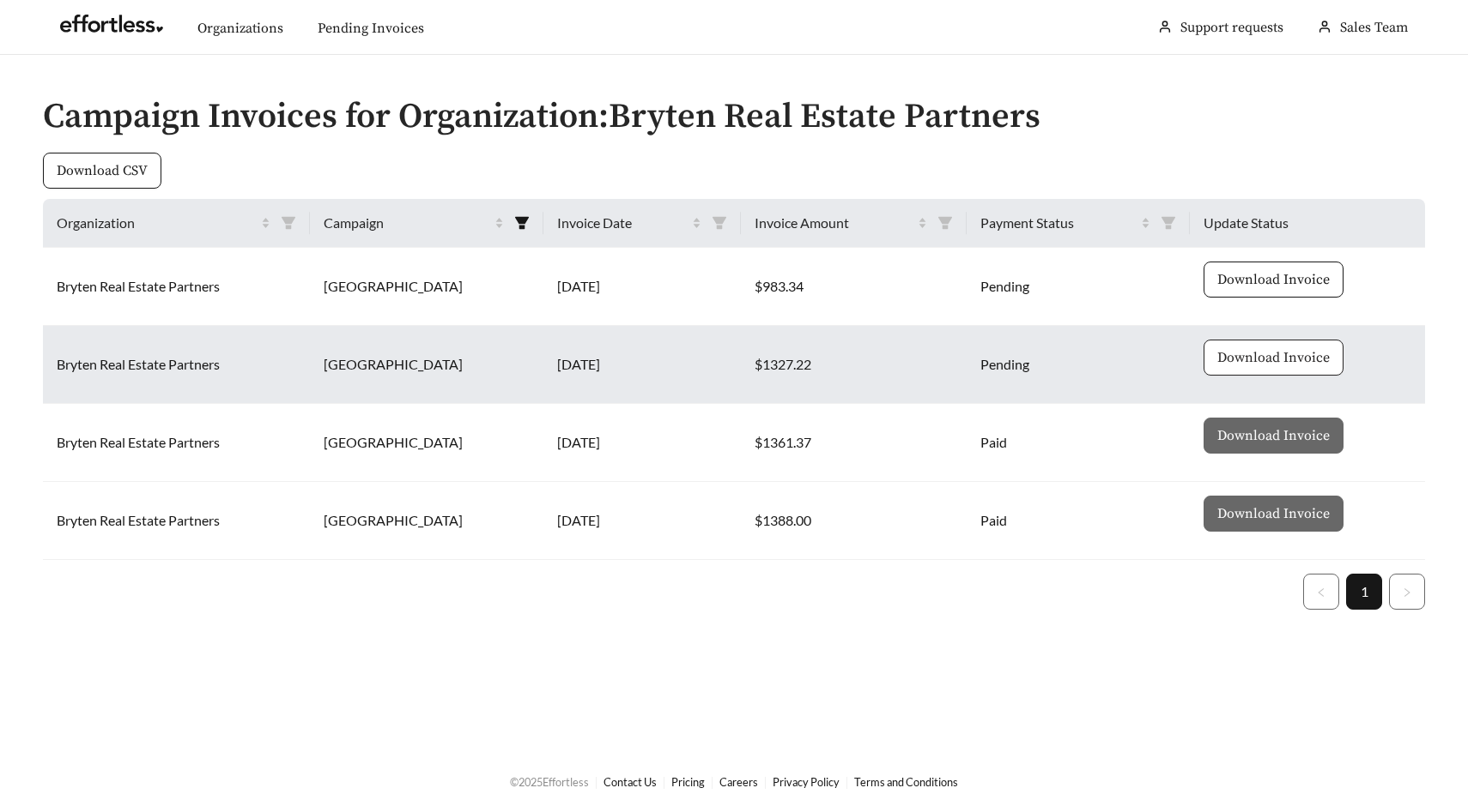
click at [1259, 353] on span "Download Invoice" at bounding box center [1273, 358] width 113 height 20
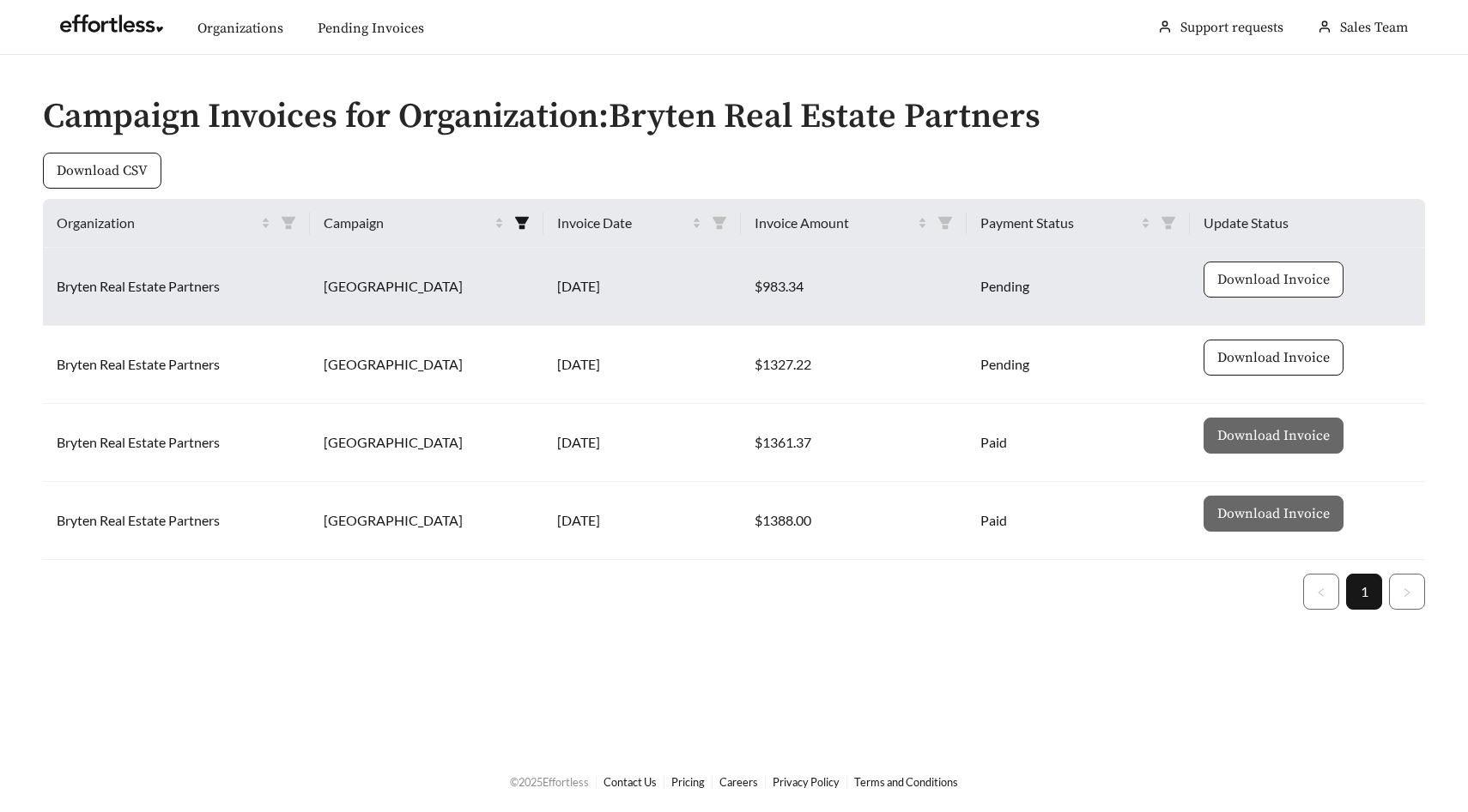
click at [1250, 280] on span "Download Invoice" at bounding box center [1273, 279] width 113 height 20
